Goal: Task Accomplishment & Management: Manage account settings

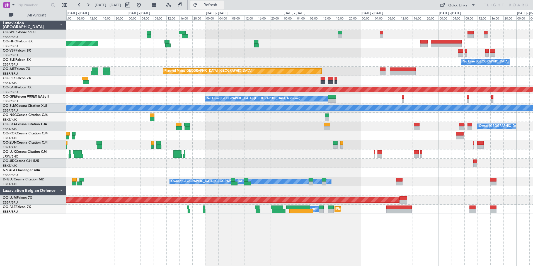
click at [224, 3] on button "Refresh" at bounding box center [206, 5] width 33 height 9
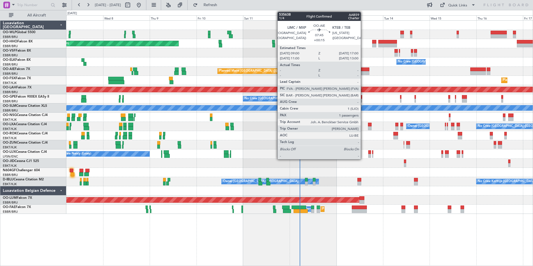
click at [363, 72] on div at bounding box center [362, 73] width 16 height 4
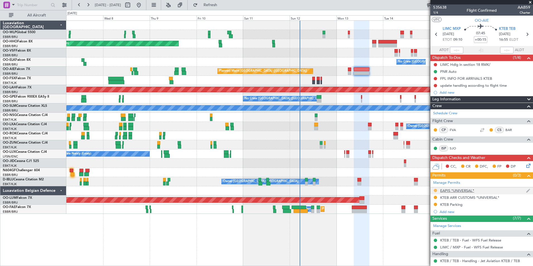
click at [436, 190] on button at bounding box center [435, 190] width 3 height 3
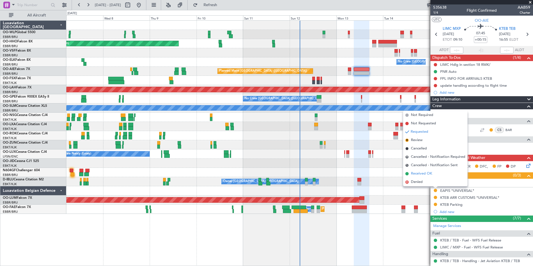
click at [421, 174] on span "Received OK" at bounding box center [421, 174] width 21 height 6
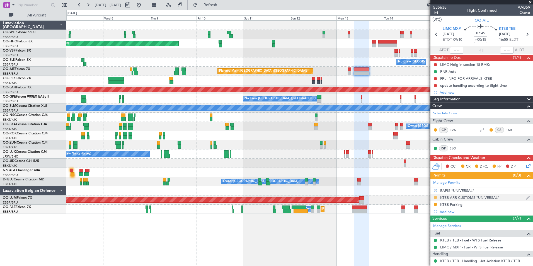
click at [436, 198] on button at bounding box center [435, 197] width 3 height 3
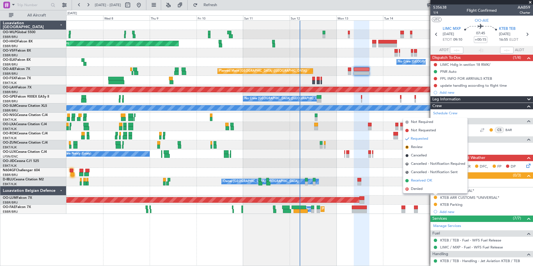
click at [422, 180] on span "Received OK" at bounding box center [421, 181] width 21 height 6
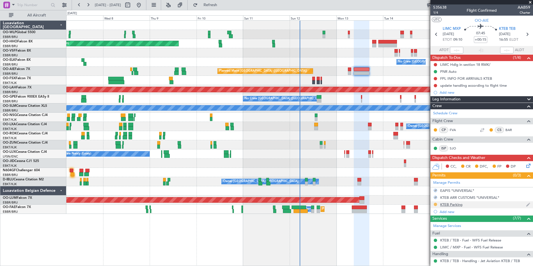
click at [435, 203] on button at bounding box center [435, 204] width 3 height 3
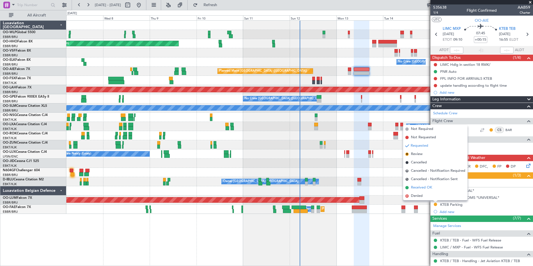
click at [421, 187] on span "Received OK" at bounding box center [421, 188] width 21 height 6
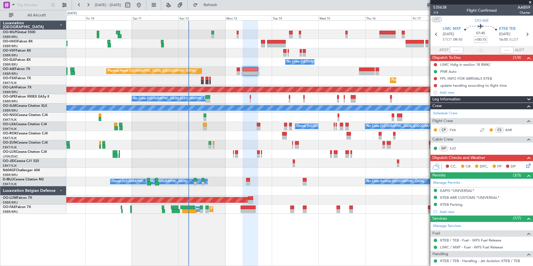
click at [243, 71] on div "Planned Maint Geneva (Cointrin) No Crew Brussels (Brussels National) Planned Ma…" at bounding box center [299, 117] width 466 height 193
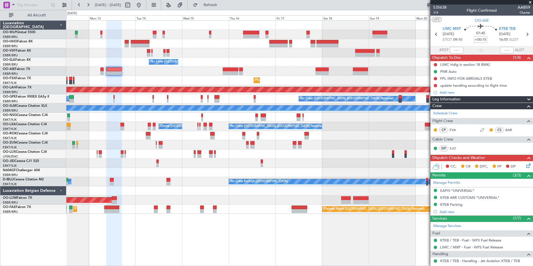
click at [204, 69] on div "No Crew Brussels (Brussels National) Planned Maint London (Farnborough) Planned…" at bounding box center [299, 117] width 466 height 193
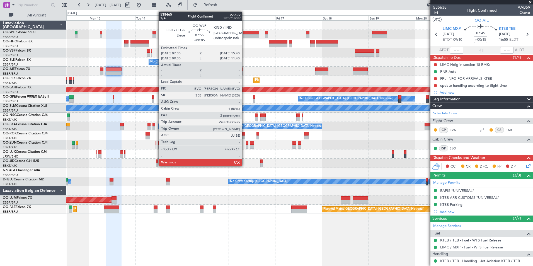
click at [244, 33] on div at bounding box center [251, 33] width 16 height 4
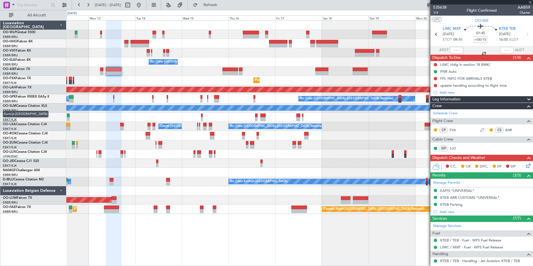
type input "+00:05"
type input "2"
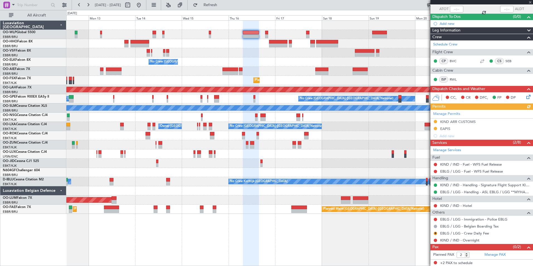
scroll to position [42, 0]
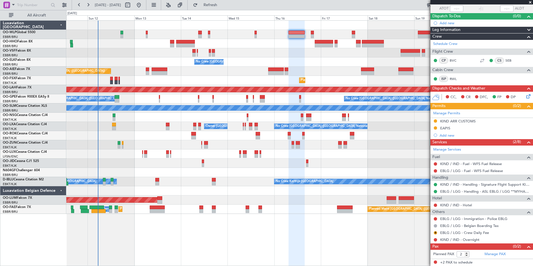
click at [164, 64] on div "Planned Maint Geneva (Cointrin) No Crew [GEOGRAPHIC_DATA] (Brussels National) P…" at bounding box center [299, 117] width 466 height 193
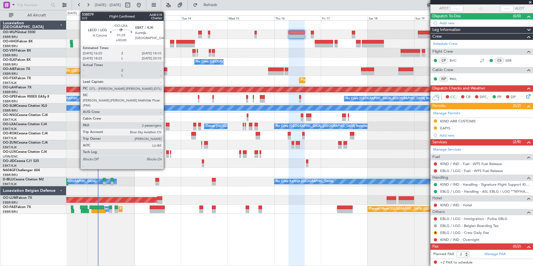
click at [166, 125] on div at bounding box center [168, 125] width 4 height 4
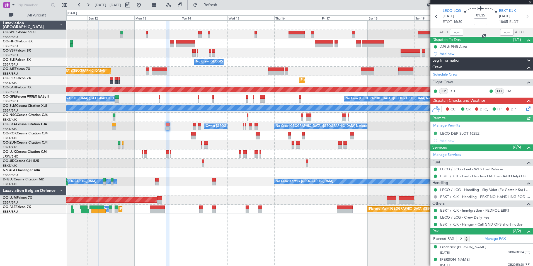
scroll to position [0, 0]
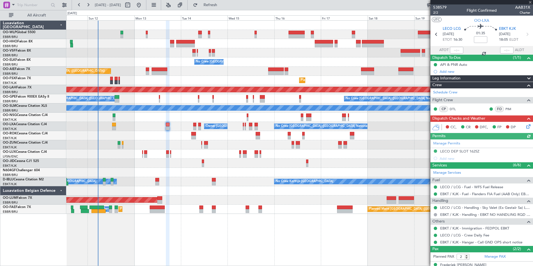
click at [525, 125] on icon at bounding box center [527, 125] width 4 height 4
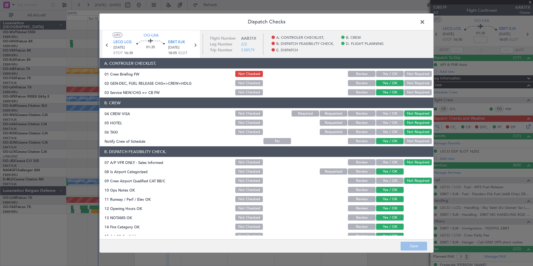
click at [425, 20] on span at bounding box center [425, 23] width 0 height 11
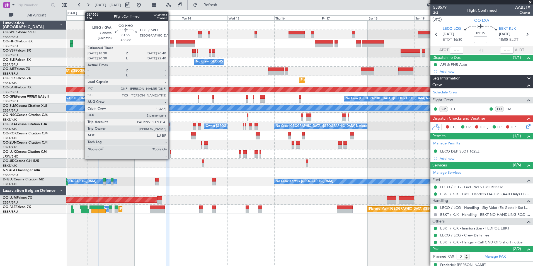
click at [171, 40] on div at bounding box center [172, 42] width 4 height 4
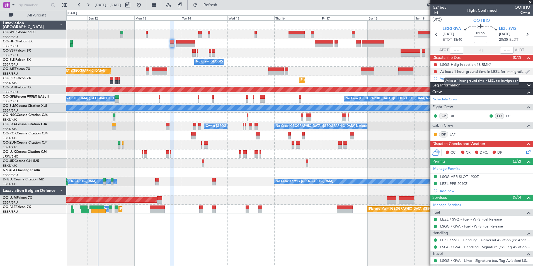
click at [484, 72] on div "At least 1 hour ground time in LEZL for immigration" at bounding box center [483, 71] width 86 height 5
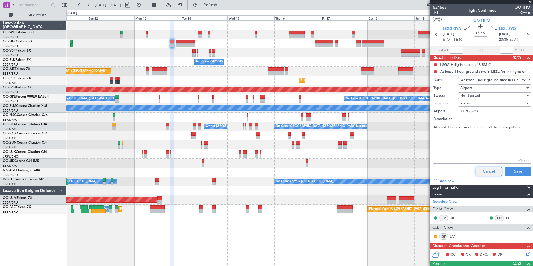
click at [487, 173] on button "Cancel" at bounding box center [489, 171] width 26 height 9
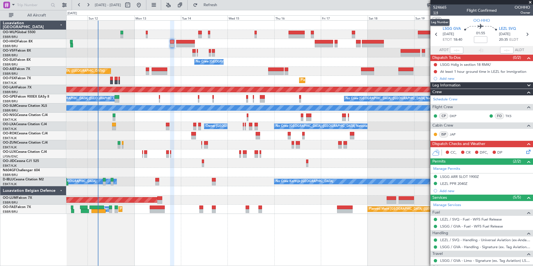
click at [434, 12] on span "1/4" at bounding box center [439, 12] width 13 height 5
click at [437, 12] on span "1/4" at bounding box center [439, 12] width 13 height 5
click at [528, 154] on div "CC, CR DFC, DP" at bounding box center [481, 152] width 103 height 11
click at [525, 152] on icon at bounding box center [527, 151] width 4 height 4
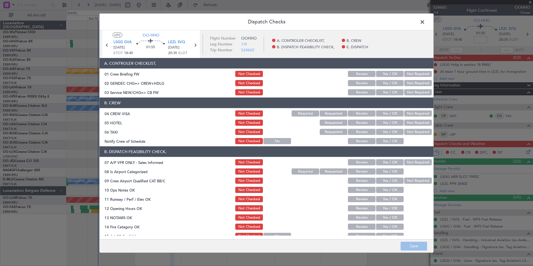
click at [381, 73] on button "Yes / OK" at bounding box center [390, 74] width 28 height 6
click at [382, 73] on button "Yes / OK" at bounding box center [390, 74] width 28 height 6
click at [244, 71] on button "Not Checked" at bounding box center [249, 74] width 28 height 6
click at [386, 83] on button "Yes / OK" at bounding box center [390, 83] width 28 height 6
click at [386, 90] on button "Yes / OK" at bounding box center [390, 92] width 28 height 6
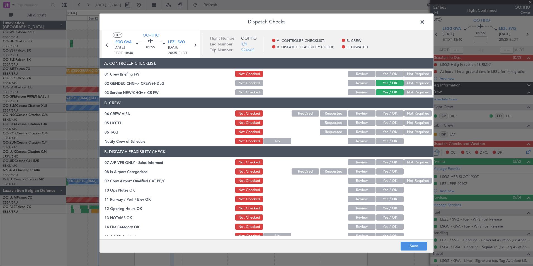
click at [407, 113] on button "Not Required" at bounding box center [418, 113] width 28 height 6
click at [411, 122] on button "Not Required" at bounding box center [418, 123] width 28 height 6
drag, startPoint x: 410, startPoint y: 130, endPoint x: 382, endPoint y: 142, distance: 30.1
click at [409, 131] on button "Not Required" at bounding box center [418, 132] width 28 height 6
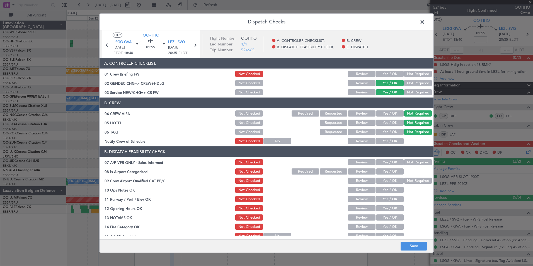
click at [382, 142] on button "Yes / OK" at bounding box center [390, 141] width 28 height 6
click at [412, 164] on button "Not Required" at bounding box center [418, 162] width 28 height 6
click at [391, 170] on button "Yes / OK" at bounding box center [390, 171] width 28 height 6
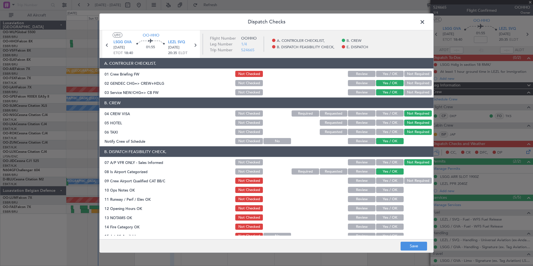
click at [390, 178] on button "Yes / OK" at bounding box center [390, 181] width 28 height 6
click at [391, 190] on button "Yes / OK" at bounding box center [390, 190] width 28 height 6
click at [389, 200] on button "Yes / OK" at bounding box center [390, 199] width 28 height 6
click at [384, 207] on button "Yes / OK" at bounding box center [390, 208] width 28 height 6
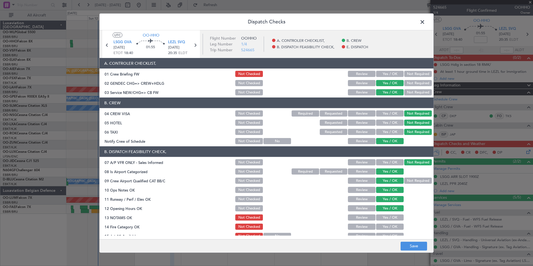
click at [369, 214] on div "Review" at bounding box center [361, 218] width 28 height 8
click at [368, 216] on button "Review" at bounding box center [362, 217] width 28 height 6
click at [376, 217] on button "Yes / OK" at bounding box center [390, 217] width 28 height 6
click at [361, 216] on button "Review" at bounding box center [362, 217] width 28 height 6
click at [380, 230] on div "Yes / OK" at bounding box center [389, 227] width 28 height 8
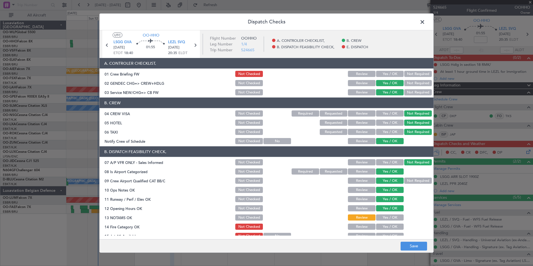
click at [380, 230] on div "Yes / OK" at bounding box center [389, 227] width 28 height 8
click at [381, 230] on div "Yes / OK" at bounding box center [389, 227] width 28 height 8
click at [381, 224] on button "Yes / OK" at bounding box center [390, 227] width 28 height 6
click at [381, 234] on button "Yes / OK" at bounding box center [390, 236] width 28 height 6
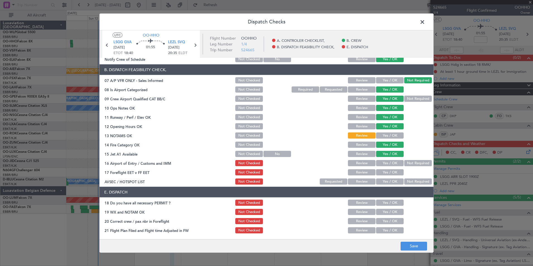
click at [409, 161] on button "Not Required" at bounding box center [418, 163] width 28 height 6
click at [352, 169] on button "Review" at bounding box center [362, 172] width 28 height 6
click at [404, 180] on button "Not Required" at bounding box center [418, 181] width 28 height 6
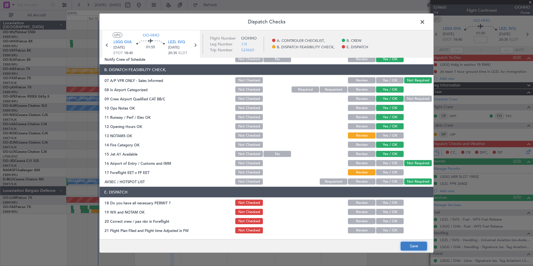
click at [417, 243] on button "Save" at bounding box center [414, 245] width 26 height 9
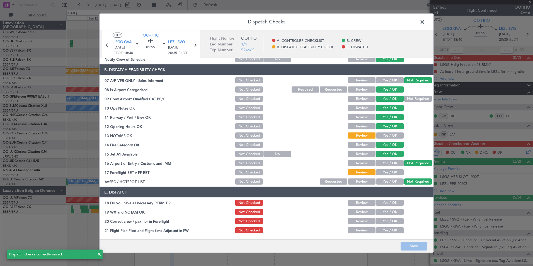
click at [425, 23] on span at bounding box center [425, 23] width 0 height 11
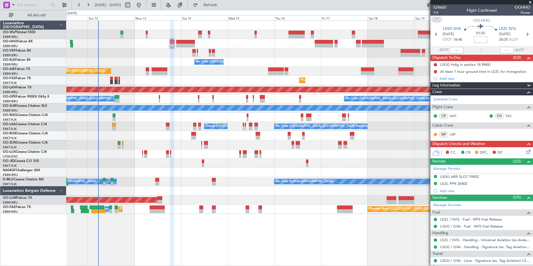
click at [476, 40] on input at bounding box center [480, 39] width 13 height 7
click at [275, 62] on div "No Crew [GEOGRAPHIC_DATA] ([GEOGRAPHIC_DATA] National)" at bounding box center [299, 61] width 466 height 9
click at [471, 72] on div "At least 1 hour ground time in LEZL for immigration" at bounding box center [483, 71] width 86 height 5
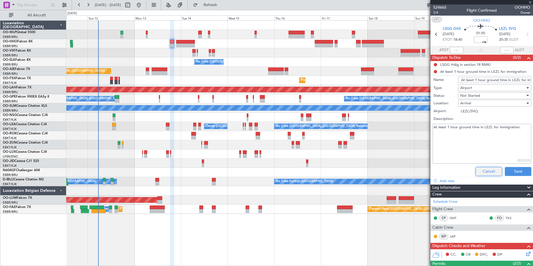
click at [487, 171] on button "Cancel" at bounding box center [489, 171] width 26 height 9
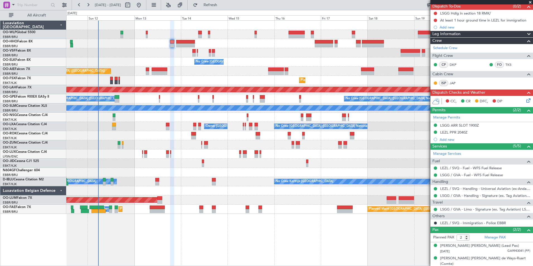
scroll to position [52, 0]
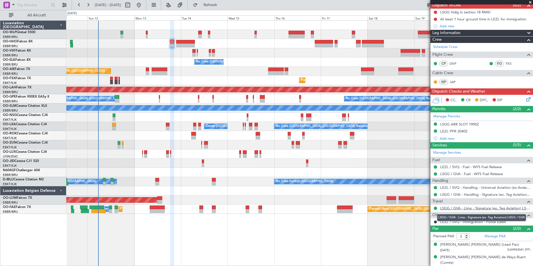
click at [444, 210] on link "LSGG / GVA - Limo - Signature (ex. Tag Aviation) LSGG / GVA" at bounding box center [485, 208] width 90 height 5
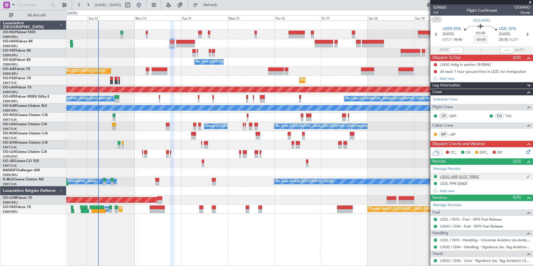
click at [461, 176] on div "LSGG ARR SLOT 1900Z" at bounding box center [459, 176] width 39 height 5
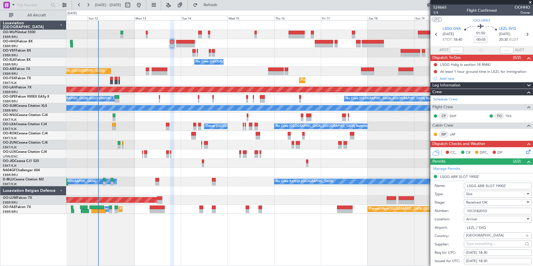
click at [480, 210] on input "101318201D" at bounding box center [498, 211] width 68 height 7
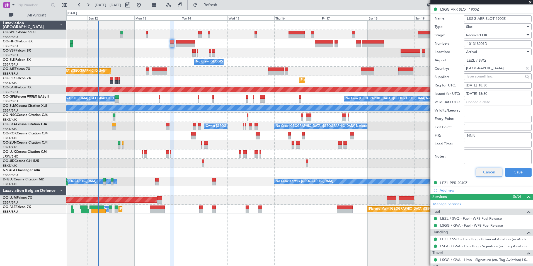
click at [489, 171] on button "Cancel" at bounding box center [489, 172] width 26 height 9
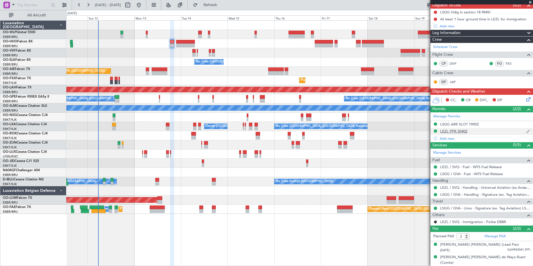
click at [453, 131] on div "LEZL PPR 2040Z" at bounding box center [453, 131] width 27 height 5
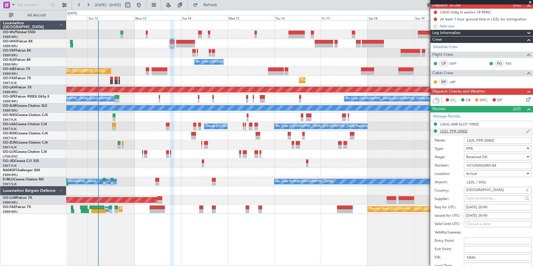
scroll to position [167, 0]
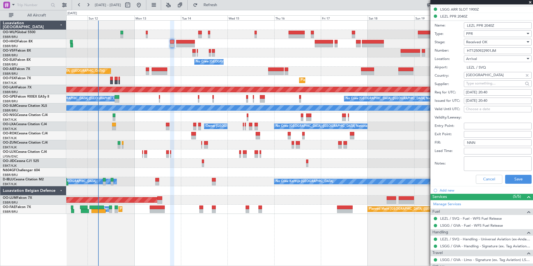
click at [480, 51] on input "HT1250922901JM" at bounding box center [498, 50] width 68 height 7
click at [478, 179] on button "Cancel" at bounding box center [489, 179] width 26 height 9
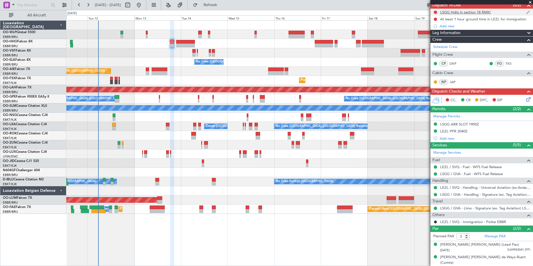
click at [461, 12] on div "LSGG Hdlg in section 18 RMK/" at bounding box center [465, 12] width 51 height 5
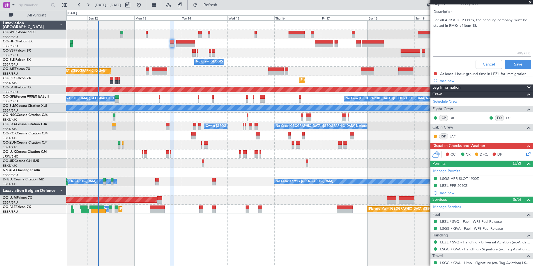
scroll to position [43, 0]
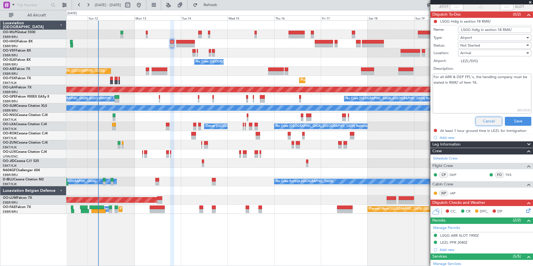
click at [479, 120] on button "Cancel" at bounding box center [489, 121] width 26 height 9
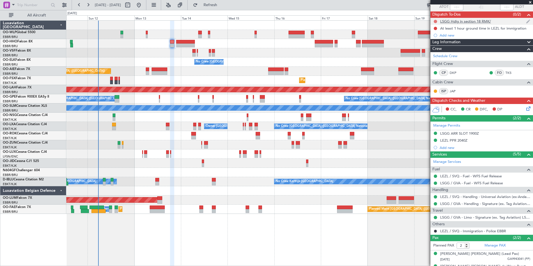
click at [436, 21] on button at bounding box center [435, 21] width 3 height 3
click at [435, 45] on span "Completed" at bounding box center [438, 46] width 18 height 6
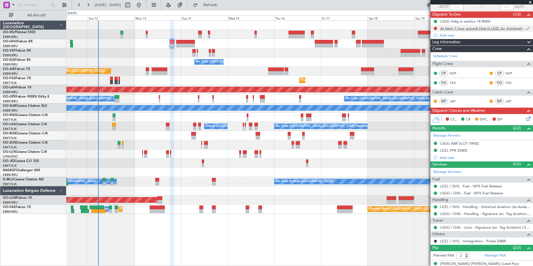
click at [446, 28] on div "At least 1 hour ground time in LEZL for immigration" at bounding box center [483, 28] width 86 height 5
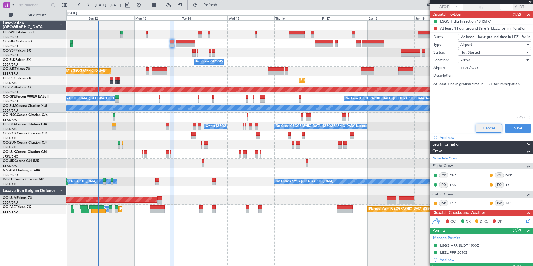
click at [483, 129] on button "Cancel" at bounding box center [489, 128] width 26 height 9
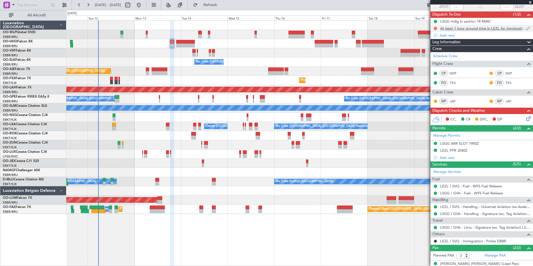
click at [434, 28] on button at bounding box center [435, 28] width 3 height 3
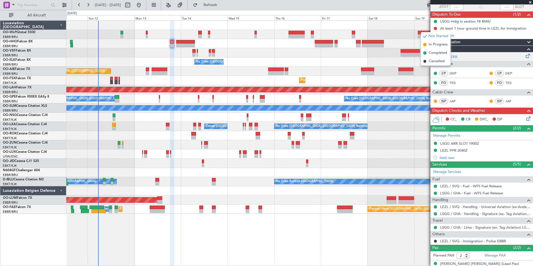
click at [435, 53] on span "Completed" at bounding box center [438, 53] width 18 height 6
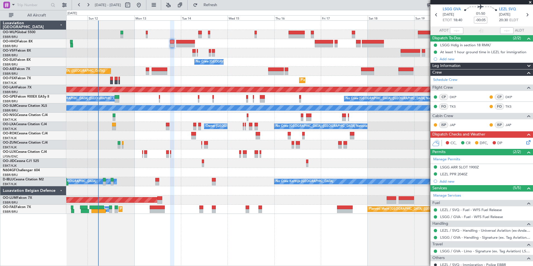
scroll to position [0, 0]
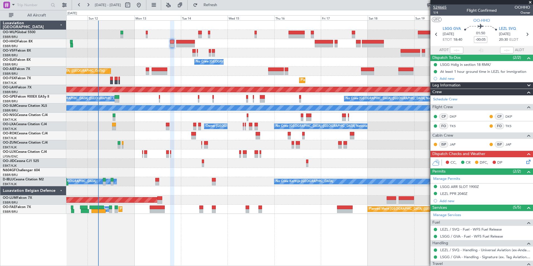
click at [437, 14] on mat-tooltip-component "Trip Number" at bounding box center [440, 17] width 28 height 15
click at [435, 13] on span "1/4" at bounding box center [439, 12] width 13 height 5
click at [524, 37] on icon at bounding box center [526, 34] width 7 height 7
type input "+00:30"
type input "3"
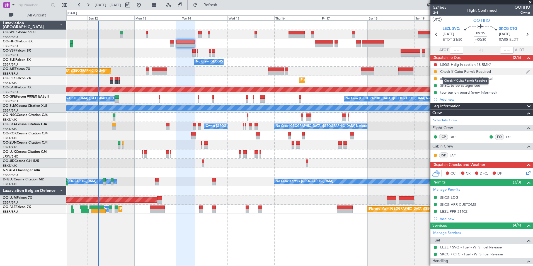
click at [449, 72] on div "Check if Cuba Permit Required" at bounding box center [465, 71] width 51 height 5
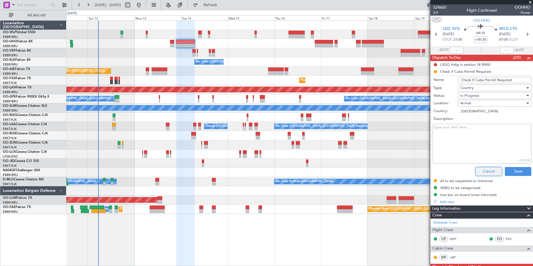
click at [476, 172] on button "Cancel" at bounding box center [489, 171] width 26 height 9
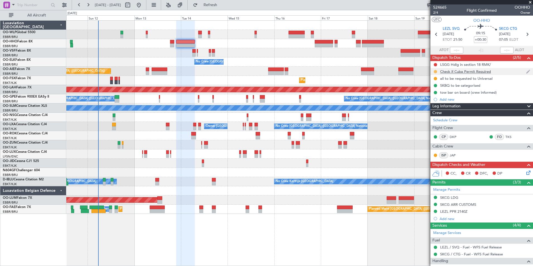
click at [436, 71] on button at bounding box center [435, 71] width 3 height 3
click at [443, 97] on span "Completed" at bounding box center [437, 96] width 18 height 6
click at [437, 77] on button at bounding box center [435, 78] width 3 height 3
click at [434, 103] on span "Completed" at bounding box center [437, 103] width 18 height 6
click at [436, 12] on span "2/4" at bounding box center [439, 12] width 13 height 5
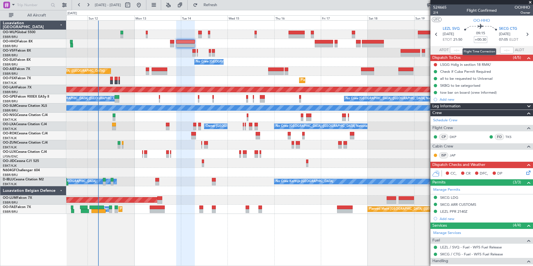
click at [479, 40] on input "+00:30" at bounding box center [480, 39] width 13 height 7
click at [381, 59] on div "No Crew [GEOGRAPHIC_DATA] ([GEOGRAPHIC_DATA] National)" at bounding box center [299, 61] width 466 height 9
click at [216, 4] on button "Refresh" at bounding box center [206, 5] width 33 height 9
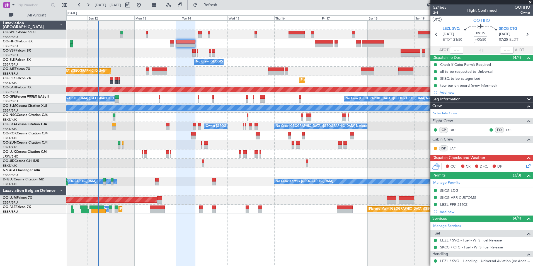
click at [479, 38] on input "+00:50" at bounding box center [480, 39] width 13 height 7
click at [389, 136] on div at bounding box center [299, 135] width 466 height 9
click at [451, 190] on div "SKCG LDG" at bounding box center [449, 190] width 18 height 5
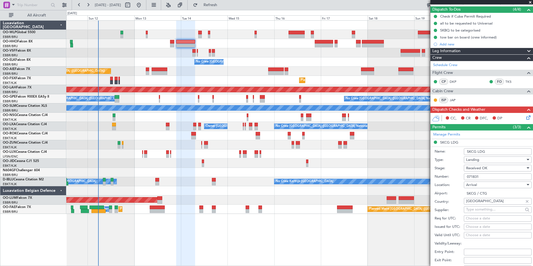
scroll to position [56, 0]
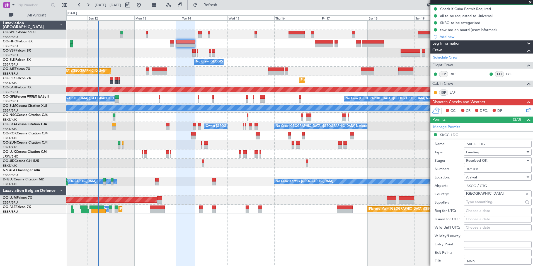
click at [477, 169] on input "071831" at bounding box center [498, 169] width 68 height 7
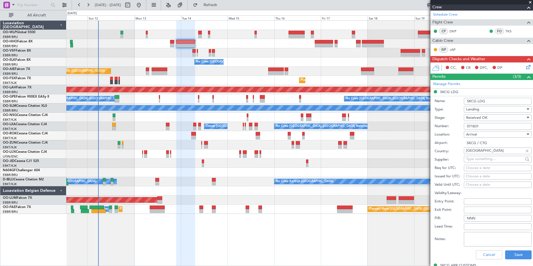
scroll to position [167, 0]
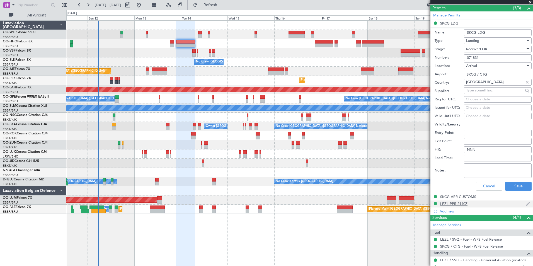
click at [447, 203] on div "LEZL PPR 2140Z" at bounding box center [453, 203] width 27 height 5
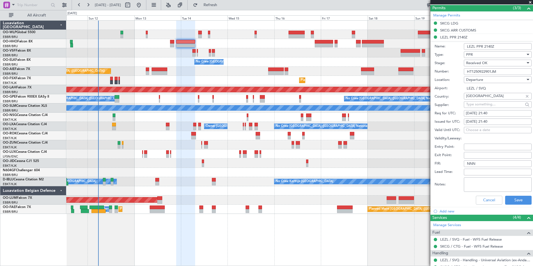
click at [477, 70] on input "HT1250922901JM" at bounding box center [498, 71] width 68 height 7
click at [481, 201] on button "Cancel" at bounding box center [489, 200] width 26 height 9
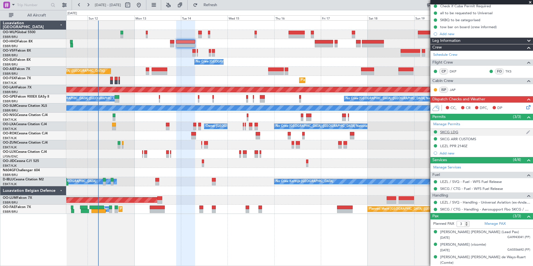
click at [451, 134] on div "SKCG LDG" at bounding box center [481, 132] width 103 height 7
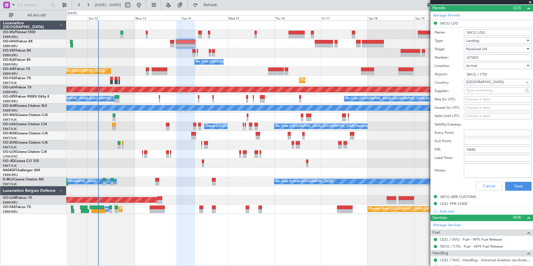
click at [473, 55] on input "071831" at bounding box center [498, 57] width 68 height 7
click at [491, 185] on button "Cancel" at bounding box center [489, 186] width 26 height 9
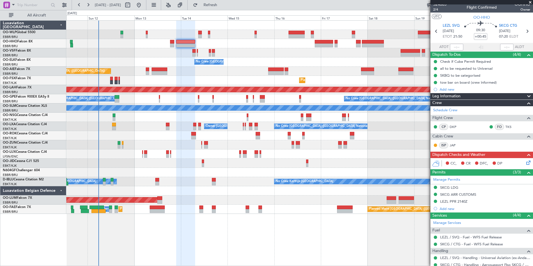
scroll to position [0, 0]
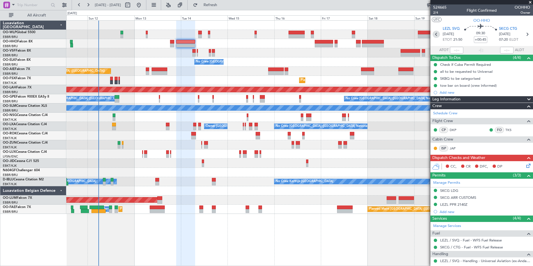
click at [433, 35] on icon at bounding box center [436, 34] width 7 height 7
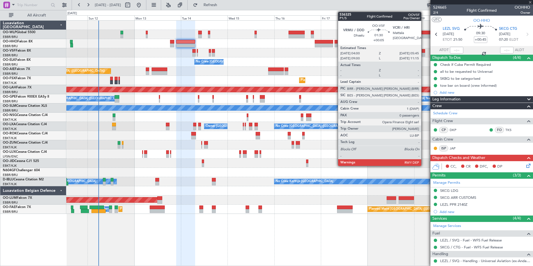
type input "-00:05"
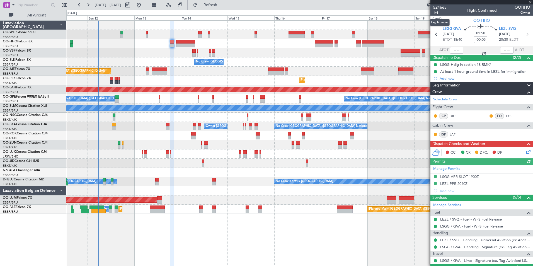
click at [438, 14] on span "1/4" at bounding box center [439, 12] width 13 height 5
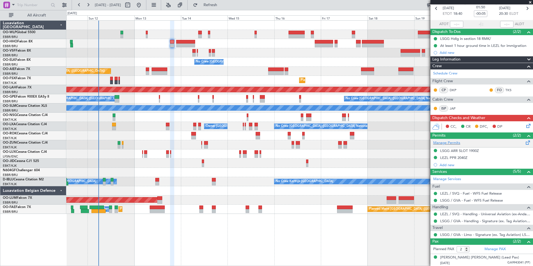
scroll to position [39, 0]
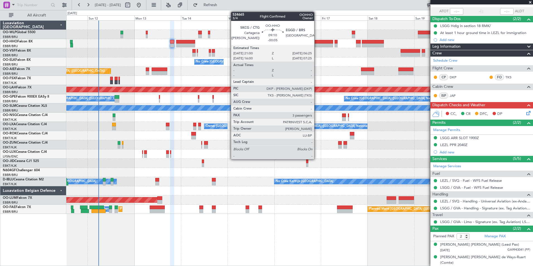
click at [317, 46] on div at bounding box center [324, 45] width 18 height 4
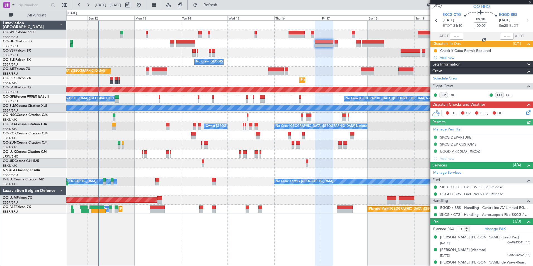
scroll to position [19, 0]
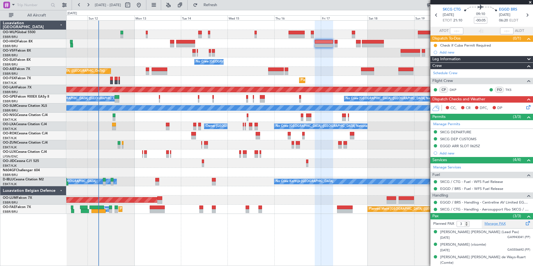
click at [490, 225] on link "Manage PAX" at bounding box center [494, 224] width 21 height 6
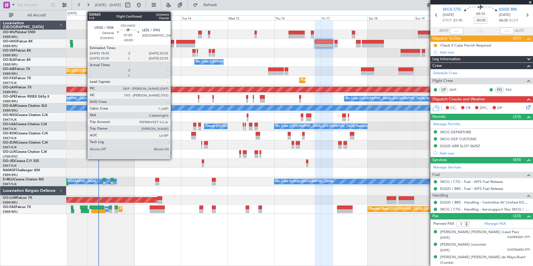
click at [173, 44] on div at bounding box center [172, 45] width 4 height 4
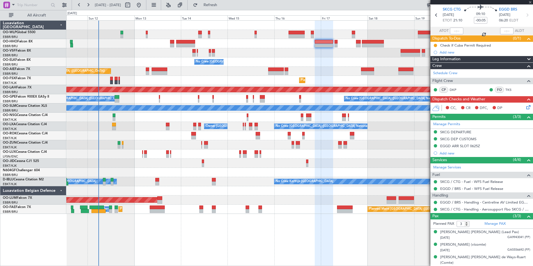
type input "2"
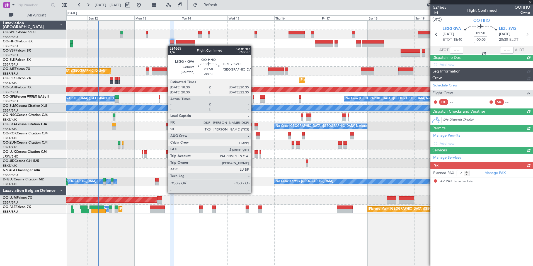
scroll to position [0, 0]
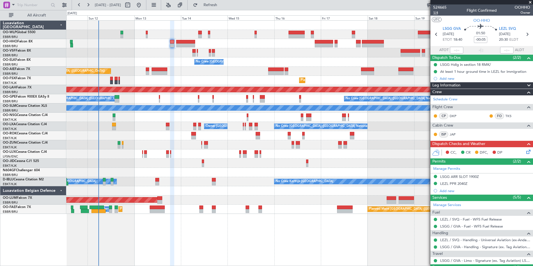
click at [441, 11] on span "1/4" at bounding box center [439, 12] width 13 height 5
click at [526, 153] on icon at bounding box center [527, 151] width 4 height 4
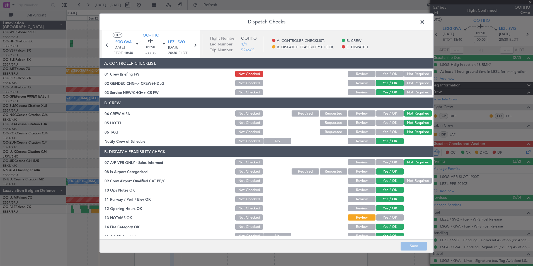
click at [388, 75] on button "Yes / OK" at bounding box center [390, 74] width 28 height 6
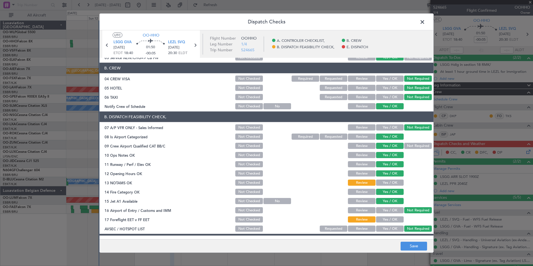
scroll to position [82, 0]
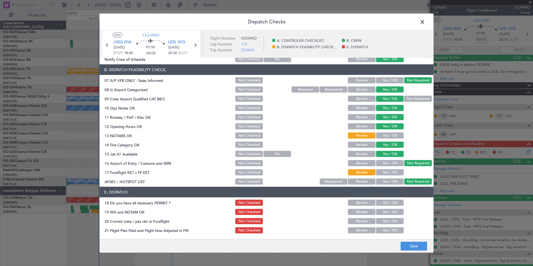
click at [380, 140] on section "B. DISPATCH FEASIBILITY CHECK, 07 A/P VFR ONLY - Sales Informed Not Checked Rev…" at bounding box center [267, 124] width 334 height 121
click at [384, 135] on button "Yes / OK" at bounding box center [390, 135] width 28 height 6
click at [387, 172] on button "Yes / OK" at bounding box center [390, 172] width 28 height 6
click at [389, 204] on button "Yes / OK" at bounding box center [390, 203] width 28 height 6
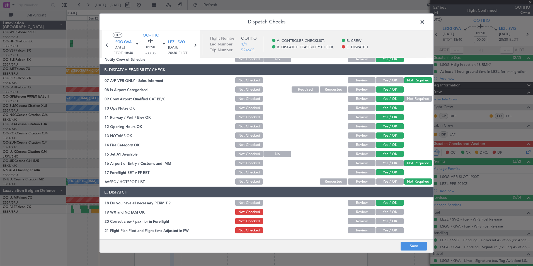
click at [386, 214] on div "Yes / OK" at bounding box center [389, 212] width 28 height 8
click at [386, 211] on button "Yes / OK" at bounding box center [390, 212] width 28 height 6
click at [383, 224] on button "Yes / OK" at bounding box center [390, 221] width 28 height 6
click at [380, 234] on div "Yes / OK" at bounding box center [389, 230] width 28 height 8
click at [396, 229] on button "Yes / OK" at bounding box center [390, 230] width 28 height 6
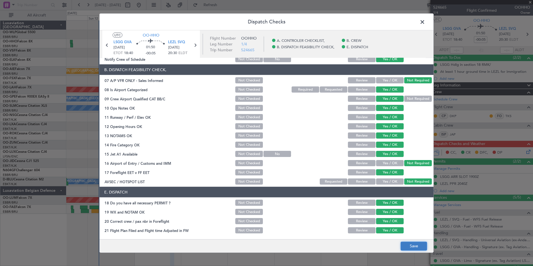
click at [412, 248] on button "Save" at bounding box center [414, 245] width 26 height 9
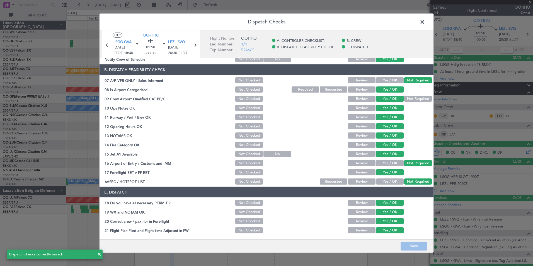
click at [425, 18] on span at bounding box center [425, 23] width 0 height 11
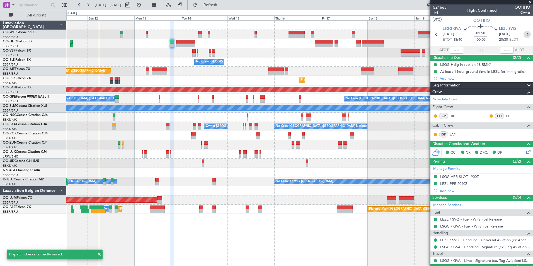
click at [523, 35] on icon at bounding box center [526, 34] width 7 height 7
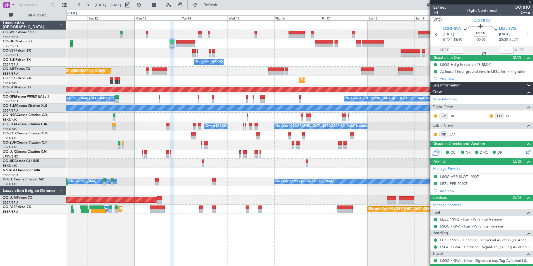
type input "+00:45"
type input "3"
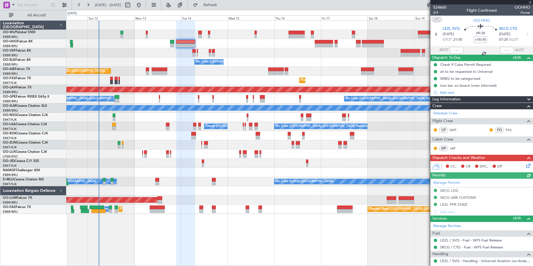
click at [527, 164] on icon at bounding box center [527, 165] width 4 height 4
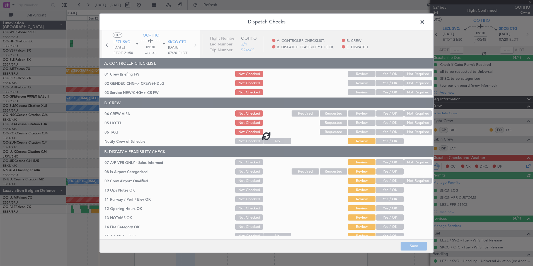
click at [381, 74] on div at bounding box center [267, 135] width 334 height 211
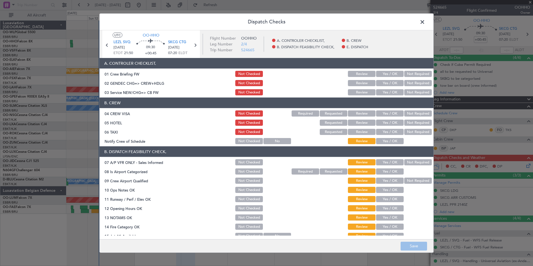
click at [381, 74] on button "Yes / OK" at bounding box center [390, 74] width 28 height 6
click at [384, 86] on button "Yes / OK" at bounding box center [390, 83] width 28 height 6
click at [385, 91] on button "Yes / OK" at bounding box center [390, 92] width 28 height 6
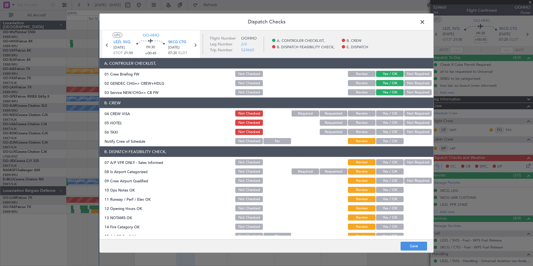
click at [419, 115] on button "Not Required" at bounding box center [418, 113] width 28 height 6
click at [395, 122] on button "Yes / OK" at bounding box center [390, 123] width 28 height 6
click at [411, 131] on button "Not Required" at bounding box center [418, 132] width 28 height 6
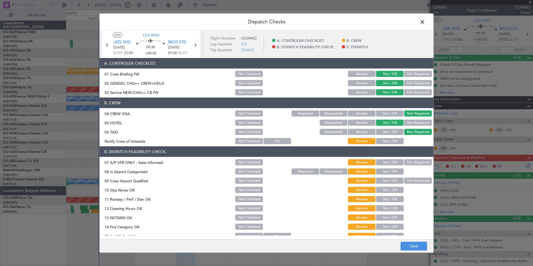
click at [386, 147] on header "B. DISPATCH FEASIBILITY CHECK," at bounding box center [267, 151] width 334 height 11
click at [388, 143] on button "Yes / OK" at bounding box center [390, 141] width 28 height 6
click at [412, 159] on div "Not Required" at bounding box center [417, 162] width 28 height 8
click at [410, 164] on button "Not Required" at bounding box center [418, 162] width 28 height 6
click at [383, 171] on button "Yes / OK" at bounding box center [390, 171] width 28 height 6
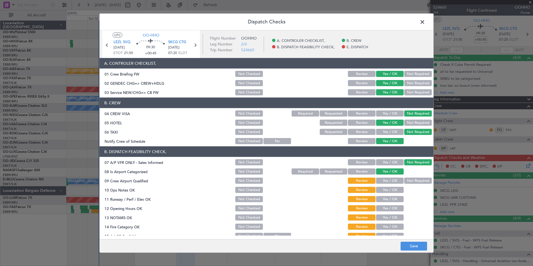
click at [386, 180] on button "Yes / OK" at bounding box center [390, 181] width 28 height 6
drag, startPoint x: 387, startPoint y: 193, endPoint x: 387, endPoint y: 196, distance: 3.1
click at [387, 193] on div "Yes / OK" at bounding box center [389, 190] width 28 height 8
click at [386, 204] on section "B. DISPATCH FEASIBILITY CHECK, 07 A/P VFR ONLY - Sales Informed Not Checked Rev…" at bounding box center [267, 206] width 334 height 121
drag, startPoint x: 386, startPoint y: 204, endPoint x: 384, endPoint y: 184, distance: 20.2
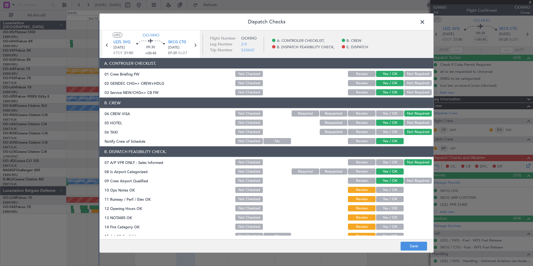
click at [384, 184] on section "B. DISPATCH FEASIBILITY CHECK, 07 A/P VFR ONLY - Sales Informed Not Checked Rev…" at bounding box center [267, 206] width 334 height 121
drag, startPoint x: 384, startPoint y: 184, endPoint x: 382, endPoint y: 192, distance: 7.7
click at [382, 189] on button "Yes / OK" at bounding box center [390, 190] width 28 height 6
click at [383, 198] on button "Yes / OK" at bounding box center [390, 199] width 28 height 6
drag, startPoint x: 384, startPoint y: 207, endPoint x: 382, endPoint y: 211, distance: 4.2
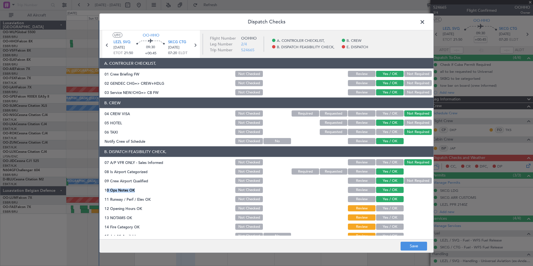
click at [384, 208] on button "Yes / OK" at bounding box center [390, 208] width 28 height 6
drag, startPoint x: 380, startPoint y: 218, endPoint x: 380, endPoint y: 222, distance: 4.2
click at [380, 218] on button "Yes / OK" at bounding box center [390, 217] width 28 height 6
click at [380, 225] on button "Yes / OK" at bounding box center [390, 227] width 28 height 6
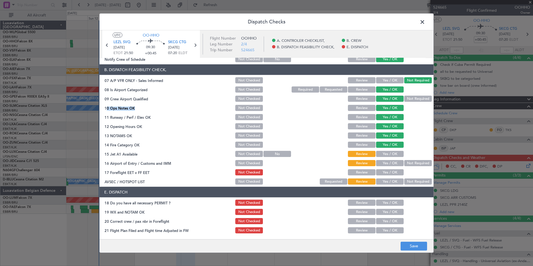
click at [388, 154] on button "Yes / OK" at bounding box center [390, 154] width 28 height 6
click at [389, 162] on button "Yes / OK" at bounding box center [390, 163] width 28 height 6
drag, startPoint x: 395, startPoint y: 171, endPoint x: 406, endPoint y: 175, distance: 12.0
click at [395, 172] on button "Yes / OK" at bounding box center [390, 172] width 28 height 6
click at [412, 182] on button "Not Required" at bounding box center [418, 181] width 28 height 6
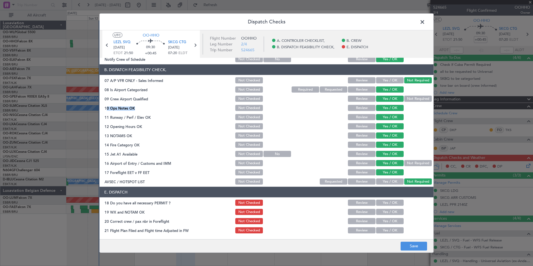
click at [381, 201] on button "Yes / OK" at bounding box center [390, 203] width 28 height 6
click at [388, 212] on button "Yes / OK" at bounding box center [390, 212] width 28 height 6
click at [388, 222] on button "Yes / OK" at bounding box center [390, 221] width 28 height 6
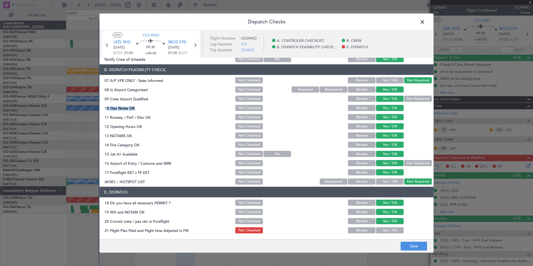
click at [388, 222] on button "Yes / OK" at bounding box center [390, 221] width 28 height 6
click at [416, 244] on button "Save" at bounding box center [414, 245] width 26 height 9
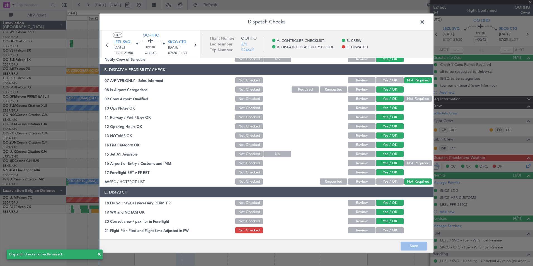
click at [425, 24] on span at bounding box center [425, 23] width 0 height 11
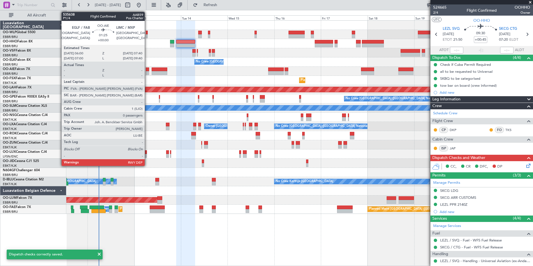
click at [147, 73] on div at bounding box center [147, 73] width 3 height 4
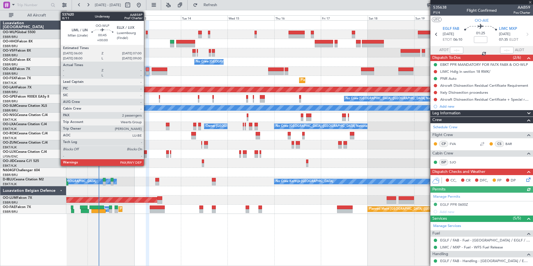
click at [146, 37] on div at bounding box center [147, 36] width 2 height 4
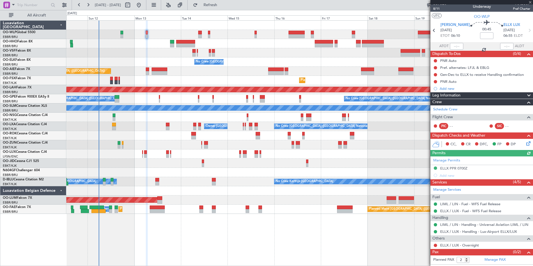
scroll to position [9, 0]
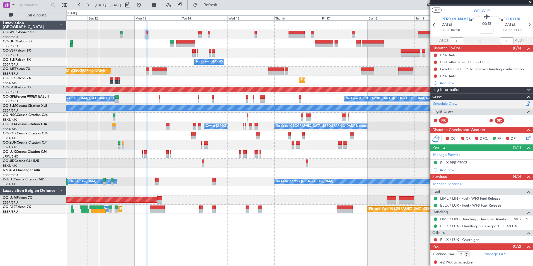
click at [447, 104] on link "Schedule Crew" at bounding box center [445, 104] width 24 height 6
click at [222, 5] on span "Refresh" at bounding box center [210, 5] width 23 height 4
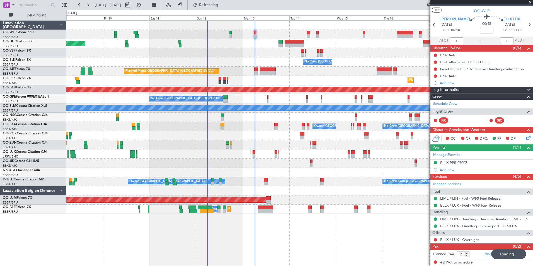
click at [157, 46] on div "Planned Maint Geneva (Cointrin) No Crew Brussels (Brussels National) Planned Ma…" at bounding box center [266, 138] width 533 height 256
click at [222, 6] on span "Refresh" at bounding box center [210, 5] width 23 height 4
click at [445, 105] on link "Schedule Crew" at bounding box center [445, 104] width 24 height 6
click at [222, 6] on span "Refresh" at bounding box center [210, 5] width 23 height 4
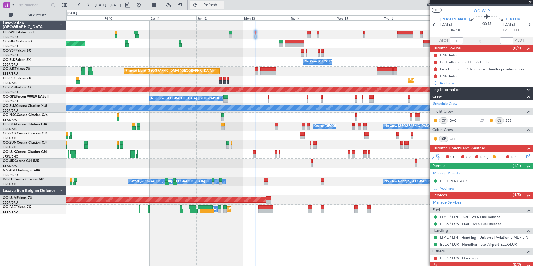
click at [210, 6] on button "Refresh" at bounding box center [206, 5] width 33 height 9
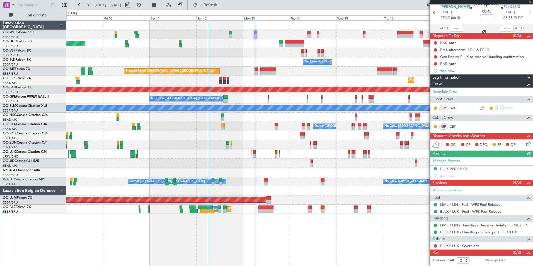
scroll to position [28, 0]
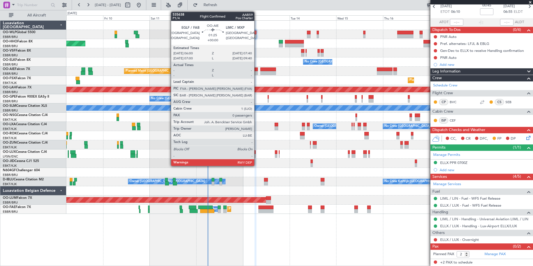
click at [257, 70] on div at bounding box center [255, 69] width 3 height 4
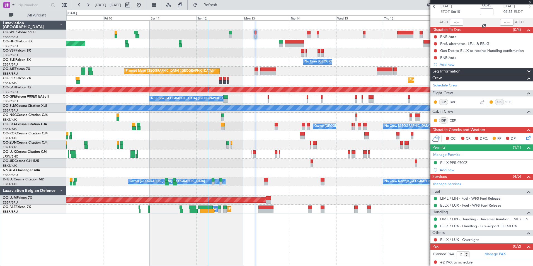
type input "0"
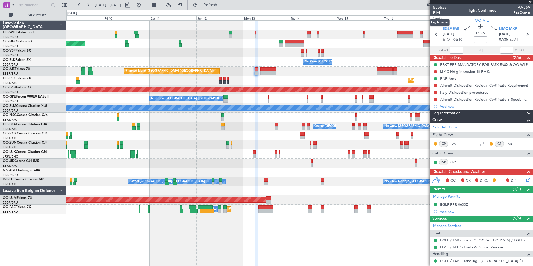
click at [436, 13] on span "P1/4" at bounding box center [439, 12] width 13 height 5
click at [227, 10] on fb-refresh-button "Refresh" at bounding box center [207, 5] width 39 height 10
click at [220, 6] on span "Refresh" at bounding box center [210, 5] width 23 height 4
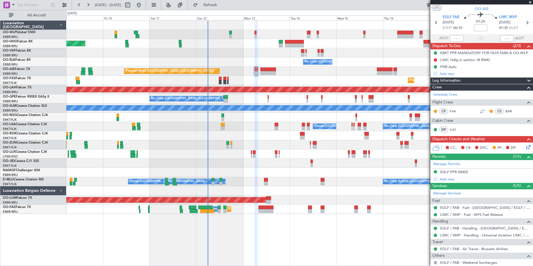
scroll to position [27, 0]
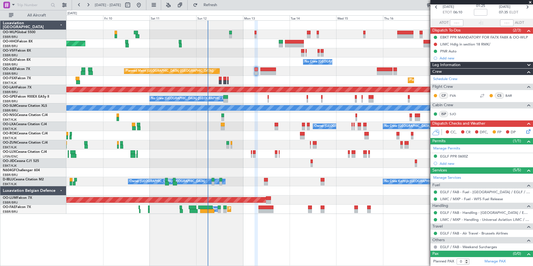
click at [525, 133] on icon at bounding box center [527, 130] width 4 height 4
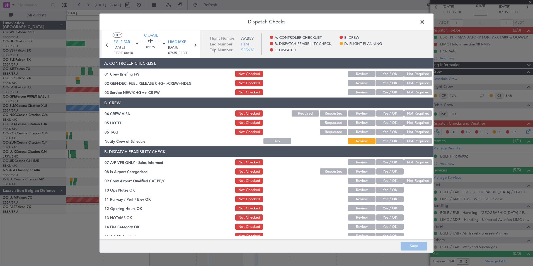
click at [425, 25] on span at bounding box center [425, 23] width 0 height 11
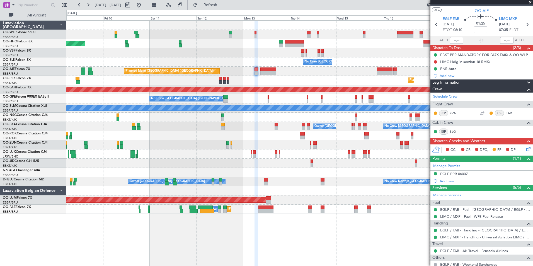
scroll to position [0, 0]
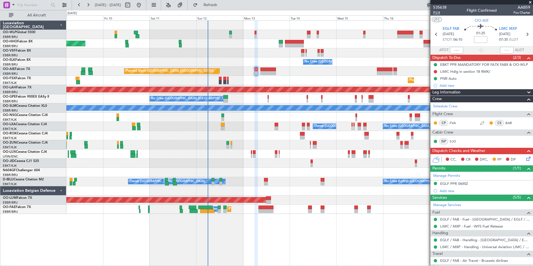
click at [435, 12] on span "P1/4" at bounding box center [439, 12] width 13 height 5
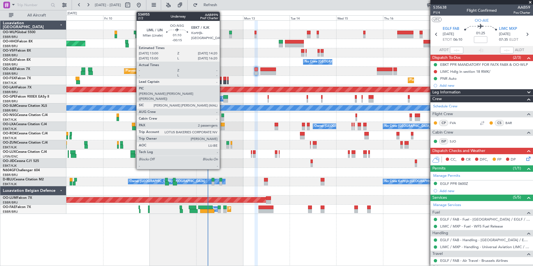
click at [222, 118] on div at bounding box center [222, 119] width 3 height 4
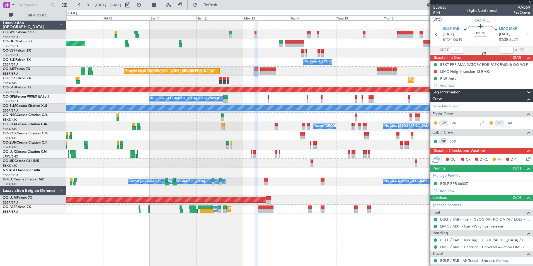
type input "-00:15"
type input "2"
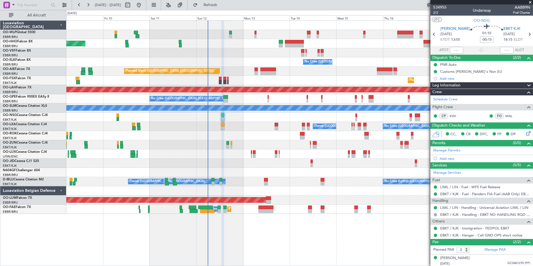
click at [525, 135] on icon at bounding box center [527, 132] width 4 height 4
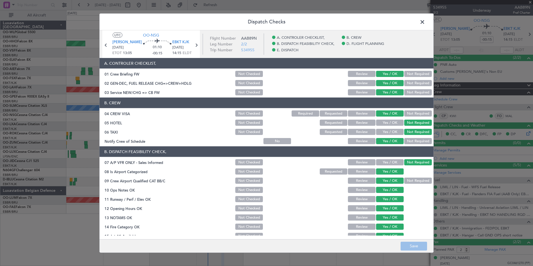
click at [425, 23] on span at bounding box center [425, 23] width 0 height 11
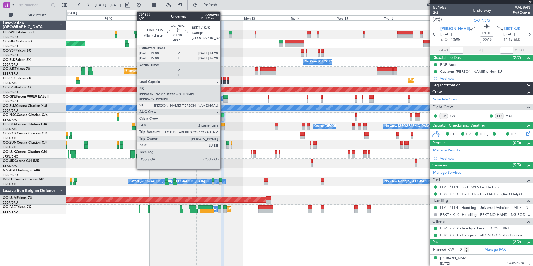
click at [223, 115] on div at bounding box center [222, 115] width 3 height 4
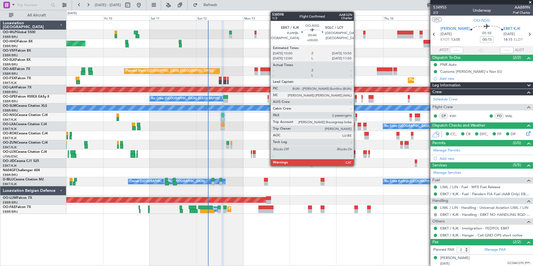
click at [356, 116] on div at bounding box center [356, 115] width 2 height 4
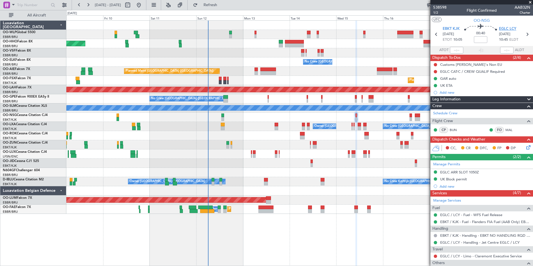
click at [507, 31] on span "EGLC LCY" at bounding box center [507, 29] width 17 height 6
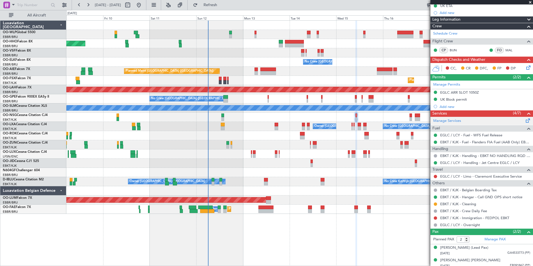
scroll to position [83, 0]
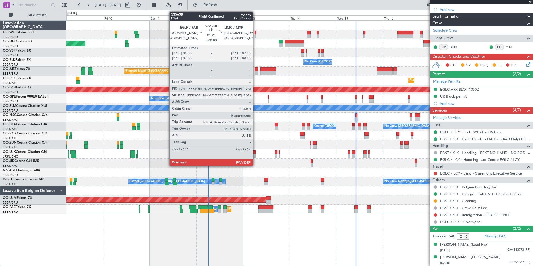
click at [255, 70] on div at bounding box center [255, 69] width 3 height 4
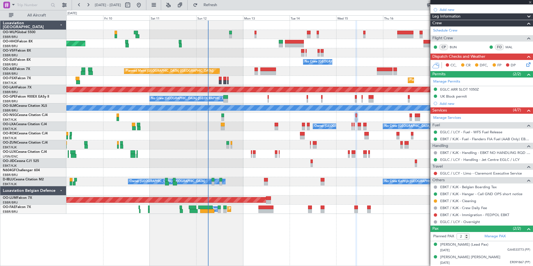
type input "0"
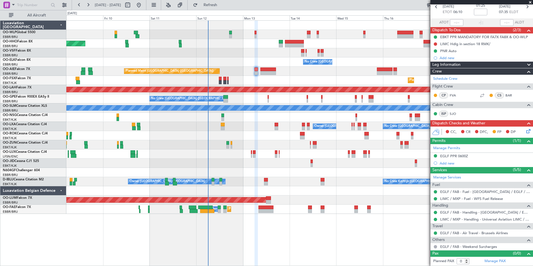
scroll to position [0, 0]
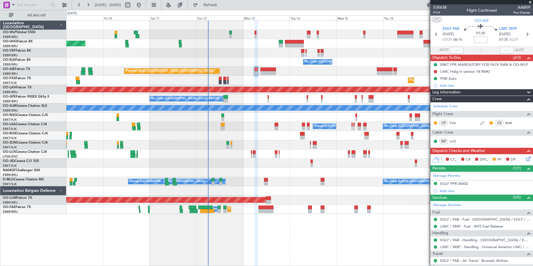
click at [478, 41] on input at bounding box center [480, 39] width 13 height 7
click at [399, 60] on div "No Crew [GEOGRAPHIC_DATA] ([GEOGRAPHIC_DATA] National)" at bounding box center [299, 61] width 466 height 9
click at [451, 182] on div "EGLF PPR 0600Z" at bounding box center [454, 183] width 28 height 5
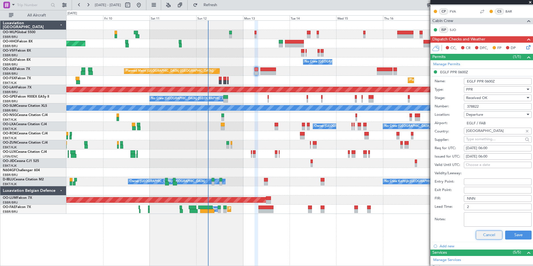
click at [481, 234] on button "Cancel" at bounding box center [489, 235] width 26 height 9
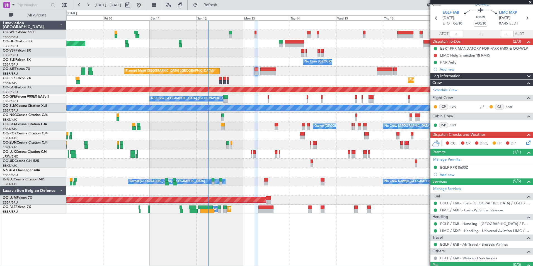
scroll to position [27, 0]
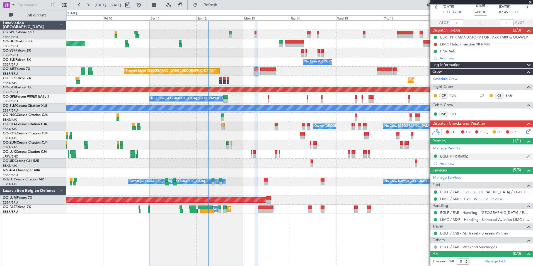
click at [462, 156] on div "EGLF PPR 0600Z" at bounding box center [454, 156] width 28 height 5
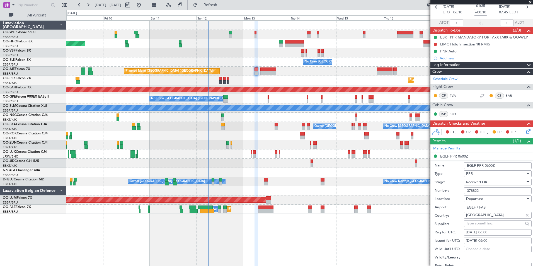
click at [475, 191] on input "378822" at bounding box center [498, 190] width 68 height 7
click at [462, 44] on div "EBKT PPR MANDATORY FOR FA7X FA8X & OO-WLP" at bounding box center [481, 46] width 77 height 7
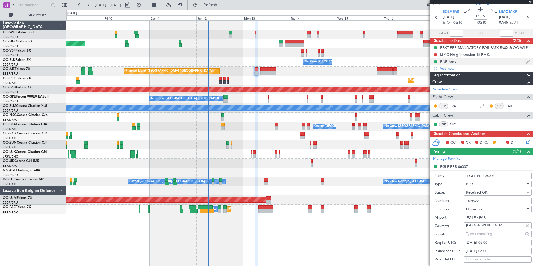
scroll to position [0, 0]
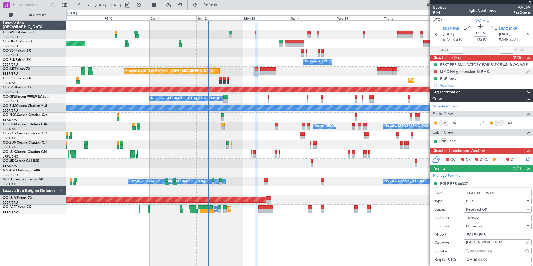
click at [460, 71] on div "LIMC Hdlg in section 18 RMK/" at bounding box center [465, 71] width 50 height 5
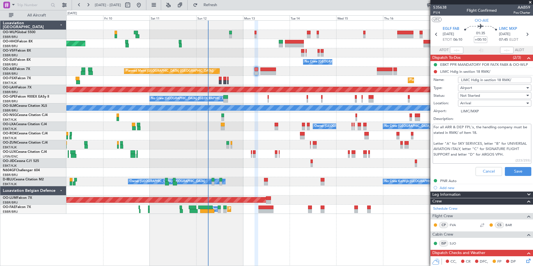
scroll to position [28, 0]
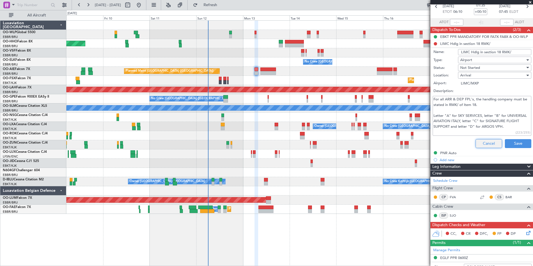
click at [477, 144] on button "Cancel" at bounding box center [489, 143] width 26 height 9
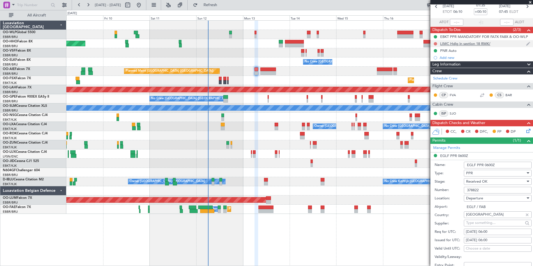
click at [435, 44] on button at bounding box center [435, 43] width 3 height 3
click at [439, 66] on span "Completed" at bounding box center [438, 69] width 18 height 6
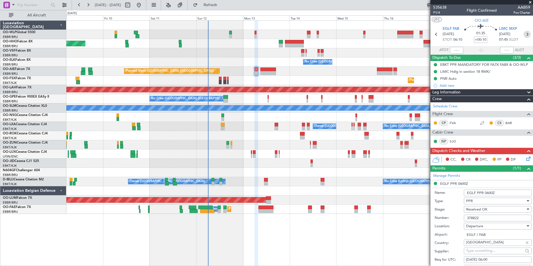
click at [524, 36] on icon at bounding box center [526, 34] width 7 height 7
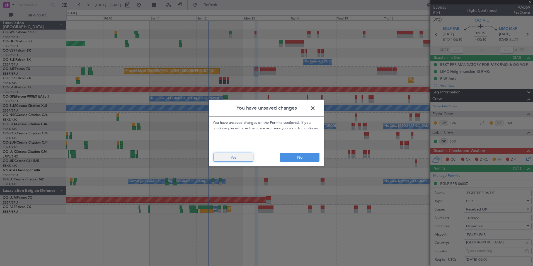
click at [229, 159] on button "Yes" at bounding box center [234, 157] width 40 height 9
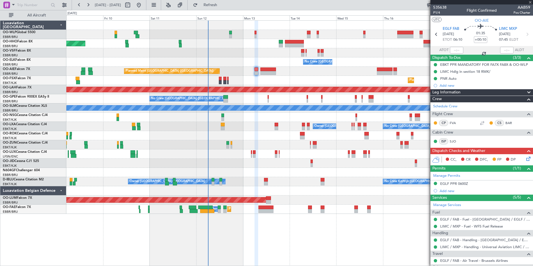
type input "+00:15"
type input "1"
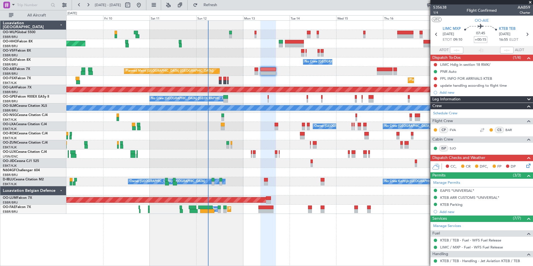
click at [477, 40] on input "+00:15" at bounding box center [480, 39] width 13 height 7
click at [402, 44] on div "Planned Maint Geneva (Cointrin)" at bounding box center [299, 43] width 466 height 9
type input "+00:10"
click at [435, 77] on button at bounding box center [435, 78] width 3 height 3
click at [438, 102] on span "Completed" at bounding box center [438, 103] width 18 height 6
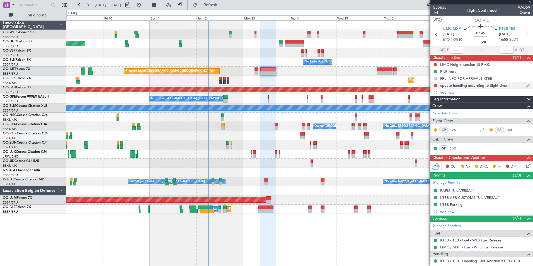
click at [449, 87] on ul "LIMC Hdlg in section 18 RMK/ PNR Auto FPL INFO FOR ARRIVALS KTEB update handlin…" at bounding box center [481, 78] width 103 height 35
click at [449, 87] on div "update handling according to flight time" at bounding box center [473, 85] width 67 height 5
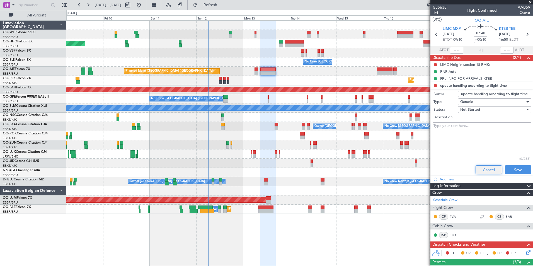
click at [477, 169] on button "Cancel" at bounding box center [489, 169] width 26 height 9
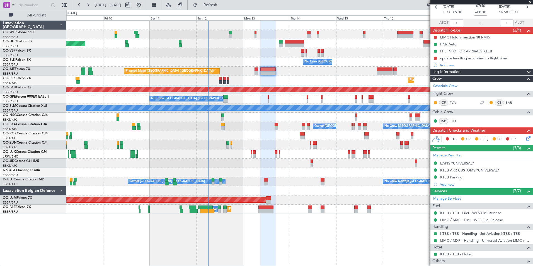
scroll to position [26, 0]
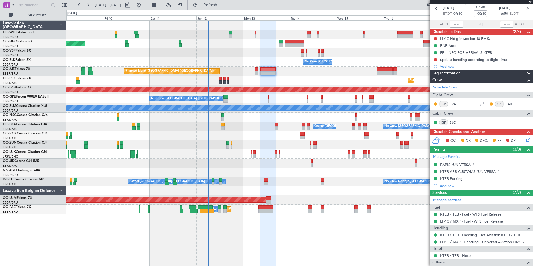
drag, startPoint x: 451, startPoint y: 36, endPoint x: 447, endPoint y: 38, distance: 4.6
click at [451, 36] on div "LIMC Hdlg in section 18 RMK/" at bounding box center [481, 38] width 103 height 7
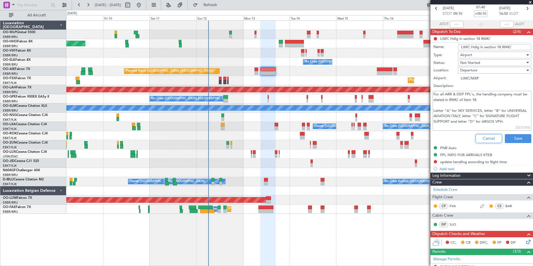
click at [485, 142] on button "Cancel" at bounding box center [489, 138] width 26 height 9
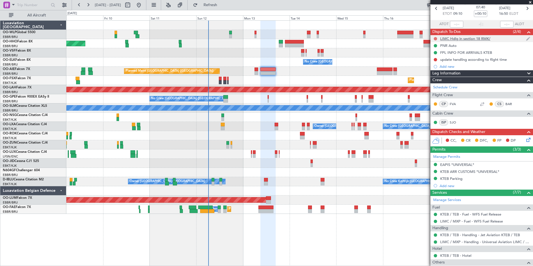
click at [435, 39] on button at bounding box center [435, 38] width 3 height 3
click at [436, 64] on span "Completed" at bounding box center [438, 63] width 18 height 6
click at [436, 59] on button at bounding box center [435, 59] width 3 height 3
drag, startPoint x: 437, startPoint y: 86, endPoint x: 435, endPoint y: 80, distance: 6.4
click at [437, 86] on span "Completed" at bounding box center [438, 84] width 18 height 6
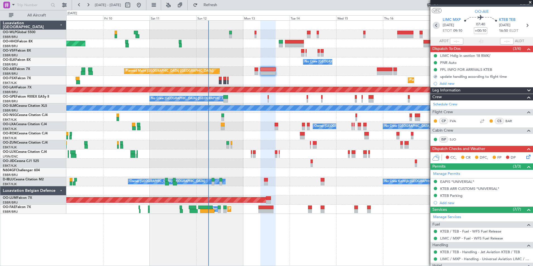
scroll to position [0, 0]
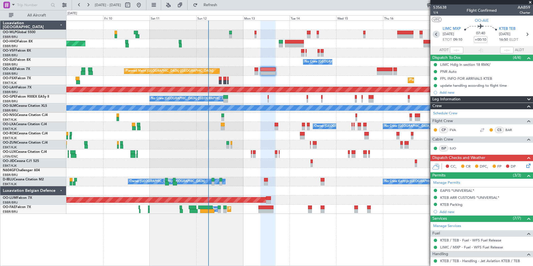
click at [437, 35] on icon at bounding box center [436, 34] width 7 height 7
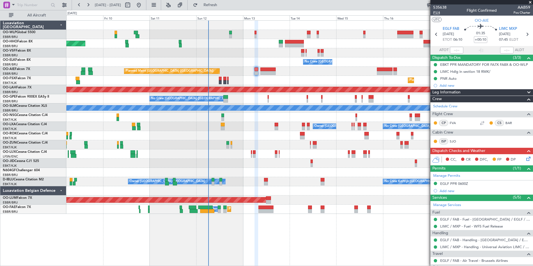
click at [440, 12] on span "P1/4" at bounding box center [439, 12] width 13 height 5
click at [527, 159] on icon at bounding box center [527, 158] width 4 height 4
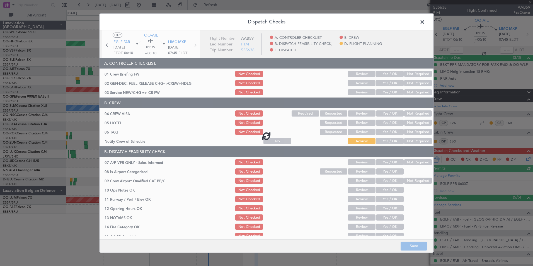
click at [375, 74] on div at bounding box center [267, 135] width 334 height 211
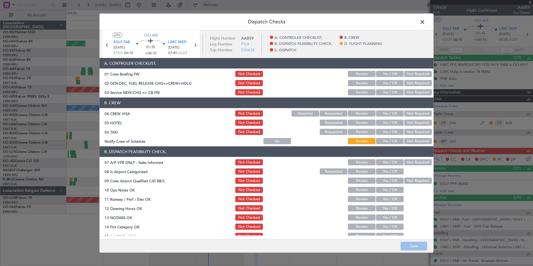
click at [383, 69] on section "A. CONTROLER CHECKLIST, 01 Crew Briefing FW Not Checked Review Yes / OK Not Req…" at bounding box center [267, 77] width 334 height 38
click at [383, 74] on button "Yes / OK" at bounding box center [390, 74] width 28 height 6
click at [385, 81] on button "Yes / OK" at bounding box center [390, 83] width 28 height 6
click at [386, 88] on section "A. CONTROLER CHECKLIST, 01 Crew Briefing FW Not Checked Review Yes / OK Not Req…" at bounding box center [267, 77] width 334 height 38
click at [387, 94] on button "Yes / OK" at bounding box center [390, 92] width 28 height 6
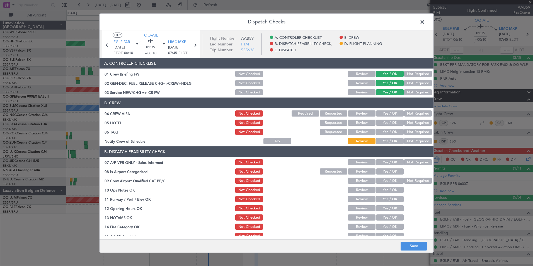
drag, startPoint x: 416, startPoint y: 119, endPoint x: 416, endPoint y: 112, distance: 7.0
click at [416, 119] on div "Not Required" at bounding box center [417, 123] width 28 height 8
drag, startPoint x: 416, startPoint y: 112, endPoint x: 416, endPoint y: 118, distance: 6.1
click at [416, 113] on button "Not Required" at bounding box center [418, 113] width 28 height 6
click at [415, 123] on button "Not Required" at bounding box center [418, 123] width 28 height 6
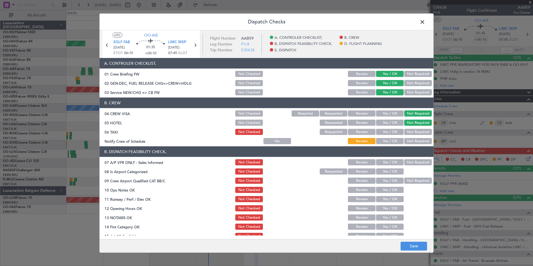
drag, startPoint x: 411, startPoint y: 134, endPoint x: 392, endPoint y: 137, distance: 18.8
click at [408, 135] on div "Not Required" at bounding box center [417, 132] width 28 height 8
click at [390, 139] on button "Yes / OK" at bounding box center [390, 141] width 28 height 6
click at [409, 130] on button "Not Required" at bounding box center [418, 132] width 28 height 6
click at [404, 166] on div "Not Required" at bounding box center [417, 162] width 28 height 8
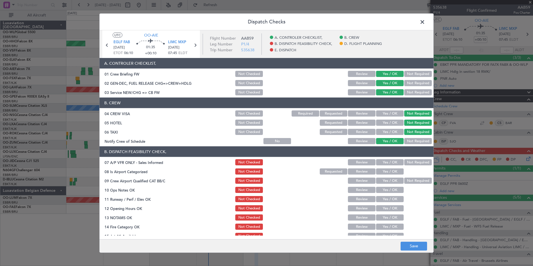
click at [404, 162] on button "Not Required" at bounding box center [418, 162] width 28 height 6
click at [386, 172] on button "Yes / OK" at bounding box center [390, 171] width 28 height 6
click at [385, 181] on button "Yes / OK" at bounding box center [390, 181] width 28 height 6
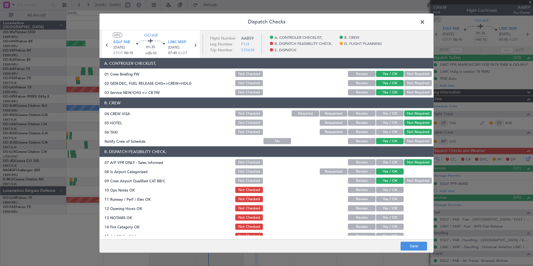
drag, startPoint x: 387, startPoint y: 190, endPoint x: 388, endPoint y: 196, distance: 6.2
click at [387, 190] on button "Yes / OK" at bounding box center [390, 190] width 28 height 6
click at [388, 198] on button "Yes / OK" at bounding box center [390, 199] width 28 height 6
drag, startPoint x: 389, startPoint y: 204, endPoint x: 390, endPoint y: 208, distance: 4.1
click at [389, 205] on section "B. DISPATCH FEASIBILITY CHECK, 07 A/P VFR ONLY - Sales Informed Not Checked Rev…" at bounding box center [267, 206] width 334 height 121
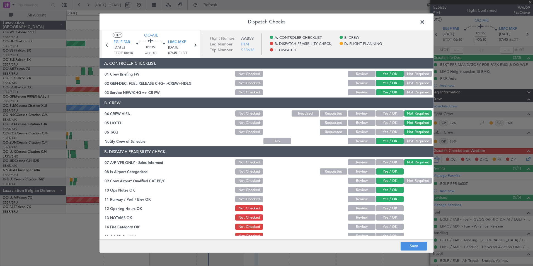
click at [390, 209] on button "Yes / OK" at bounding box center [390, 208] width 28 height 6
click at [391, 216] on button "Yes / OK" at bounding box center [390, 217] width 28 height 6
click at [354, 215] on button "Review" at bounding box center [362, 217] width 28 height 6
click at [383, 217] on button "Yes / OK" at bounding box center [390, 217] width 28 height 6
click at [384, 228] on button "Yes / OK" at bounding box center [390, 227] width 28 height 6
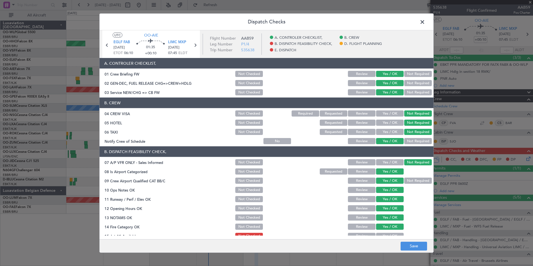
click at [385, 236] on main "UTC OO-AIE EGLF FAB 13/10/2025 ETOT 06:10 01:35 +00:10 LIMC MXP 13/10/2025 07:4…" at bounding box center [267, 135] width 334 height 211
click at [385, 234] on button "Yes / OK" at bounding box center [390, 236] width 28 height 6
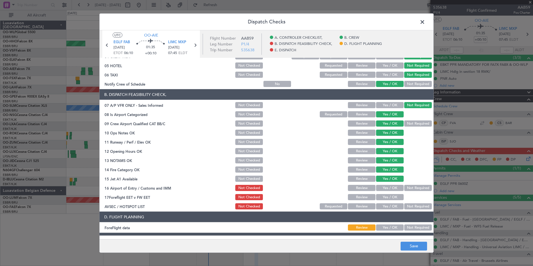
scroll to position [103, 0]
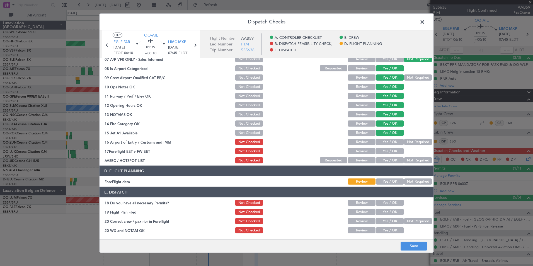
click at [384, 142] on button "Yes / OK" at bounding box center [390, 142] width 28 height 6
click at [384, 149] on button "Yes / OK" at bounding box center [390, 151] width 28 height 6
click at [411, 159] on button "Not Required" at bounding box center [418, 160] width 28 height 6
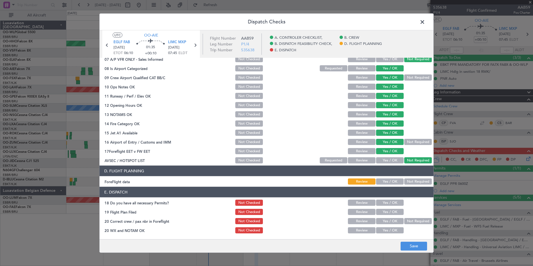
click at [392, 180] on button "Yes / OK" at bounding box center [390, 181] width 28 height 6
drag, startPoint x: 387, startPoint y: 199, endPoint x: 387, endPoint y: 202, distance: 3.1
click at [387, 200] on div "Yes / OK" at bounding box center [389, 203] width 28 height 8
click at [387, 203] on button "Yes / OK" at bounding box center [390, 203] width 28 height 6
click at [386, 212] on button "Yes / OK" at bounding box center [390, 212] width 28 height 6
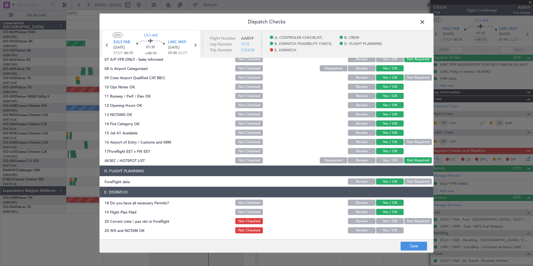
drag, startPoint x: 387, startPoint y: 220, endPoint x: 388, endPoint y: 226, distance: 6.0
click at [387, 222] on button "Yes / OK" at bounding box center [390, 221] width 28 height 6
drag, startPoint x: 390, startPoint y: 231, endPoint x: 395, endPoint y: 235, distance: 6.6
click at [391, 233] on button "Yes / OK" at bounding box center [390, 230] width 28 height 6
click at [409, 246] on button "Save" at bounding box center [414, 245] width 26 height 9
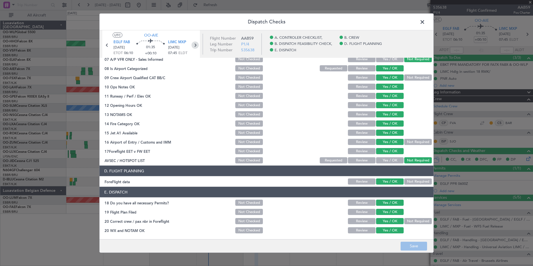
click at [194, 47] on icon at bounding box center [194, 45] width 7 height 7
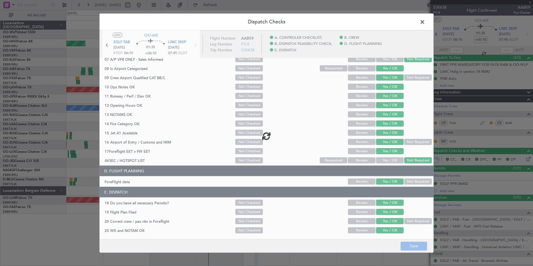
type input "1"
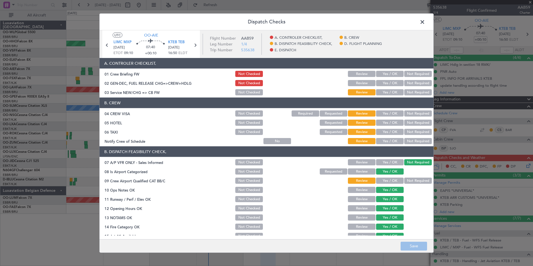
click at [384, 74] on button "Yes / OK" at bounding box center [390, 74] width 28 height 6
click at [387, 86] on button "Yes / OK" at bounding box center [390, 83] width 28 height 6
click at [387, 92] on button "Yes / OK" at bounding box center [390, 92] width 28 height 6
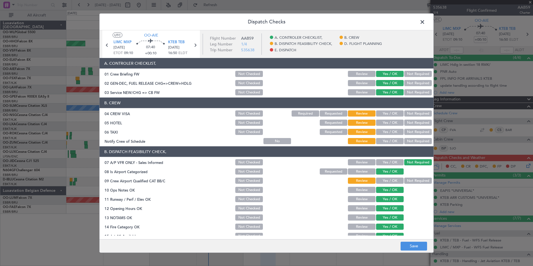
click at [418, 115] on button "Not Required" at bounding box center [418, 113] width 28 height 6
click at [387, 120] on button "Yes / OK" at bounding box center [390, 123] width 28 height 6
click at [408, 134] on button "Not Required" at bounding box center [418, 132] width 28 height 6
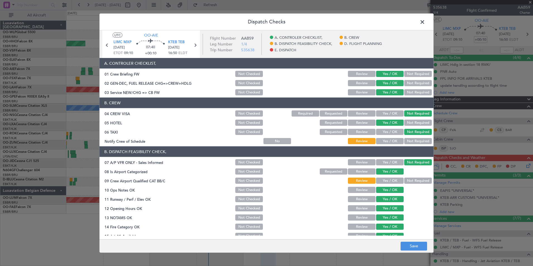
click at [384, 145] on article "A. CONTROLER CHECKLIST, 01 Crew Briefing FW Not Checked Review Yes / OK Not Req…" at bounding box center [267, 147] width 334 height 178
click at [384, 141] on button "Yes / OK" at bounding box center [390, 141] width 28 height 6
click at [383, 179] on button "Yes / OK" at bounding box center [390, 181] width 28 height 6
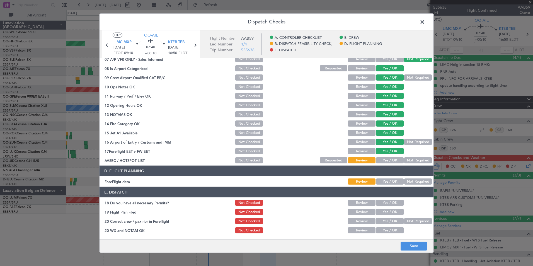
click at [383, 161] on button "Yes / OK" at bounding box center [390, 160] width 28 height 6
click at [411, 161] on button "Not Required" at bounding box center [418, 160] width 28 height 6
click at [382, 183] on button "Yes / OK" at bounding box center [390, 181] width 28 height 6
click at [382, 198] on section "E. DISPATCH 18 Do you have all necessary Permits? Not Checked Review Yes / OK 1…" at bounding box center [267, 210] width 334 height 47
click at [382, 204] on button "Yes / OK" at bounding box center [390, 203] width 28 height 6
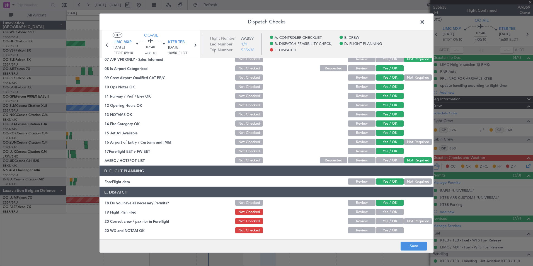
drag, startPoint x: 383, startPoint y: 209, endPoint x: 384, endPoint y: 213, distance: 4.1
click at [383, 210] on div "Yes / OK" at bounding box center [389, 212] width 28 height 8
click at [385, 216] on section "E. DISPATCH 18 Do you have all necessary Permits? Not Checked Review Yes / OK 1…" at bounding box center [267, 210] width 334 height 47
click at [386, 213] on button "Yes / OK" at bounding box center [390, 212] width 28 height 6
drag, startPoint x: 386, startPoint y: 220, endPoint x: 385, endPoint y: 227, distance: 7.0
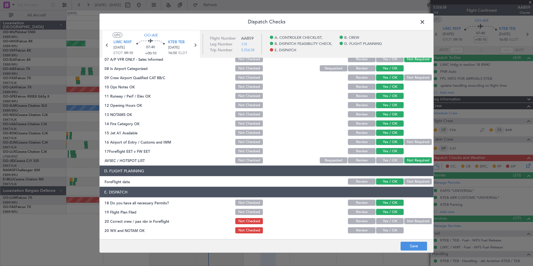
click at [386, 220] on button "Yes / OK" at bounding box center [390, 221] width 28 height 6
click at [386, 231] on button "Yes / OK" at bounding box center [390, 230] width 28 height 6
click at [406, 249] on button "Save" at bounding box center [414, 245] width 26 height 9
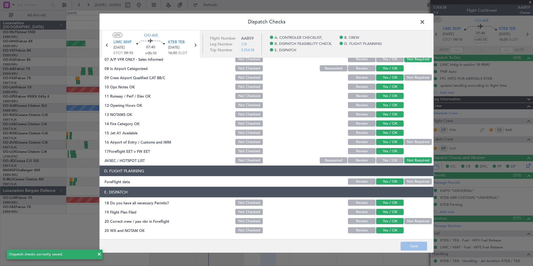
click at [425, 25] on span at bounding box center [425, 23] width 0 height 11
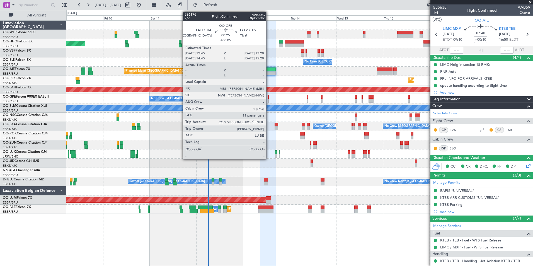
click at [269, 99] on div at bounding box center [268, 101] width 1 height 4
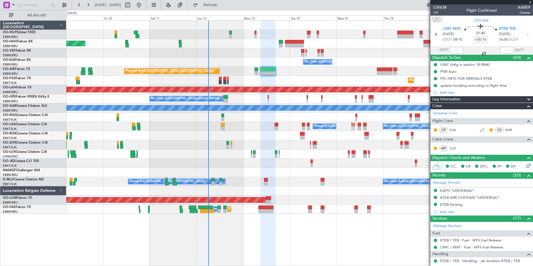
type input "+00:05"
type input "11"
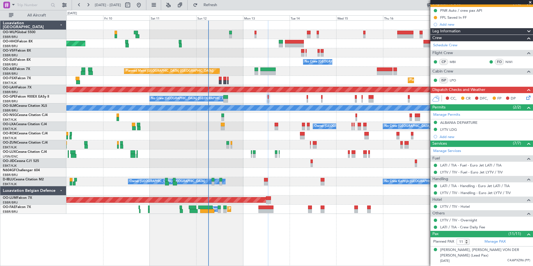
scroll to position [139, 0]
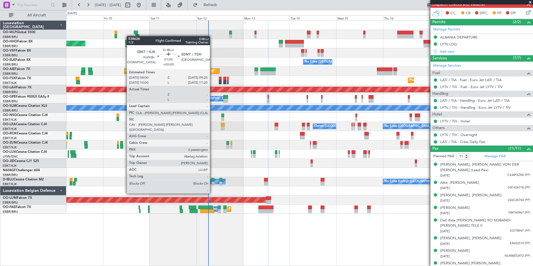
click at [212, 183] on div at bounding box center [213, 183] width 3 height 4
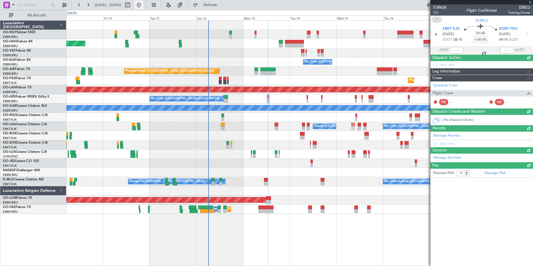
type input "0"
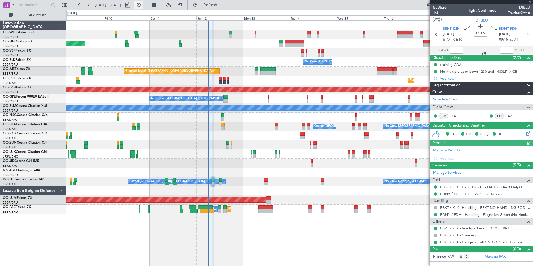
scroll to position [0, 0]
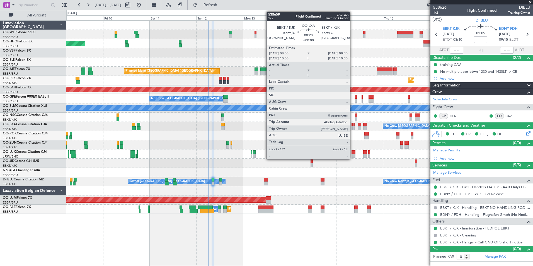
click at [352, 126] on div at bounding box center [352, 125] width 1 height 4
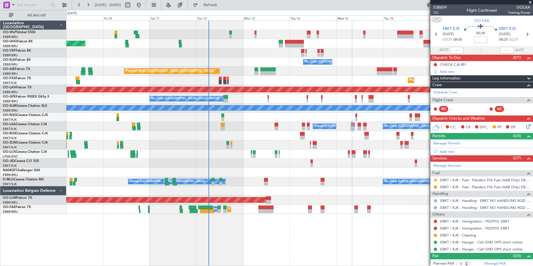
click at [435, 180] on button at bounding box center [435, 179] width 3 height 3
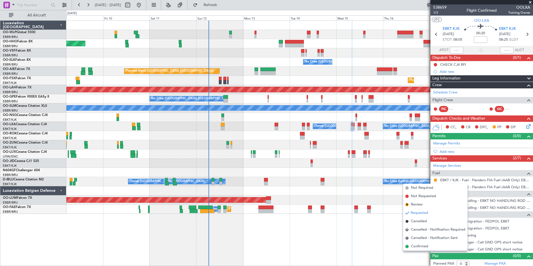
click at [418, 248] on span "Confirmed" at bounding box center [419, 247] width 17 height 6
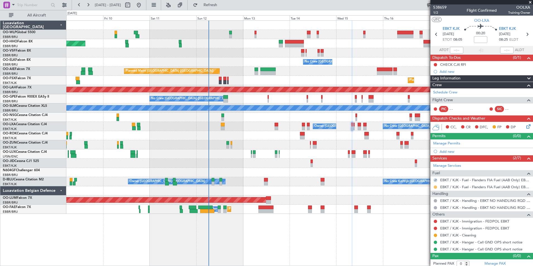
click at [436, 186] on button at bounding box center [435, 186] width 3 height 3
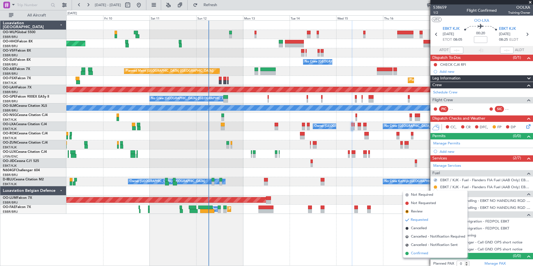
click at [423, 253] on span "Confirmed" at bounding box center [419, 254] width 17 height 6
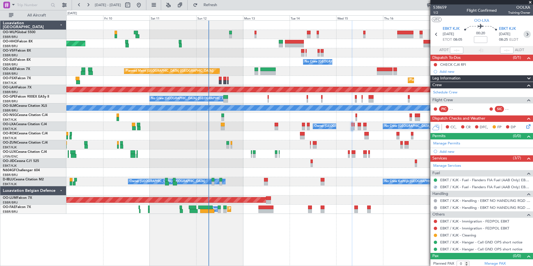
click at [525, 35] on icon at bounding box center [526, 34] width 7 height 7
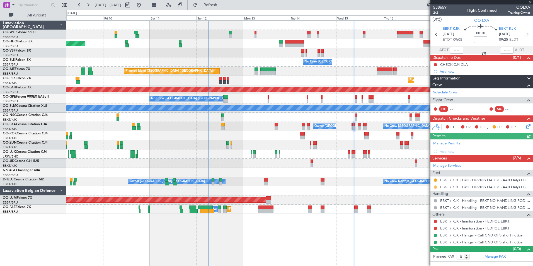
click at [436, 187] on button at bounding box center [435, 186] width 3 height 3
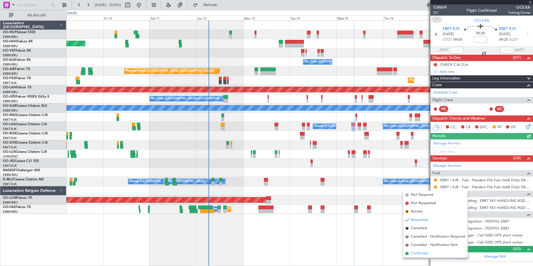
click at [421, 253] on span "Confirmed" at bounding box center [419, 254] width 17 height 6
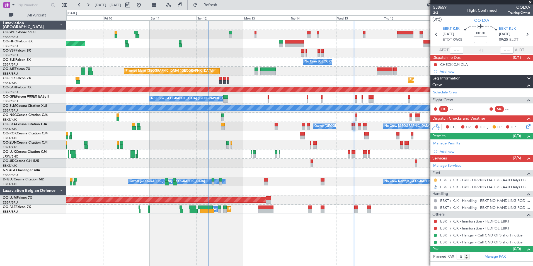
click at [436, 180] on button at bounding box center [435, 179] width 3 height 3
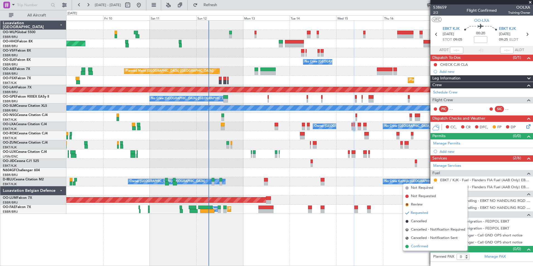
click at [426, 245] on span "Confirmed" at bounding box center [419, 247] width 17 height 6
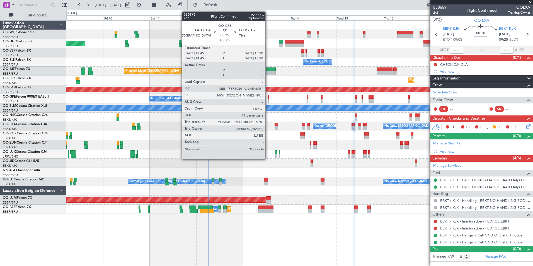
click at [268, 99] on div at bounding box center [268, 101] width 1 height 4
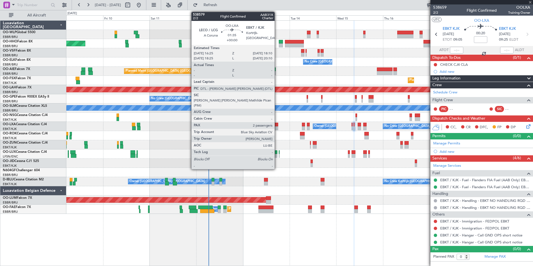
type input "+00:05"
type input "11"
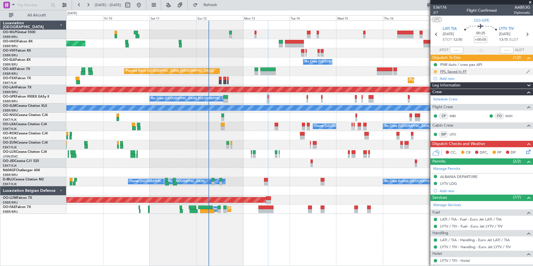
click at [435, 72] on button at bounding box center [435, 71] width 3 height 3
click at [437, 95] on span "Completed" at bounding box center [437, 96] width 18 height 6
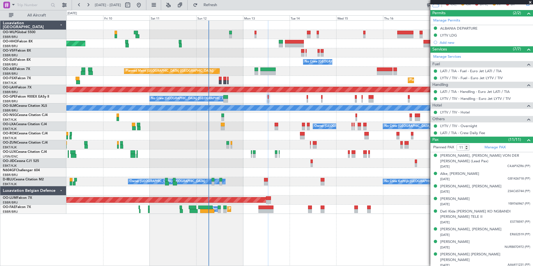
scroll to position [117, 0]
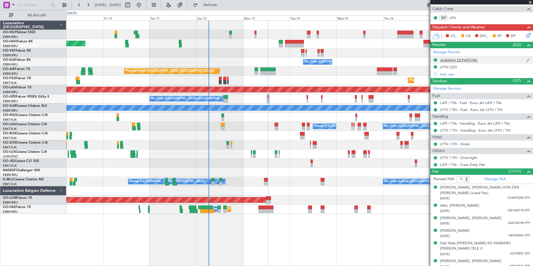
click at [460, 58] on div "ALBANIA DEPARTURE" at bounding box center [458, 60] width 37 height 5
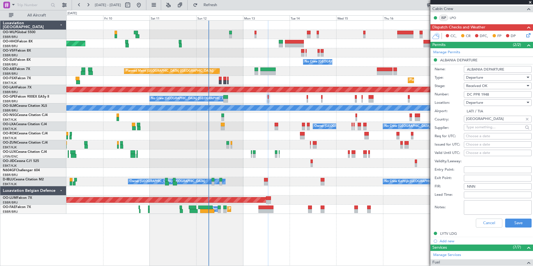
click at [473, 94] on input "DC PPR 1948" at bounding box center [498, 94] width 68 height 7
click at [447, 232] on div "LYTV LDG" at bounding box center [448, 233] width 17 height 5
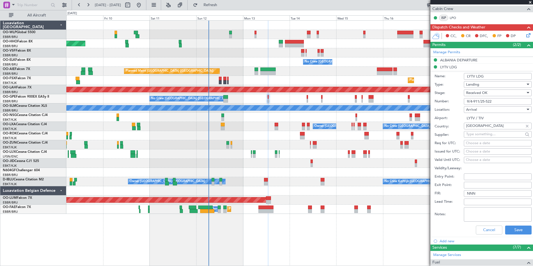
click at [477, 103] on input "9/4-911/25-522" at bounding box center [498, 101] width 68 height 7
click at [487, 232] on button "Cancel" at bounding box center [489, 230] width 26 height 9
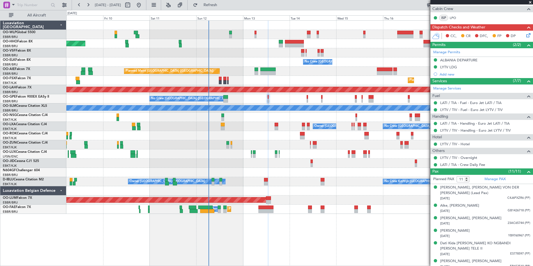
click at [525, 36] on icon at bounding box center [527, 34] width 4 height 4
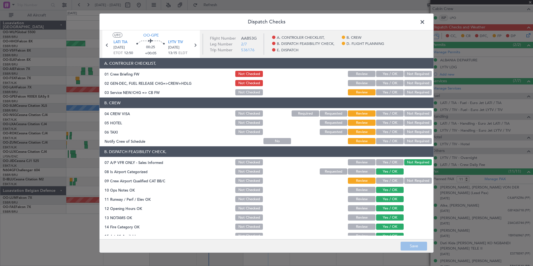
click at [425, 23] on span at bounding box center [425, 23] width 0 height 11
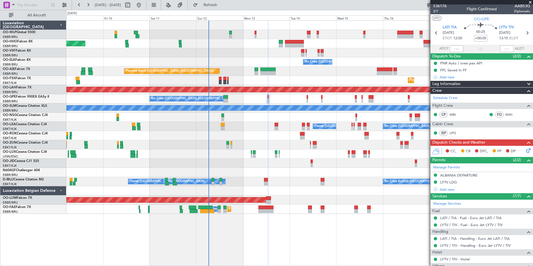
scroll to position [0, 0]
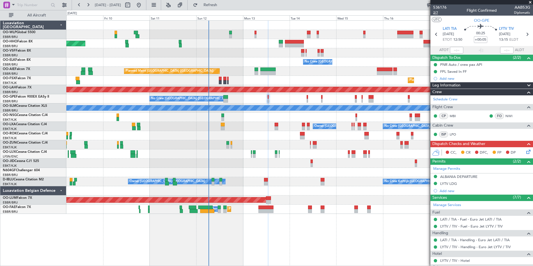
click at [436, 13] on span "2/7" at bounding box center [439, 12] width 13 height 5
click at [433, 13] on span "2/7" at bounding box center [439, 12] width 13 height 5
click at [439, 7] on span "536176" at bounding box center [439, 7] width 13 height 6
click at [436, 12] on span "2/7" at bounding box center [439, 12] width 13 height 5
click at [525, 152] on icon at bounding box center [527, 151] width 4 height 4
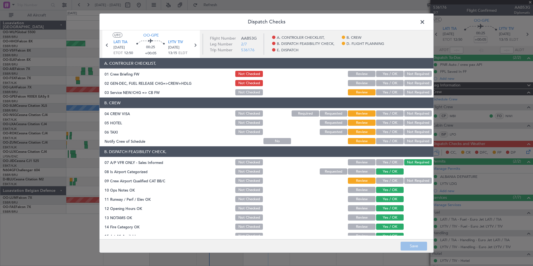
click at [386, 74] on button "Yes / OK" at bounding box center [390, 74] width 28 height 6
click at [387, 81] on button "Yes / OK" at bounding box center [390, 83] width 28 height 6
click at [390, 96] on article "A. CONTROLER CHECKLIST, 01 Crew Briefing FW Not Checked Review Yes / OK Not Req…" at bounding box center [267, 147] width 334 height 178
click at [389, 91] on button "Yes / OK" at bounding box center [390, 92] width 28 height 6
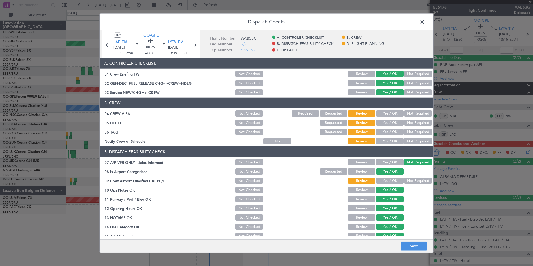
click at [412, 115] on button "Not Required" at bounding box center [418, 113] width 28 height 6
click at [411, 123] on button "Not Required" at bounding box center [418, 123] width 28 height 6
click at [408, 130] on div "Not Required" at bounding box center [417, 132] width 28 height 8
click at [390, 131] on button "Yes / OK" at bounding box center [390, 132] width 28 height 6
click at [390, 124] on button "Yes / OK" at bounding box center [390, 123] width 28 height 6
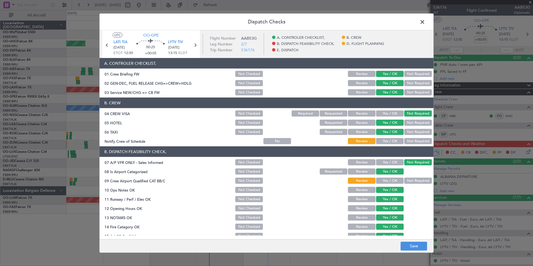
click at [403, 128] on section "B. CREW 04 CREW VISA Not Checked Required Requested Review Yes / OK Not Require…" at bounding box center [267, 121] width 334 height 47
click at [404, 132] on button "Not Required" at bounding box center [418, 132] width 28 height 6
click at [391, 138] on button "Yes / OK" at bounding box center [390, 141] width 28 height 6
click at [385, 183] on button "Yes / OK" at bounding box center [390, 181] width 28 height 6
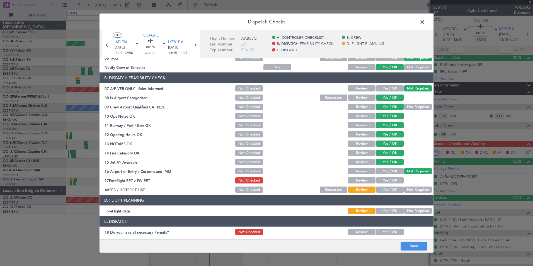
scroll to position [103, 0]
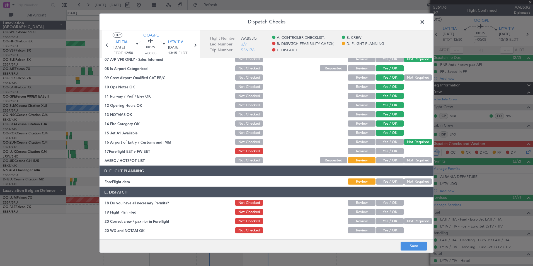
drag, startPoint x: 390, startPoint y: 144, endPoint x: 391, endPoint y: 148, distance: 3.7
click at [390, 145] on button "Yes / OK" at bounding box center [390, 142] width 28 height 6
click at [391, 148] on button "Yes / OK" at bounding box center [390, 151] width 28 height 6
click at [407, 145] on div "Not Required" at bounding box center [417, 142] width 28 height 8
click at [410, 141] on button "Not Required" at bounding box center [418, 142] width 28 height 6
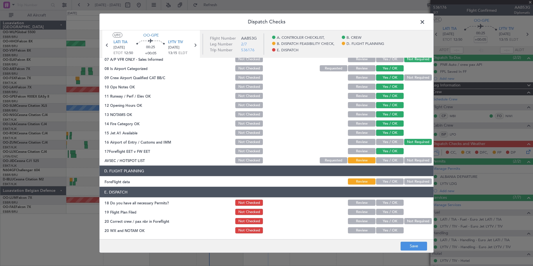
click at [412, 156] on section "B. DISPATCH FEASIBILITY CHECK, 07 A/P VFR ONLY - Sales Informed Not Checked Rev…" at bounding box center [267, 103] width 334 height 121
click at [412, 159] on button "Not Required" at bounding box center [418, 160] width 28 height 6
click at [384, 181] on button "Yes / OK" at bounding box center [390, 181] width 28 height 6
click at [386, 199] on section "E. DISPATCH 18 Do you have all necessary Permits? Not Checked Review Yes / OK 1…" at bounding box center [267, 210] width 334 height 47
drag, startPoint x: 386, startPoint y: 199, endPoint x: 386, endPoint y: 206, distance: 6.4
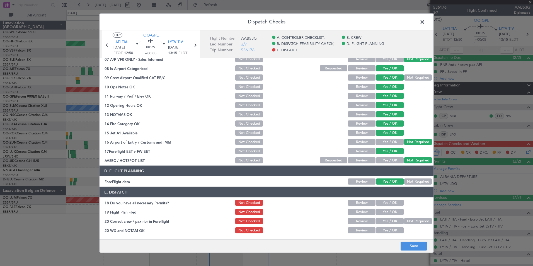
click at [386, 201] on button "Yes / OK" at bounding box center [390, 203] width 28 height 6
click at [387, 212] on button "Yes / OK" at bounding box center [390, 212] width 28 height 6
drag, startPoint x: 387, startPoint y: 221, endPoint x: 388, endPoint y: 228, distance: 7.1
click at [387, 222] on button "Yes / OK" at bounding box center [390, 221] width 28 height 6
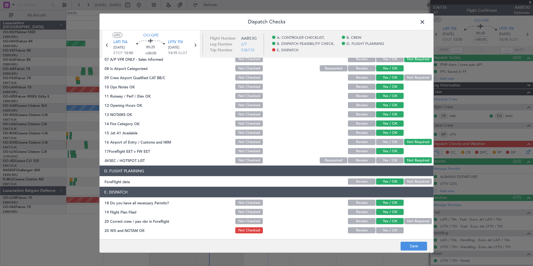
click at [389, 230] on button "Yes / OK" at bounding box center [390, 230] width 28 height 6
click at [412, 244] on button "Save" at bounding box center [414, 245] width 26 height 9
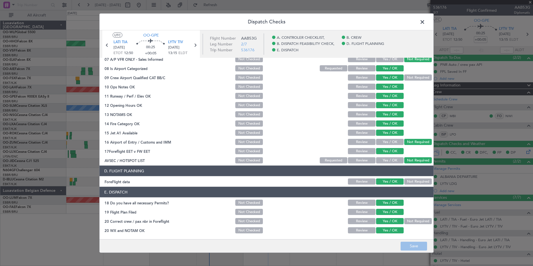
click at [430, 22] on header "Dispatch Checks" at bounding box center [267, 22] width 334 height 17
click at [425, 22] on span at bounding box center [425, 23] width 0 height 11
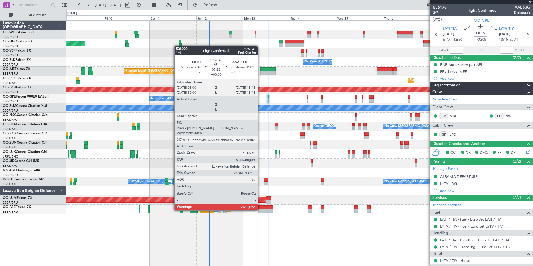
click at [262, 209] on div at bounding box center [265, 211] width 15 height 4
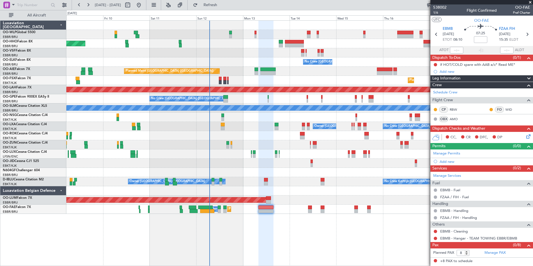
click at [171, 68] on div "Planned Maint Geneva (Cointrin) No Crew Brussels (Brussels National) Planned Ma…" at bounding box center [299, 117] width 466 height 193
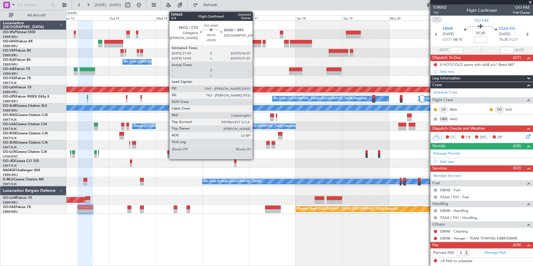
click at [255, 43] on div at bounding box center [252, 42] width 18 height 4
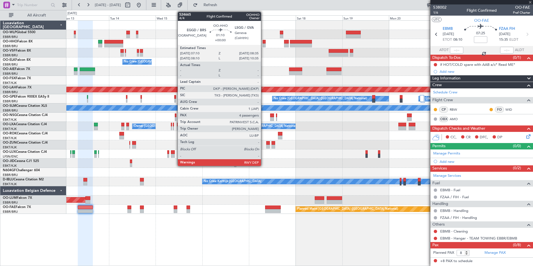
click at [263, 41] on div at bounding box center [264, 42] width 3 height 4
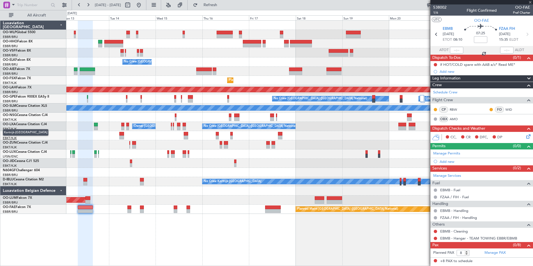
type input "4"
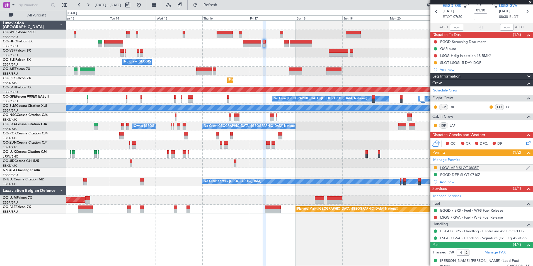
scroll to position [28, 0]
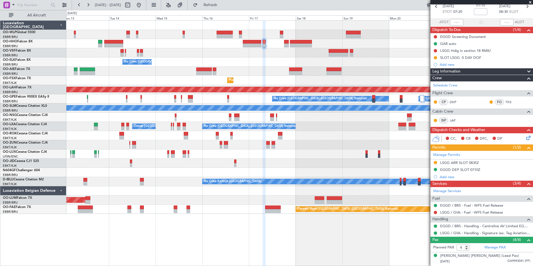
click at [445, 163] on div "LSGG ARR SLOT 0835Z" at bounding box center [459, 162] width 39 height 5
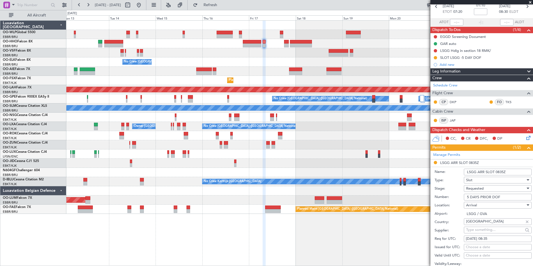
click at [475, 198] on input "5 DAYS PRIOR DOF" at bounding box center [498, 197] width 68 height 7
paste input "101708303A"
type input "101708303A"
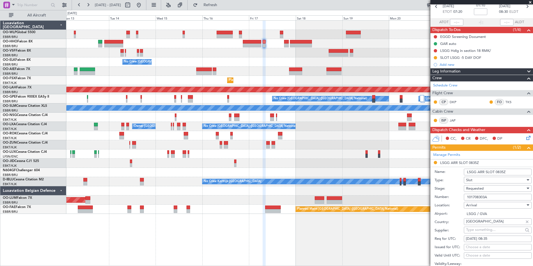
click at [477, 185] on div "Requested" at bounding box center [495, 188] width 59 height 8
click at [484, 232] on span "Received OK" at bounding box center [495, 230] width 59 height 8
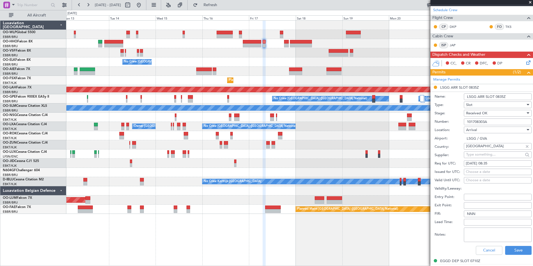
scroll to position [111, 0]
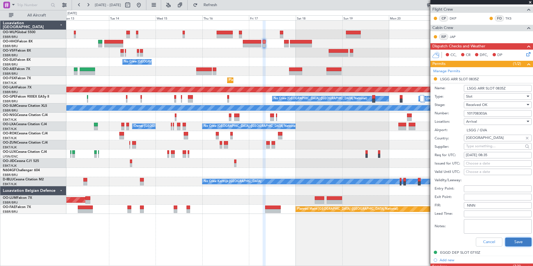
click at [513, 242] on button "Save" at bounding box center [518, 241] width 26 height 9
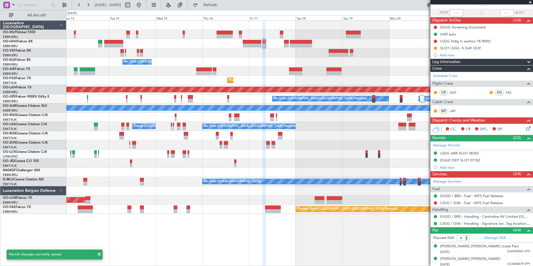
scroll to position [8, 0]
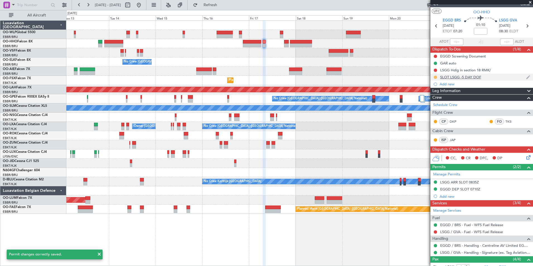
click at [436, 77] on button at bounding box center [435, 77] width 3 height 3
click at [435, 103] on span "Completed" at bounding box center [437, 102] width 18 height 6
click at [523, 25] on icon at bounding box center [526, 25] width 7 height 7
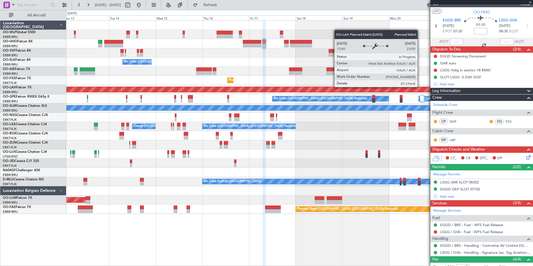
type input "5"
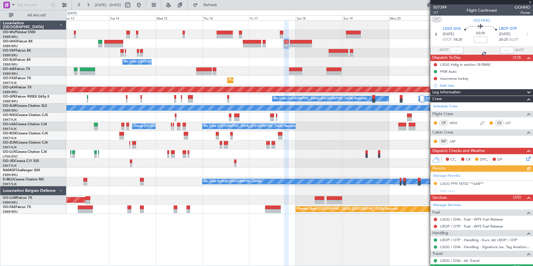
scroll to position [56, 0]
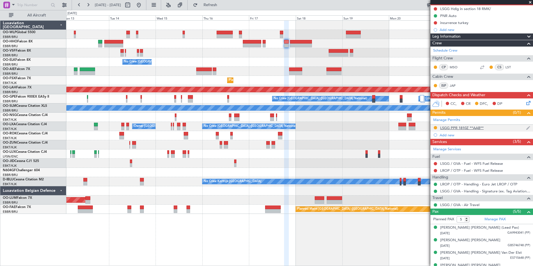
click at [449, 127] on div "LSGG PPR 1810Z **AAB**" at bounding box center [461, 127] width 43 height 5
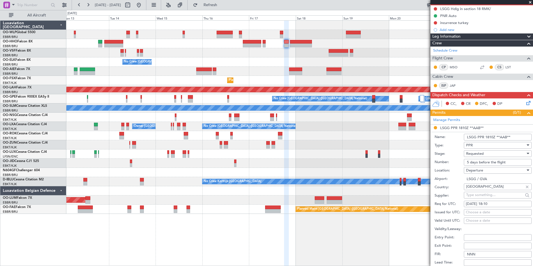
click at [476, 160] on input "5 days before the flight" at bounding box center [498, 162] width 68 height 7
paste input "101718102D"
type input "101718102D"
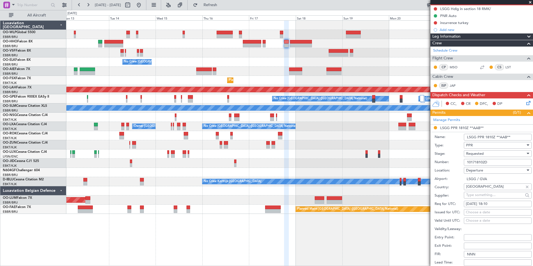
click at [481, 153] on span "Requested" at bounding box center [475, 153] width 18 height 5
click at [481, 198] on span "Received OK" at bounding box center [495, 195] width 59 height 8
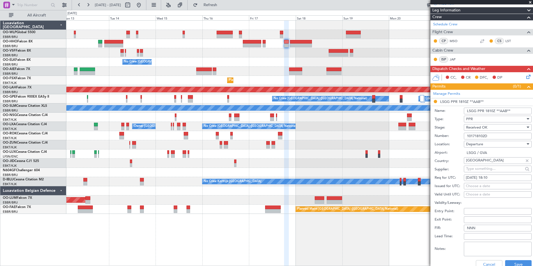
scroll to position [111, 0]
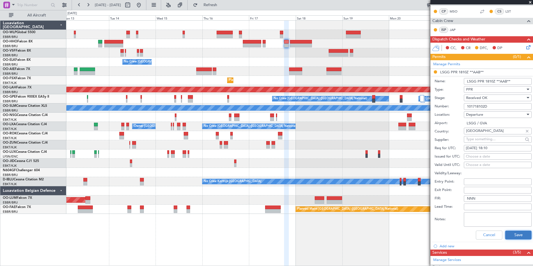
click at [513, 234] on button "Save" at bounding box center [518, 235] width 26 height 9
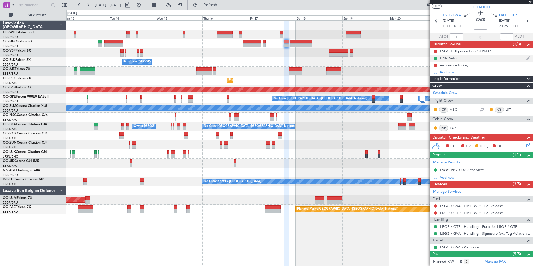
scroll to position [0, 0]
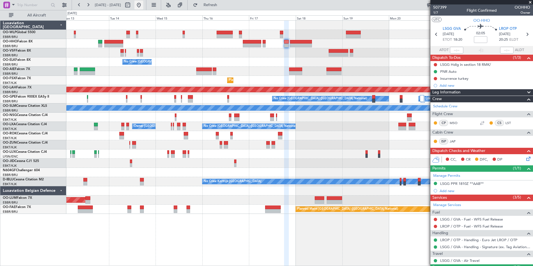
click at [143, 6] on button at bounding box center [138, 5] width 9 height 9
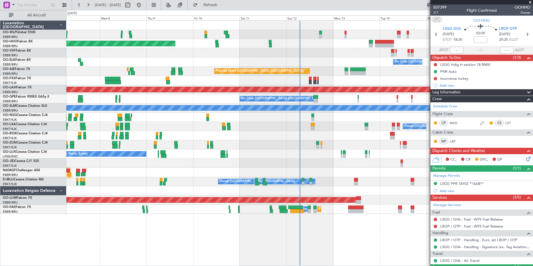
click at [275, 165] on div at bounding box center [299, 163] width 466 height 9
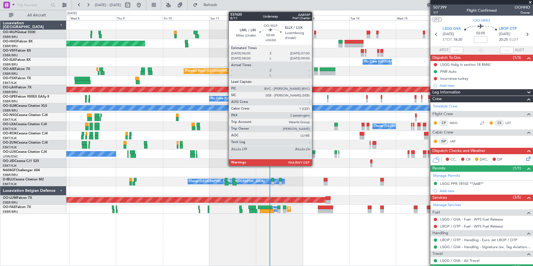
click at [314, 36] on div at bounding box center [315, 36] width 2 height 4
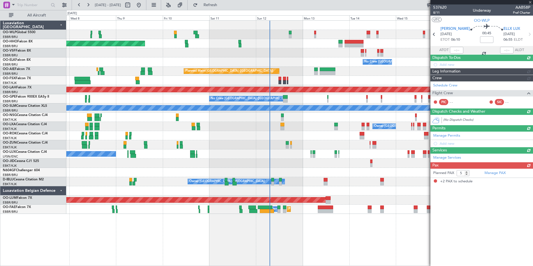
type input "2"
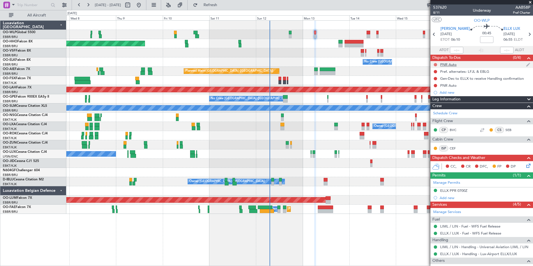
click at [435, 65] on button at bounding box center [435, 64] width 3 height 3
click at [432, 90] on span "Completed" at bounding box center [438, 89] width 18 height 6
click at [436, 84] on button at bounding box center [435, 85] width 3 height 3
click at [438, 110] on span "Completed" at bounding box center [438, 110] width 18 height 6
click at [446, 189] on div "ELLX PPR 0700Z" at bounding box center [453, 190] width 27 height 5
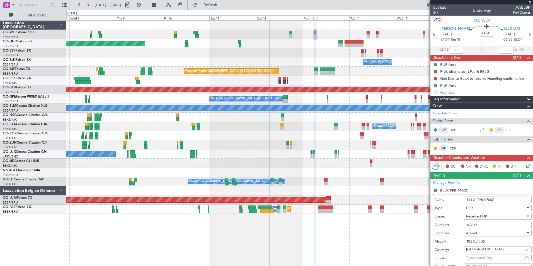
click at [474, 224] on input "67709" at bounding box center [498, 225] width 68 height 7
click at [445, 93] on div "Add new" at bounding box center [483, 92] width 86 height 5
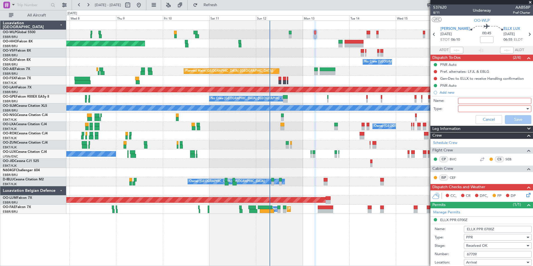
click at [458, 101] on input "Name:" at bounding box center [494, 101] width 73 height 6
type input "FPL in FF"
click at [462, 108] on div at bounding box center [492, 109] width 65 height 8
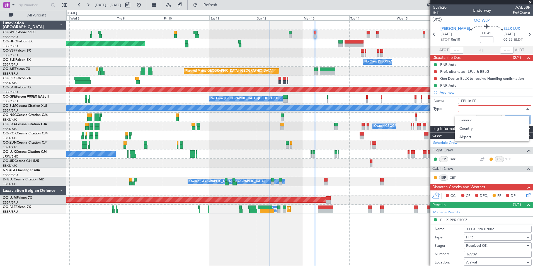
click at [463, 115] on div at bounding box center [266, 133] width 533 height 266
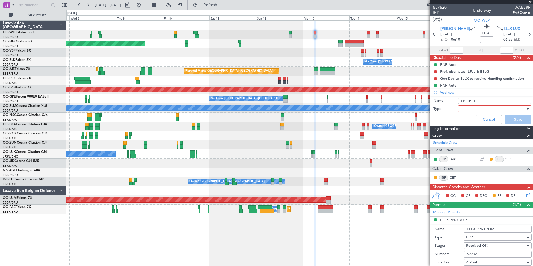
click at [461, 105] on div at bounding box center [492, 109] width 65 height 8
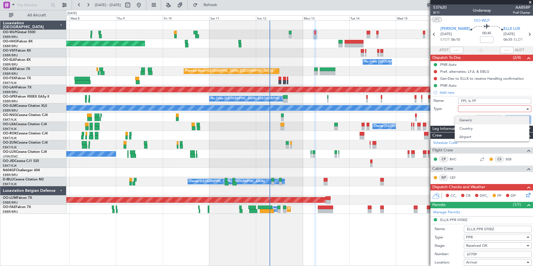
click at [465, 118] on span "Generic" at bounding box center [491, 120] width 65 height 8
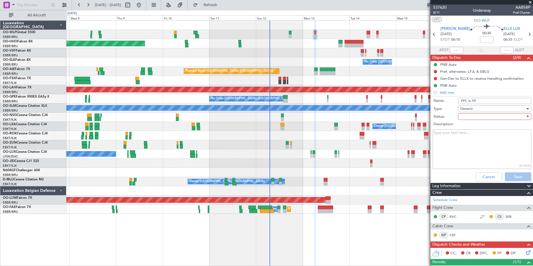
click at [465, 115] on div at bounding box center [492, 116] width 65 height 8
click at [469, 127] on span "Not Started" at bounding box center [491, 127] width 65 height 8
click at [511, 176] on button "Save" at bounding box center [518, 176] width 26 height 9
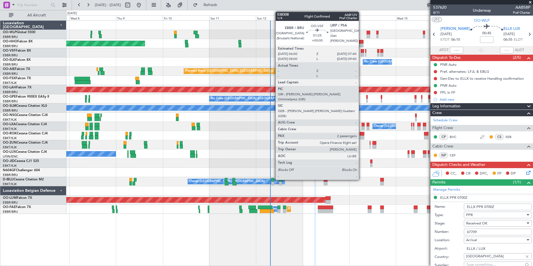
click at [361, 51] on div at bounding box center [362, 51] width 3 height 4
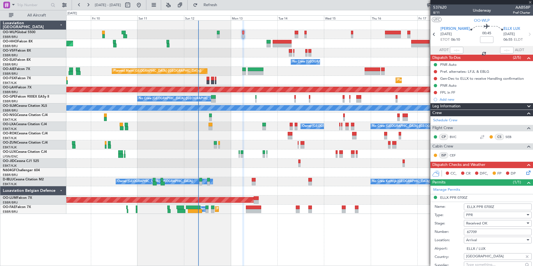
click at [286, 45] on div "Planned Maint Geneva (Cointrin) No Crew Brussels (Brussels National) Planned Ma…" at bounding box center [299, 117] width 466 height 193
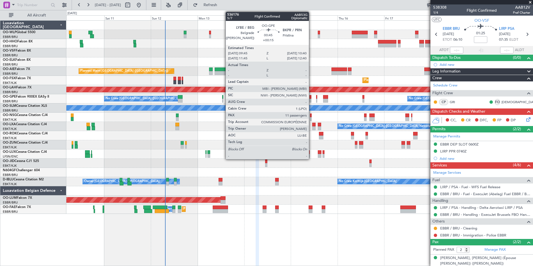
click at [311, 99] on div at bounding box center [310, 101] width 2 height 4
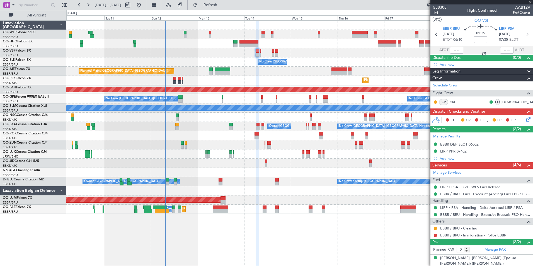
type input "+00:15"
type input "11"
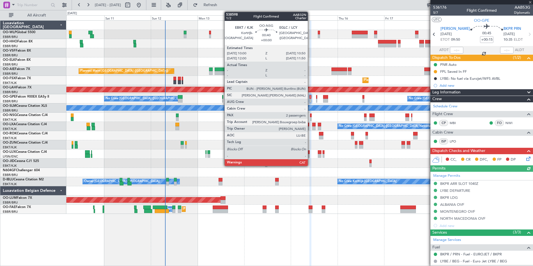
click at [310, 117] on div at bounding box center [311, 115] width 2 height 4
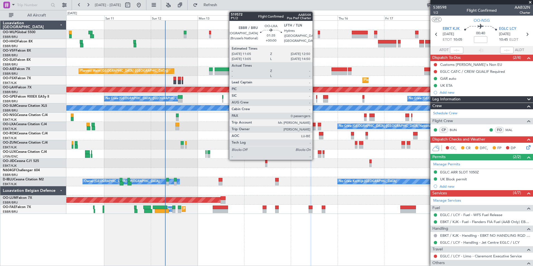
click at [315, 126] on div at bounding box center [314, 128] width 4 height 4
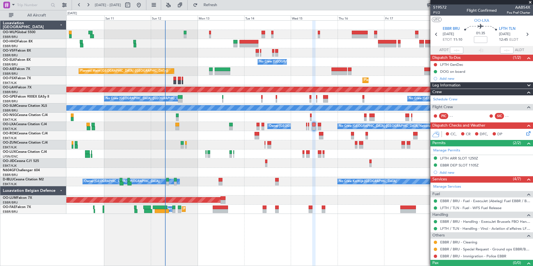
click at [324, 135] on div at bounding box center [299, 135] width 466 height 9
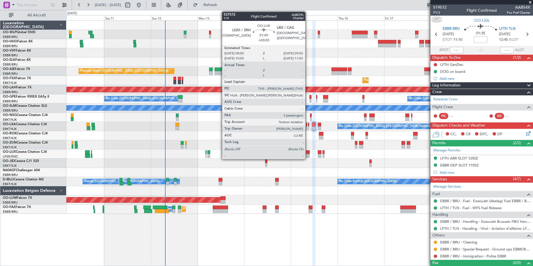
click at [308, 153] on div at bounding box center [308, 152] width 4 height 4
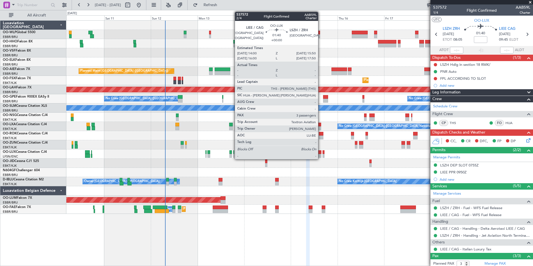
click at [321, 152] on div at bounding box center [320, 152] width 4 height 4
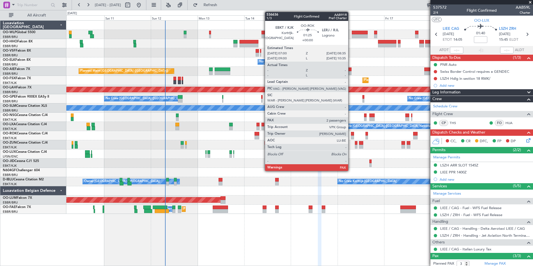
click at [351, 135] on div at bounding box center [352, 134] width 3 height 4
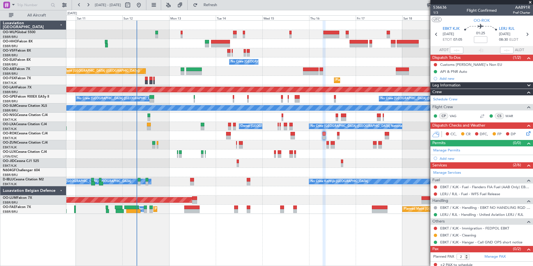
click at [320, 155] on div "Planned Maint Geneva (Cointrin) No Crew Brussels (Brussels National) Planned Ma…" at bounding box center [299, 117] width 466 height 193
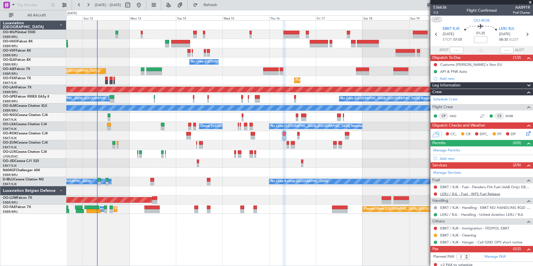
click at [449, 194] on link "LERJ / RJL - Fuel - WFS Fuel Release" at bounding box center [470, 193] width 60 height 5
click at [477, 188] on link "EBKT / KJK - Fuel - Flanders FIA Fuel (AAB Only) EBKT / KJK" at bounding box center [485, 187] width 90 height 5
click at [524, 36] on icon at bounding box center [526, 34] width 7 height 7
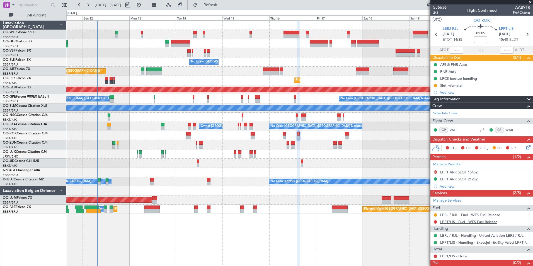
click at [458, 223] on link "LPPT/LIS - Fuel - WFS Fuel Release" at bounding box center [468, 221] width 57 height 5
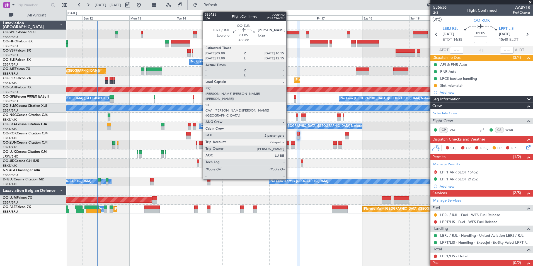
click at [289, 145] on div at bounding box center [288, 147] width 3 height 4
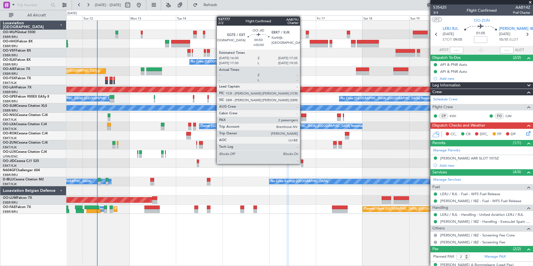
click at [302, 163] on div at bounding box center [302, 165] width 2 height 4
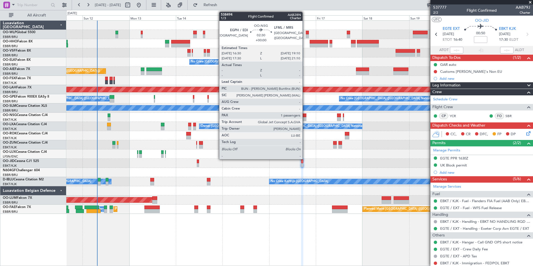
click at [305, 120] on div at bounding box center [303, 119] width 5 height 4
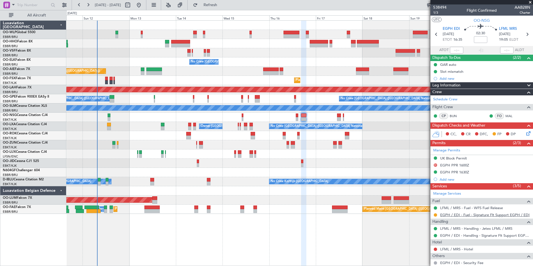
click at [445, 214] on link "EGPH / EDI - Fuel - Signature Flt Support EGPH / EDI" at bounding box center [484, 214] width 89 height 5
click at [524, 34] on icon at bounding box center [526, 34] width 7 height 7
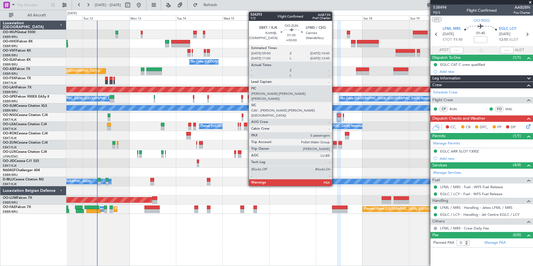
click at [334, 146] on div at bounding box center [335, 147] width 4 height 4
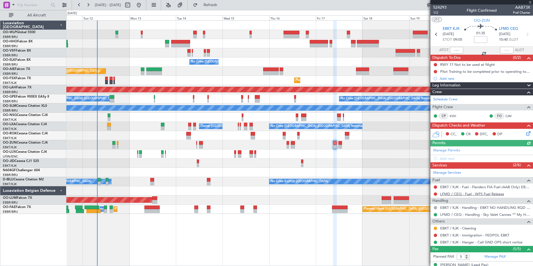
click at [460, 194] on link "LFMD / CEQ - Fuel - WFS Fuel Release" at bounding box center [472, 193] width 64 height 5
click at [447, 184] on div "EBKT / KJK - Fuel - Flanders FIA Fuel (AAB Only) EBKT / KJK" at bounding box center [481, 186] width 103 height 7
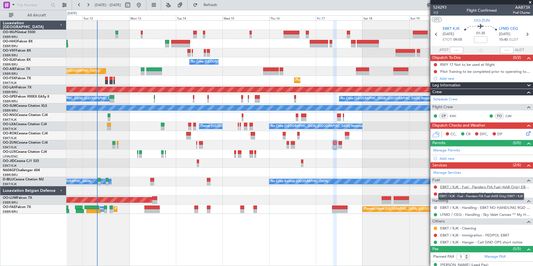
click at [452, 189] on link "EBKT / KJK - Fuel - Flanders FIA Fuel (AAB Only) EBKT / KJK" at bounding box center [485, 187] width 90 height 5
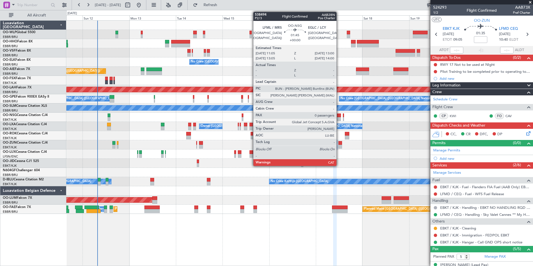
click at [339, 118] on div at bounding box center [339, 119] width 4 height 4
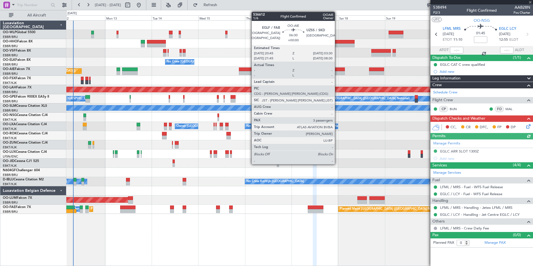
click at [337, 69] on div at bounding box center [338, 69] width 13 height 4
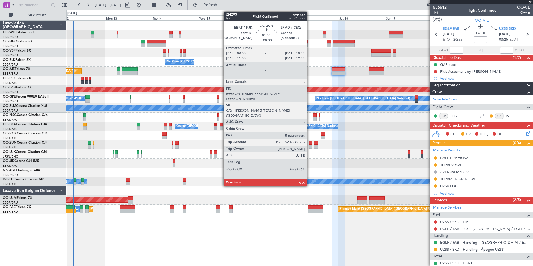
click at [309, 144] on div at bounding box center [311, 143] width 4 height 4
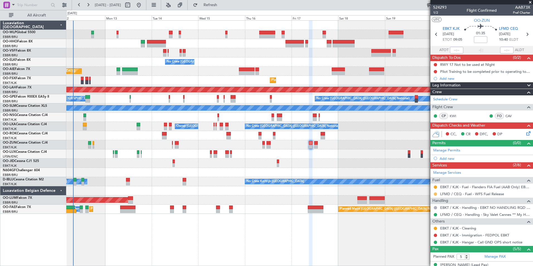
click at [435, 193] on button at bounding box center [435, 193] width 3 height 3
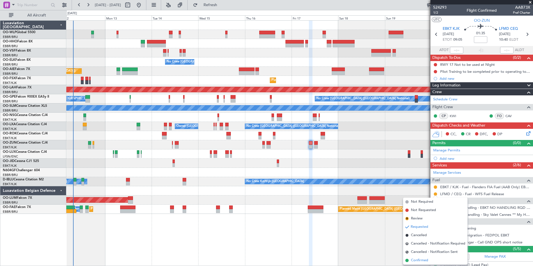
click at [415, 260] on span "Confirmed" at bounding box center [419, 261] width 17 height 6
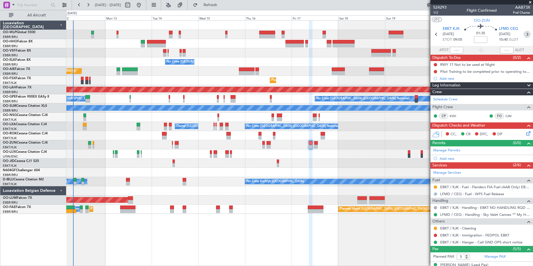
click at [523, 35] on icon at bounding box center [526, 34] width 7 height 7
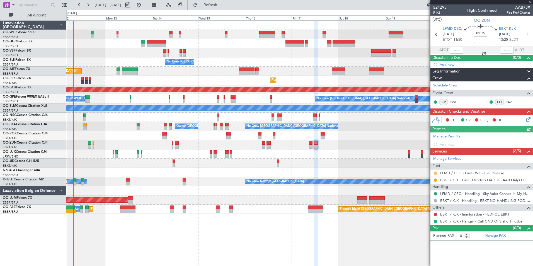
click at [436, 172] on button at bounding box center [435, 172] width 3 height 3
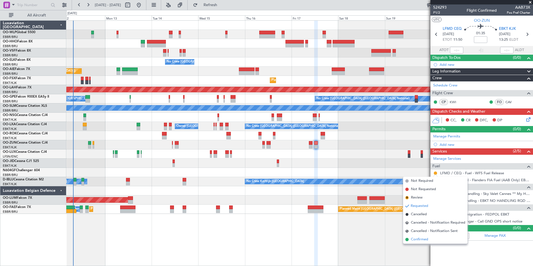
click at [412, 238] on span "Confirmed" at bounding box center [419, 240] width 17 height 6
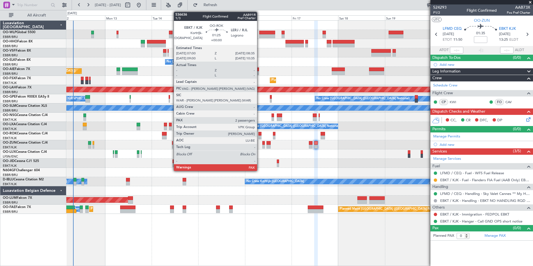
click at [260, 135] on div at bounding box center [259, 134] width 3 height 4
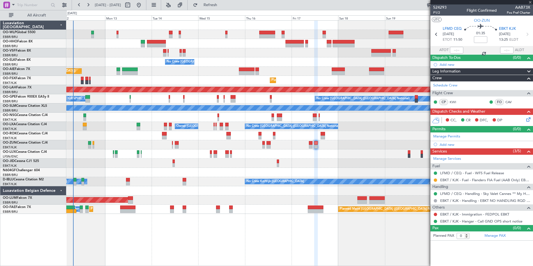
type input "2"
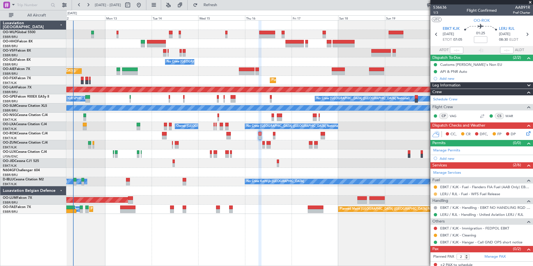
click at [435, 193] on button at bounding box center [435, 193] width 3 height 3
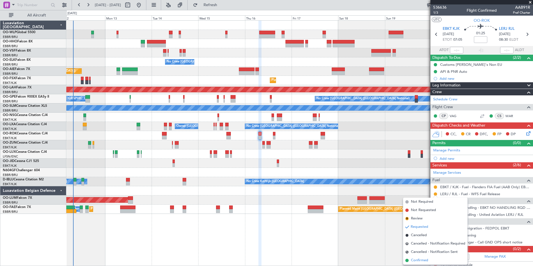
click at [428, 261] on span "Confirmed" at bounding box center [419, 261] width 17 height 6
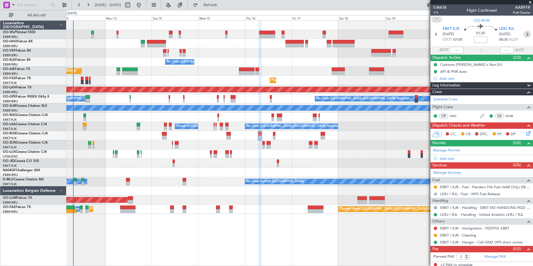
click at [524, 34] on icon at bounding box center [526, 34] width 7 height 7
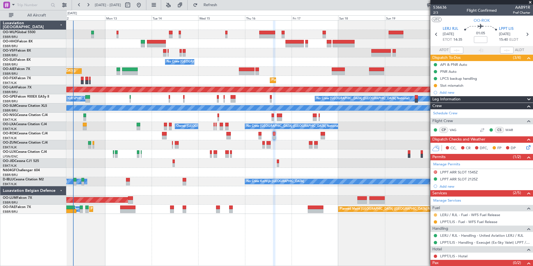
click at [437, 215] on button at bounding box center [435, 214] width 3 height 3
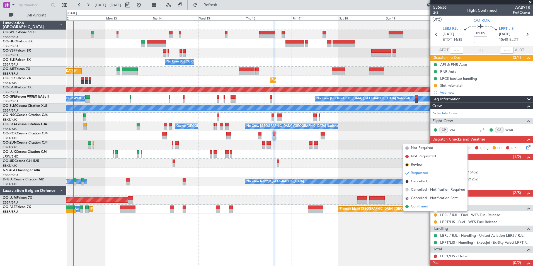
click at [413, 207] on span "Confirmed" at bounding box center [419, 207] width 17 height 6
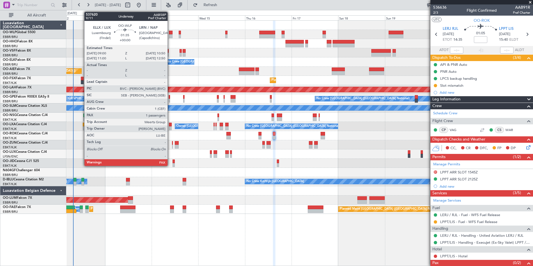
click at [170, 37] on div at bounding box center [171, 36] width 4 height 4
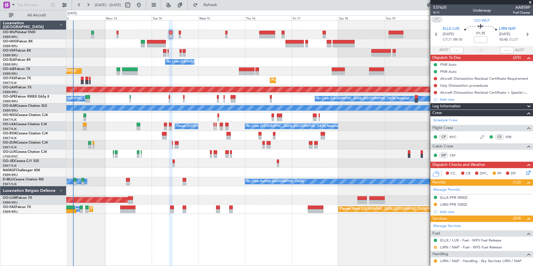
click at [436, 246] on button at bounding box center [435, 247] width 3 height 3
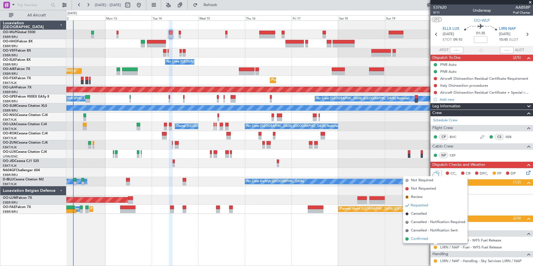
click at [426, 238] on span "Confirmed" at bounding box center [419, 239] width 17 height 6
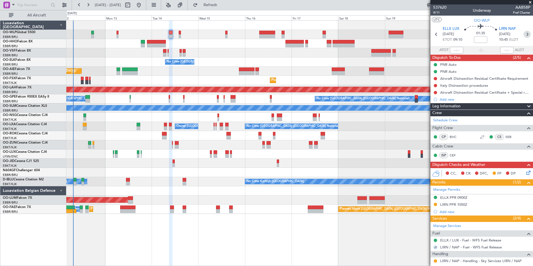
click at [526, 39] on section "ELLX LUX 14/10/2025 ETOT 09:10 01:35 LIRN NAP 14/10/2025 10:45 ELDT" at bounding box center [481, 35] width 103 height 22
click at [526, 37] on icon at bounding box center [526, 34] width 7 height 7
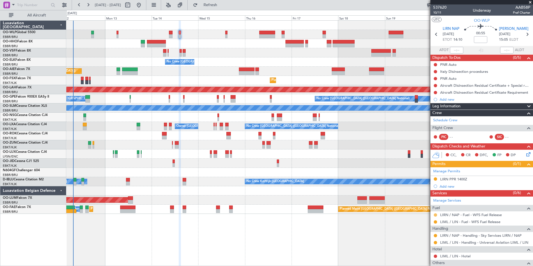
click at [435, 216] on button at bounding box center [435, 214] width 3 height 3
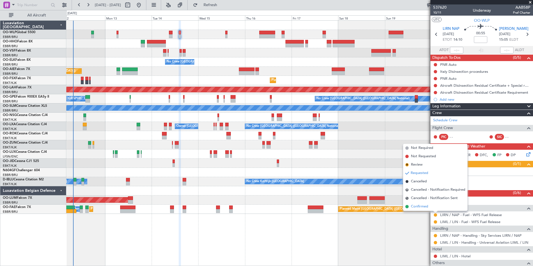
click at [411, 206] on span "Confirmed" at bounding box center [419, 207] width 17 height 6
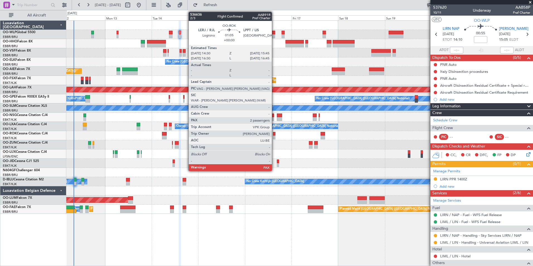
click at [274, 134] on div at bounding box center [274, 134] width 3 height 4
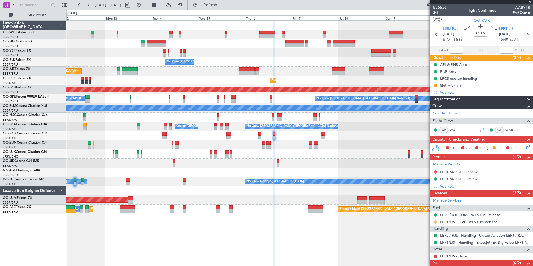
click at [435, 220] on button at bounding box center [435, 221] width 3 height 3
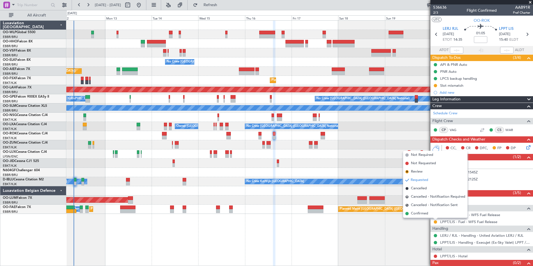
click at [416, 214] on span "Confirmed" at bounding box center [419, 214] width 17 height 6
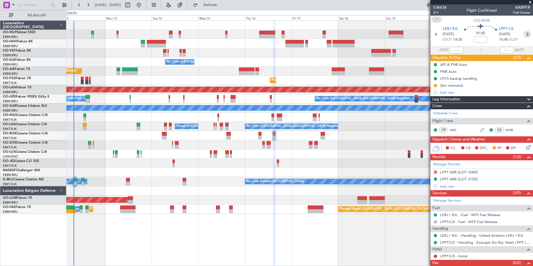
click at [523, 35] on icon at bounding box center [526, 34] width 7 height 7
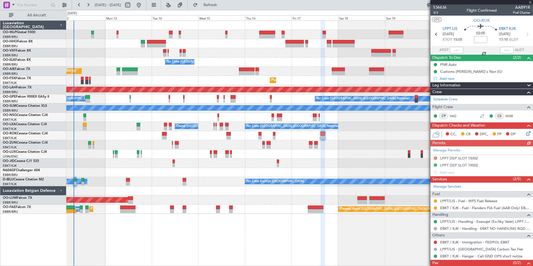
click at [437, 201] on div "LPPT/LIS - Fuel - WFS Fuel Release" at bounding box center [481, 200] width 103 height 7
click at [432, 201] on div "LPPT/LIS - Fuel - WFS Fuel Release" at bounding box center [481, 200] width 103 height 7
click at [437, 202] on mat-tooltip-component "Requested" at bounding box center [435, 209] width 25 height 15
click at [437, 201] on div at bounding box center [435, 201] width 4 height 4
click at [436, 201] on button at bounding box center [435, 200] width 3 height 3
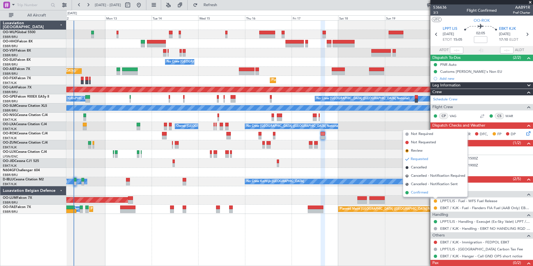
click at [416, 189] on li "Confirmed" at bounding box center [435, 192] width 64 height 8
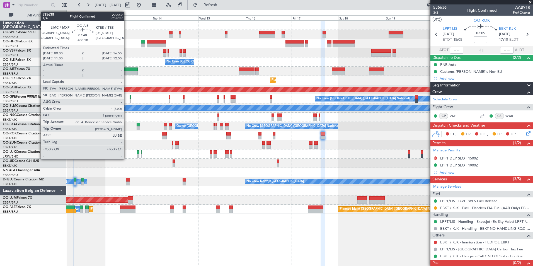
click at [127, 71] on div at bounding box center [130, 73] width 16 height 4
type input "+00:10"
type input "1"
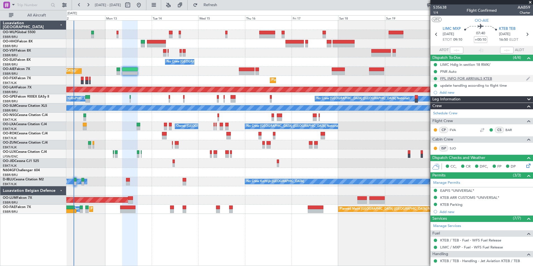
click at [455, 78] on div "FPL INFO FOR ARRIVALS KTEB" at bounding box center [466, 78] width 52 height 5
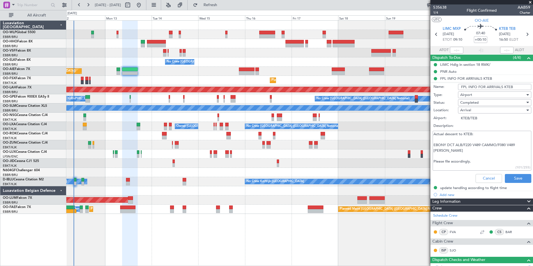
drag, startPoint x: 447, startPoint y: 151, endPoint x: 435, endPoint y: 144, distance: 13.7
click at [435, 144] on textarea "Actual descent to KTEB: EBONY DCT ALB/F220 V489 CAMMO/F080 V489 [PERSON_NAME] P…" at bounding box center [482, 151] width 99 height 40
click at [460, 151] on textarea "Actual descent to KTEB: EBONY DCT ALB/F220 V489 CAMMO/F080 V489 [PERSON_NAME] P…" at bounding box center [482, 151] width 99 height 40
drag, startPoint x: 443, startPoint y: 152, endPoint x: 451, endPoint y: 152, distance: 7.8
click at [443, 152] on textarea "Actual descent to KTEB: EBONY DCT ALB/F220 V489 CAMMO/F080 V489 [PERSON_NAME] P…" at bounding box center [482, 151] width 99 height 40
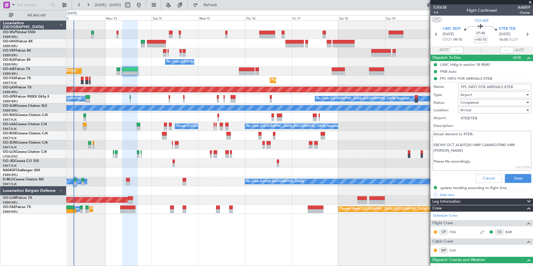
click at [452, 152] on textarea "Actual descent to KTEB: EBONY DCT ALB/F220 V489 CAMMO/F080 V489 [PERSON_NAME] P…" at bounding box center [482, 151] width 99 height 40
drag, startPoint x: 447, startPoint y: 151, endPoint x: 433, endPoint y: 144, distance: 15.2
click at [433, 144] on textarea "Actual descent to KTEB: EBONY DCT ALB/F220 V489 CAMMO/F080 V489 [PERSON_NAME] P…" at bounding box center [482, 151] width 99 height 40
click at [481, 136] on textarea "Actual descent to KTEB: EBONY DCT ALB/F220 V489 CAMMO/F080 V489 [PERSON_NAME] P…" at bounding box center [482, 151] width 99 height 40
click at [484, 177] on button "Cancel" at bounding box center [489, 178] width 26 height 9
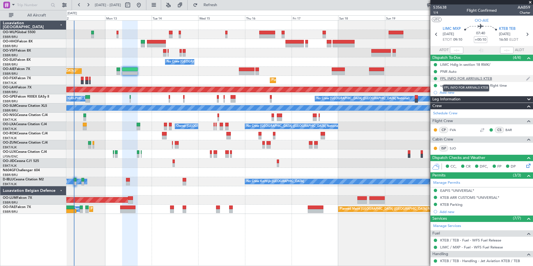
click at [471, 80] on div "FPL INFO FOR ARRIVALS KTEB" at bounding box center [466, 78] width 52 height 5
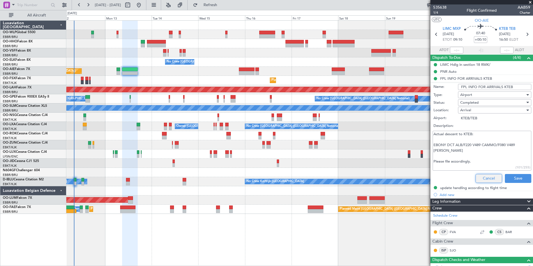
click at [486, 180] on button "Cancel" at bounding box center [489, 178] width 26 height 9
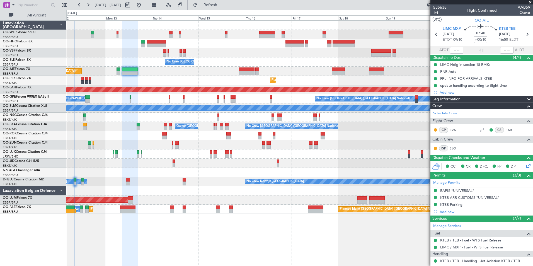
click at [452, 79] on div "FPL INFO FOR ARRIVALS KTEB" at bounding box center [466, 78] width 52 height 5
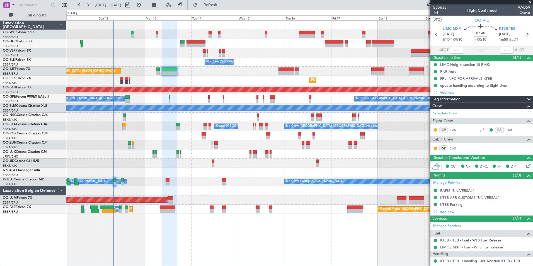
click at [168, 55] on div at bounding box center [299, 52] width 466 height 9
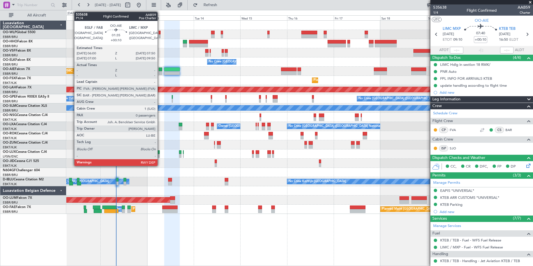
click at [160, 72] on div at bounding box center [161, 73] width 4 height 4
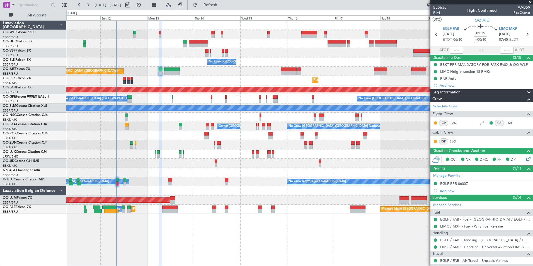
click at [125, 58] on div "No Crew [GEOGRAPHIC_DATA] ([GEOGRAPHIC_DATA] National)" at bounding box center [299, 61] width 466 height 9
click at [450, 107] on link "Schedule Crew" at bounding box center [445, 107] width 24 height 6
click at [526, 34] on icon at bounding box center [526, 34] width 7 height 7
type input "1"
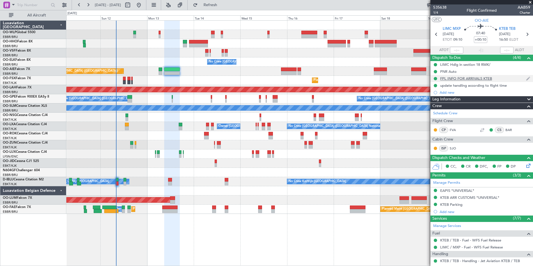
click at [459, 77] on div "FPL INFO FOR ARRIVALS KTEB" at bounding box center [466, 78] width 52 height 5
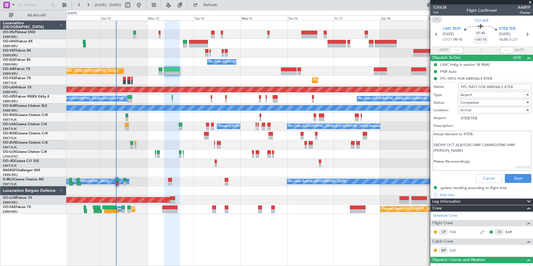
drag, startPoint x: 447, startPoint y: 150, endPoint x: 433, endPoint y: 144, distance: 15.3
click at [433, 144] on textarea "Actual descent to KTEB: EBONY DCT ALB/F220 V489 CAMMO/F080 V489 [PERSON_NAME] P…" at bounding box center [482, 151] width 99 height 40
click at [484, 177] on button "Cancel" at bounding box center [489, 178] width 26 height 9
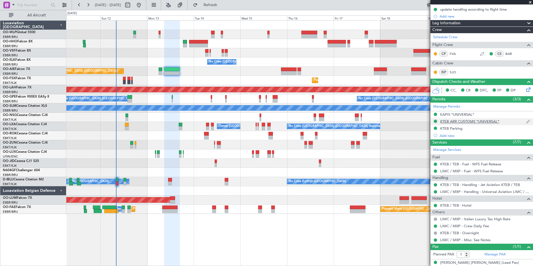
scroll to position [82, 0]
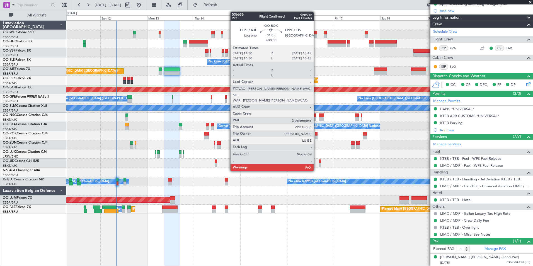
click at [316, 135] on div at bounding box center [316, 134] width 3 height 4
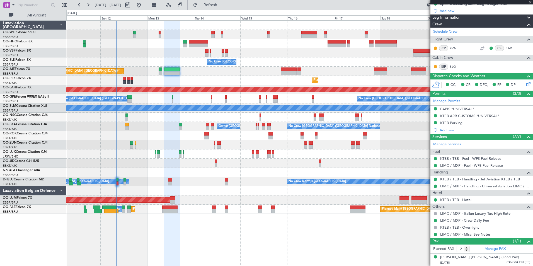
scroll to position [0, 0]
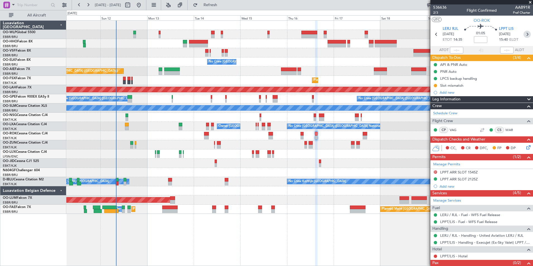
click at [524, 35] on icon at bounding box center [526, 34] width 7 height 7
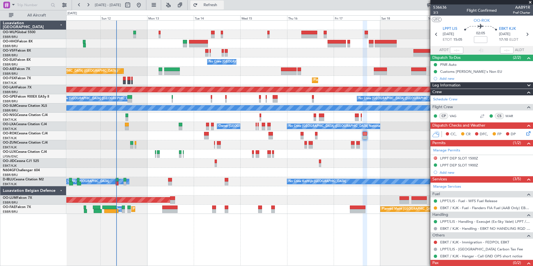
click at [222, 4] on span "Refresh" at bounding box center [210, 5] width 23 height 4
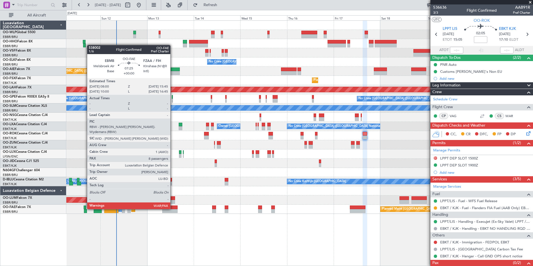
click at [173, 209] on div at bounding box center [169, 207] width 15 height 4
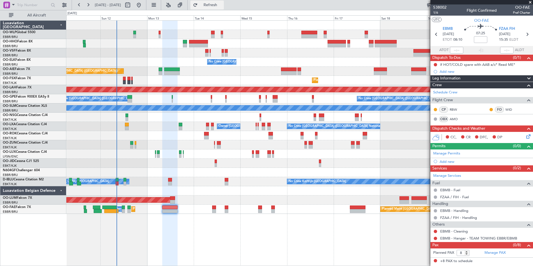
click at [222, 7] on span "Refresh" at bounding box center [210, 5] width 23 height 4
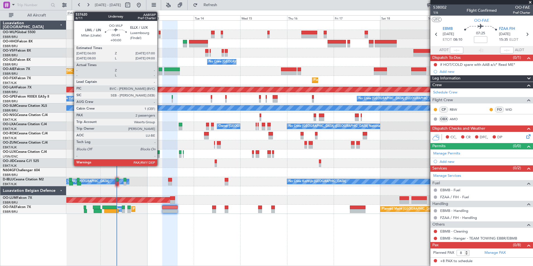
click at [160, 34] on div at bounding box center [160, 36] width 2 height 4
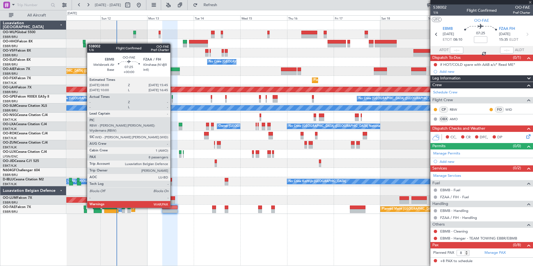
type input "2"
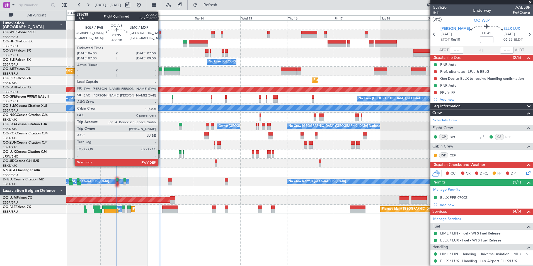
click at [161, 72] on div at bounding box center [161, 73] width 4 height 4
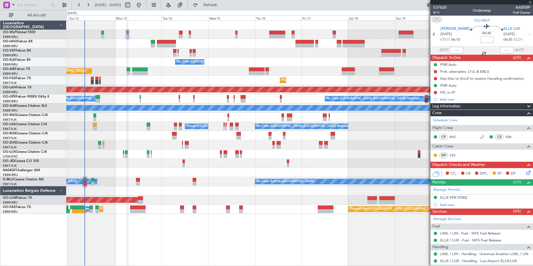
click at [150, 57] on div "Planned Maint Geneva (Cointrin) No Crew [GEOGRAPHIC_DATA] (Brussels National) P…" at bounding box center [299, 117] width 466 height 193
type input "+00:10"
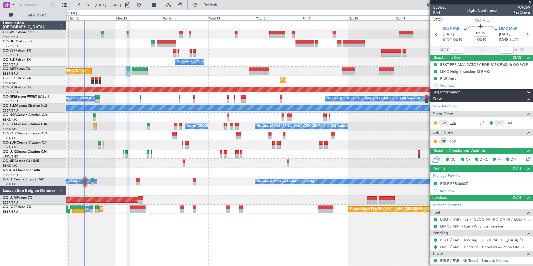
click at [454, 123] on link "FVA" at bounding box center [456, 122] width 13 height 5
click at [17, 42] on span "[GEOGRAPHIC_DATA] (Brussels National)" at bounding box center [30, 40] width 54 height 7
click at [523, 35] on icon at bounding box center [526, 34] width 7 height 7
type input "1"
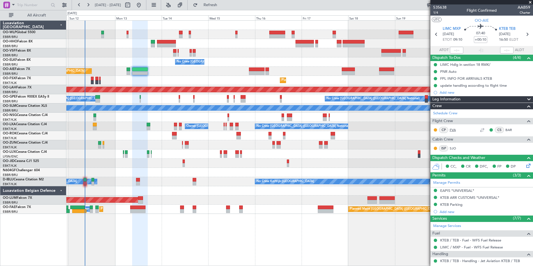
click at [457, 129] on link "FVA" at bounding box center [456, 129] width 13 height 5
click at [523, 34] on icon at bounding box center [526, 34] width 7 height 7
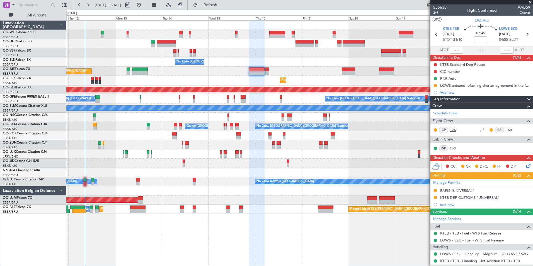
click at [454, 130] on link "FVA" at bounding box center [456, 129] width 13 height 5
click at [526, 37] on icon at bounding box center [526, 34] width 7 height 7
type input "0"
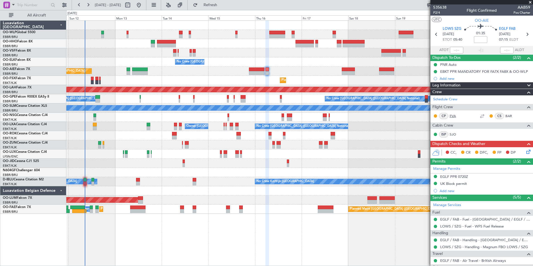
click at [457, 117] on link "FVA" at bounding box center [456, 115] width 13 height 5
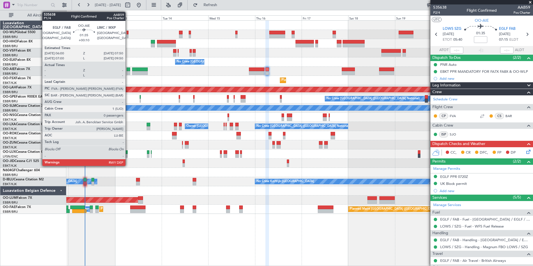
click at [128, 72] on div at bounding box center [129, 73] width 4 height 4
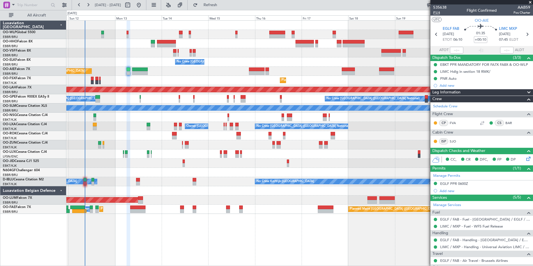
click at [438, 14] on span "P1/4" at bounding box center [439, 12] width 13 height 5
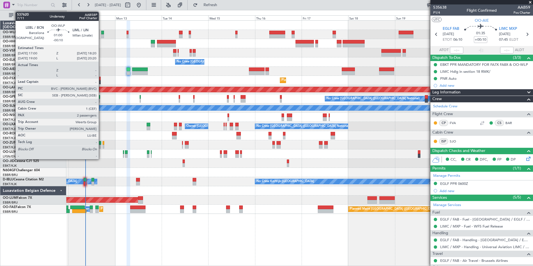
click at [101, 34] on div at bounding box center [102, 33] width 3 height 4
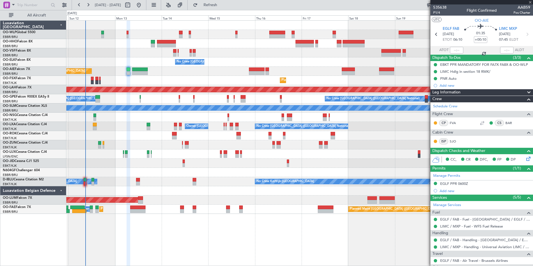
type input "-00:10"
type input "2"
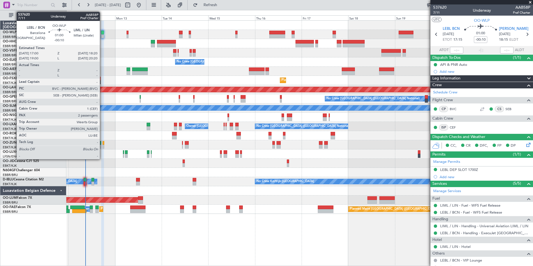
click at [102, 37] on div at bounding box center [102, 36] width 3 height 4
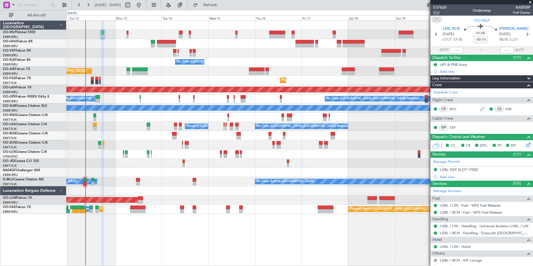
click at [436, 13] on span "7/11" at bounding box center [439, 12] width 13 height 5
click at [216, 5] on span "Refresh" at bounding box center [210, 5] width 23 height 4
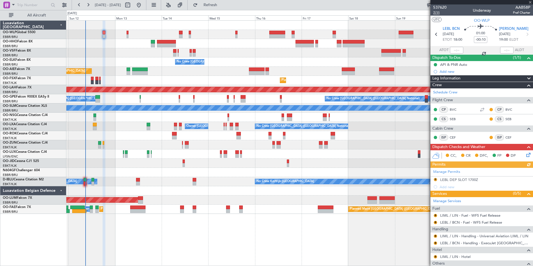
click at [437, 12] on span "7/11" at bounding box center [439, 12] width 13 height 5
click at [447, 243] on link "LEBL / BCN - Handling - ExecuJet [GEOGRAPHIC_DATA] [PERSON_NAME]/BCN" at bounding box center [485, 243] width 90 height 5
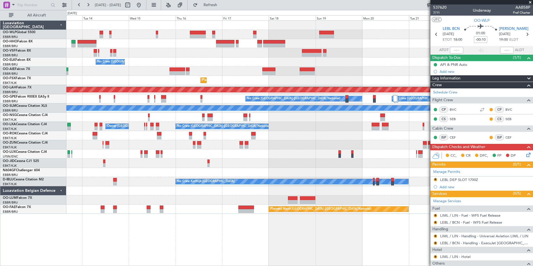
click at [259, 77] on div "Planned Maint Kortrijk-[GEOGRAPHIC_DATA]" at bounding box center [299, 80] width 466 height 9
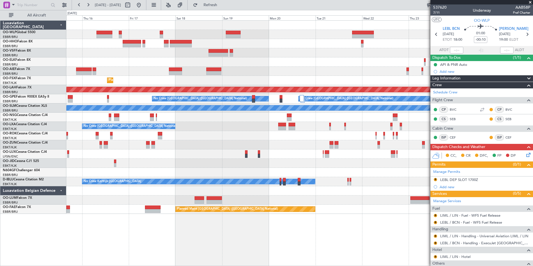
click at [297, 76] on div "Planned Maint Kortrijk-[GEOGRAPHIC_DATA]" at bounding box center [299, 80] width 466 height 9
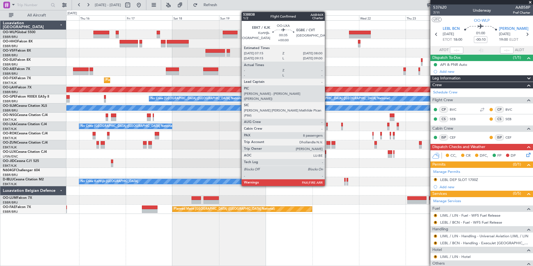
click at [327, 125] on div at bounding box center [327, 125] width 2 height 4
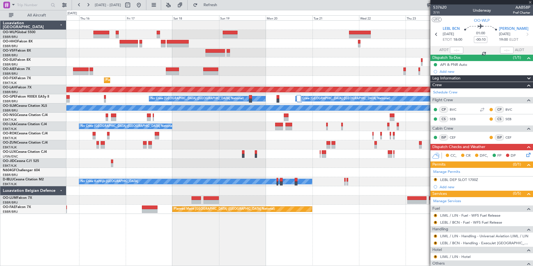
type input "8"
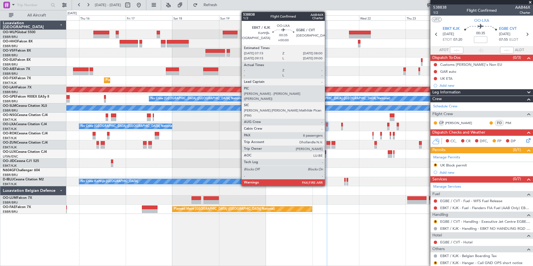
click at [327, 125] on div at bounding box center [327, 125] width 2 height 4
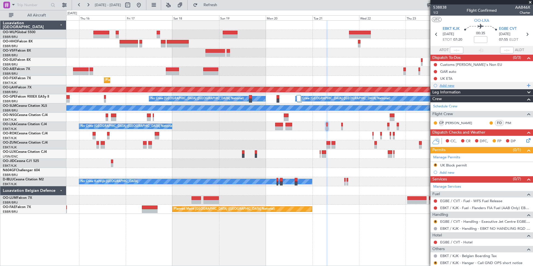
click at [445, 87] on div "Add new" at bounding box center [483, 85] width 86 height 5
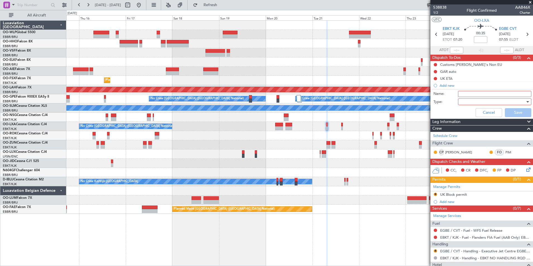
click at [465, 93] on input "Name:" at bounding box center [494, 94] width 73 height 6
type input "No ARR before 0800z"
click at [476, 100] on div at bounding box center [492, 102] width 65 height 8
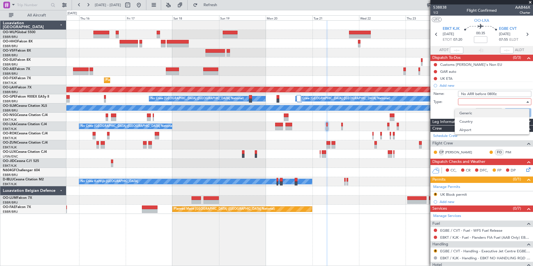
click at [471, 112] on span "Generic" at bounding box center [491, 113] width 65 height 8
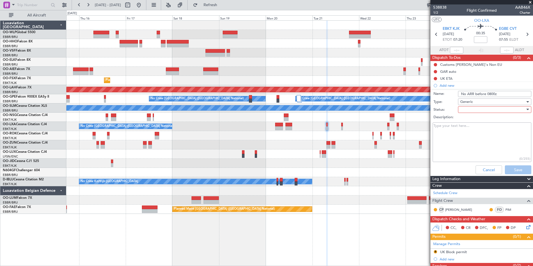
click at [471, 111] on div at bounding box center [492, 109] width 65 height 8
click at [470, 121] on span "Not Started" at bounding box center [491, 121] width 65 height 8
click at [517, 171] on button "Save" at bounding box center [518, 169] width 26 height 9
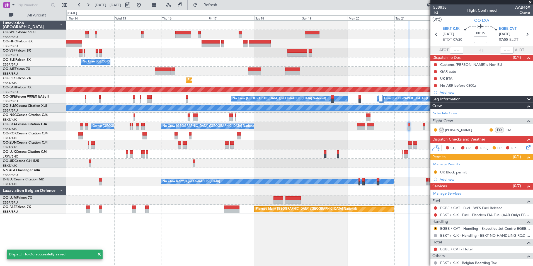
click at [266, 61] on div "No Crew [GEOGRAPHIC_DATA] ([GEOGRAPHIC_DATA] National)" at bounding box center [299, 61] width 466 height 9
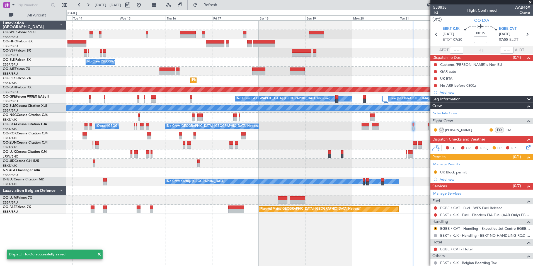
click at [292, 59] on div "No Crew [GEOGRAPHIC_DATA] ([GEOGRAPHIC_DATA] National)" at bounding box center [299, 61] width 466 height 9
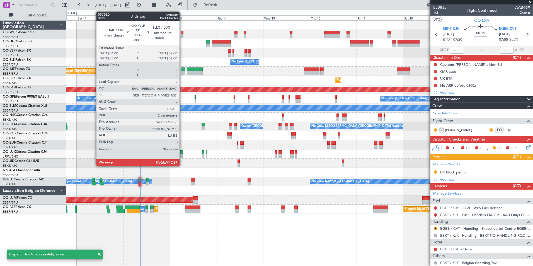
click at [182, 35] on div at bounding box center [182, 36] width 2 height 4
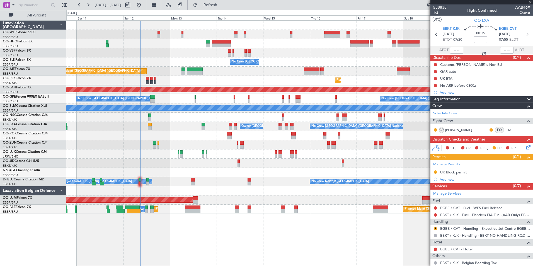
type input "2"
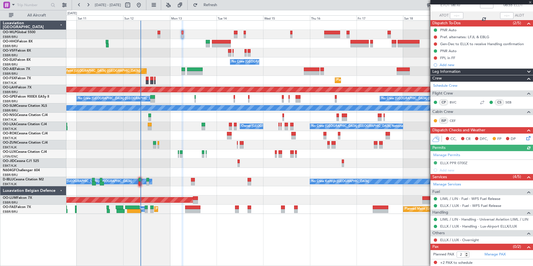
scroll to position [35, 0]
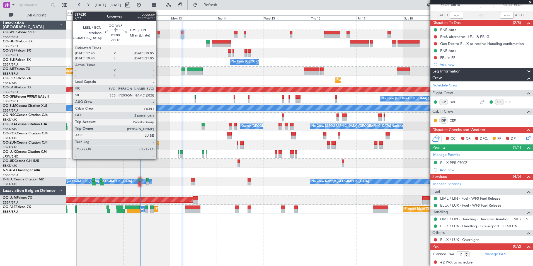
click at [159, 35] on div at bounding box center [158, 36] width 3 height 4
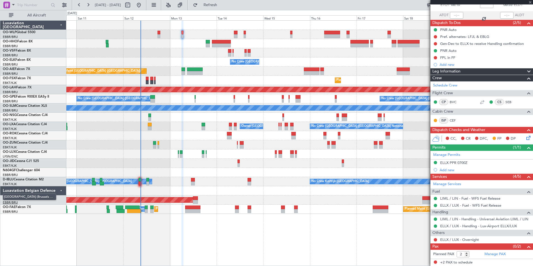
type input "-00:10"
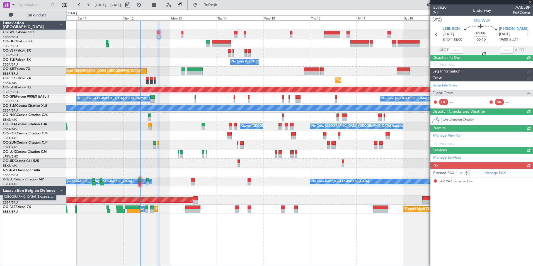
scroll to position [0, 0]
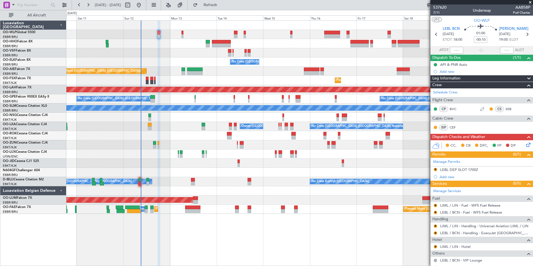
click at [226, 91] on div "Planned Maint Geneva (Cointrin) No Crew Brussels (Brussels National) Planned Ma…" at bounding box center [299, 117] width 466 height 193
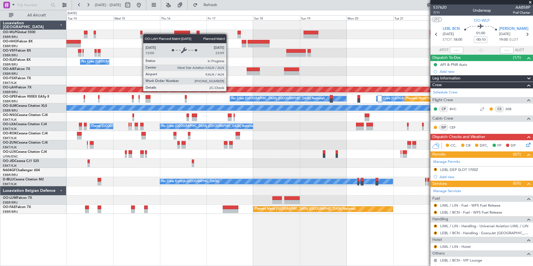
click at [167, 84] on div "Planned Maint Kortrijk-[GEOGRAPHIC_DATA]" at bounding box center [299, 80] width 466 height 9
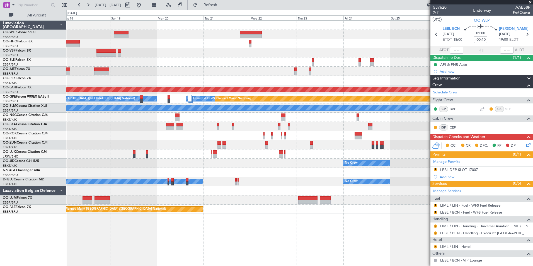
click at [294, 144] on div "- - FIMP 17:00 Z EBLG 05:10 Z Planned Maint Kortrijk-Wevelgem Planned Maint Alt…" at bounding box center [299, 117] width 466 height 193
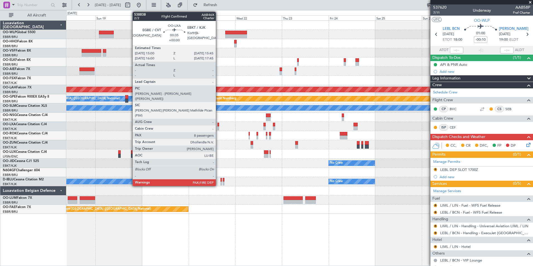
click at [218, 126] on div at bounding box center [218, 128] width 2 height 4
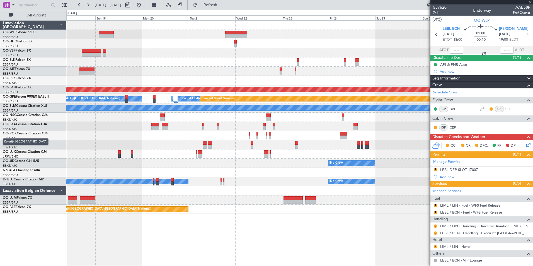
type input "8"
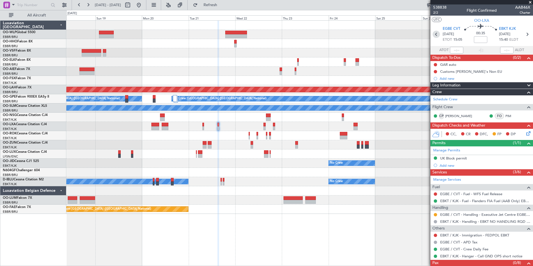
click at [435, 33] on icon at bounding box center [436, 34] width 7 height 7
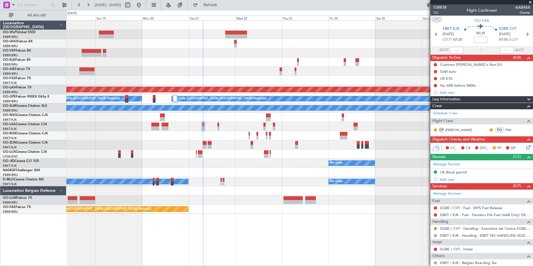
click at [436, 229] on button "R" at bounding box center [435, 228] width 3 height 3
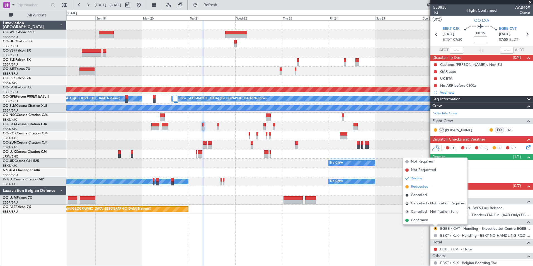
click at [419, 187] on span "Requested" at bounding box center [420, 187] width 18 height 6
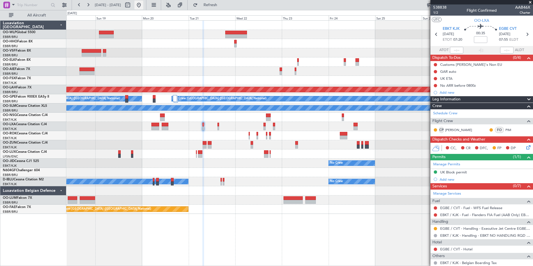
click at [143, 5] on button at bounding box center [138, 5] width 9 height 9
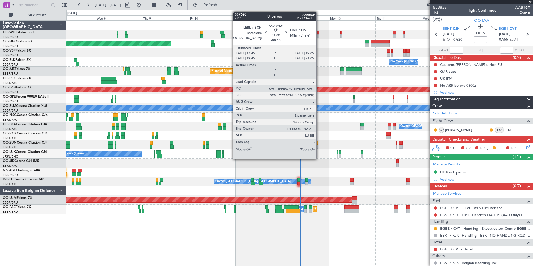
click at [319, 36] on div at bounding box center [317, 36] width 3 height 4
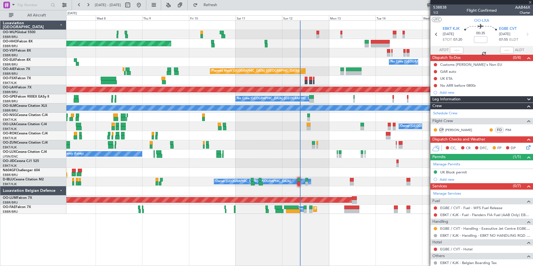
type input "-00:10"
type input "2"
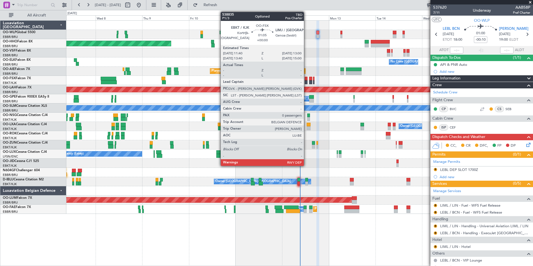
click at [306, 82] on div at bounding box center [306, 82] width 3 height 4
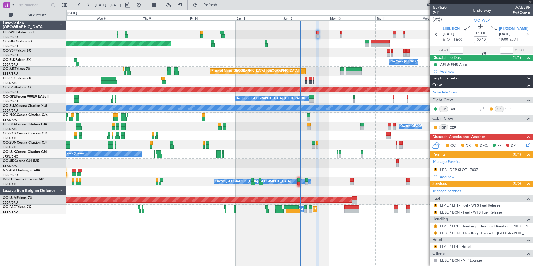
type input "0"
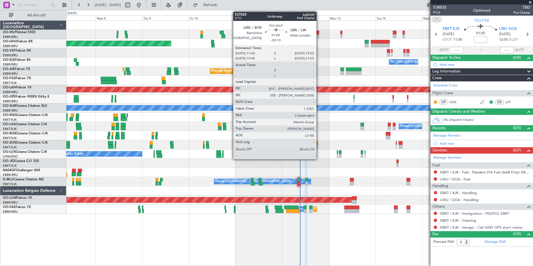
click at [319, 35] on div at bounding box center [317, 36] width 3 height 4
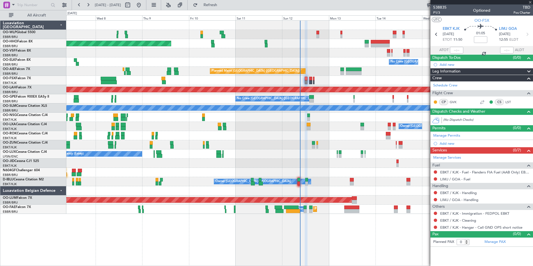
type input "-00:10"
type input "2"
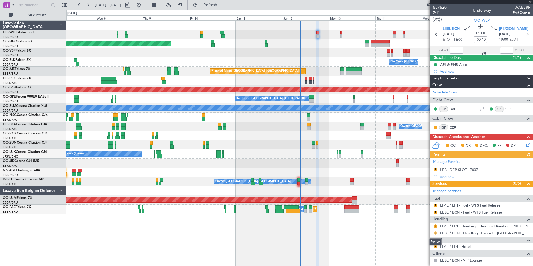
click at [436, 233] on button "R" at bounding box center [435, 232] width 3 height 3
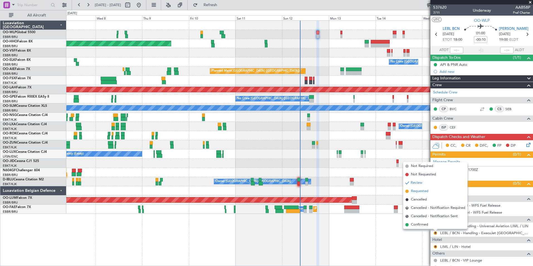
click at [421, 190] on span "Requested" at bounding box center [420, 191] width 18 height 6
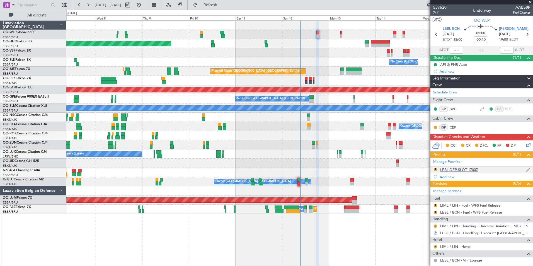
click at [453, 170] on div "LEBL DEP SLOT 1700Z" at bounding box center [459, 169] width 38 height 5
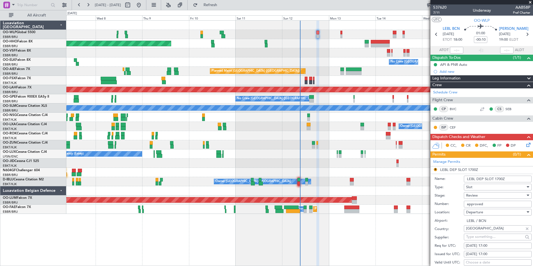
scroll to position [56, 0]
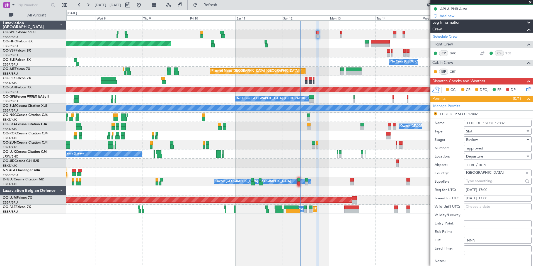
click at [492, 190] on div "12/10/2025 17:00" at bounding box center [498, 190] width 64 height 6
select select "10"
select select "2025"
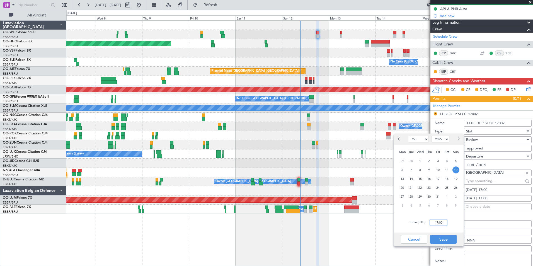
click at [442, 225] on input "17:00" at bounding box center [439, 222] width 18 height 7
type input "17:45"
click at [448, 238] on button "Save" at bounding box center [443, 239] width 26 height 9
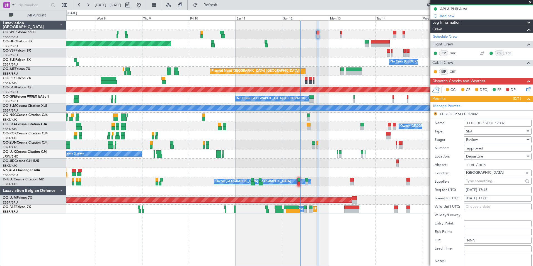
click at [490, 197] on div "12/10/2025 17:00" at bounding box center [498, 199] width 64 height 6
select select "10"
select select "2025"
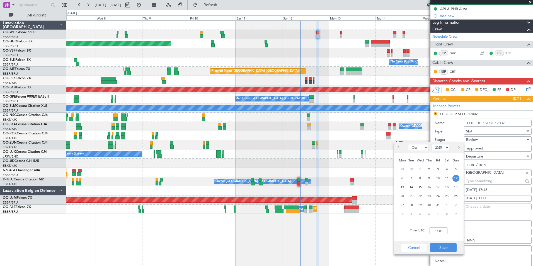
click at [438, 232] on input "17:00" at bounding box center [439, 230] width 18 height 7
type input "17:45"
click at [450, 248] on button "Save" at bounding box center [443, 247] width 26 height 9
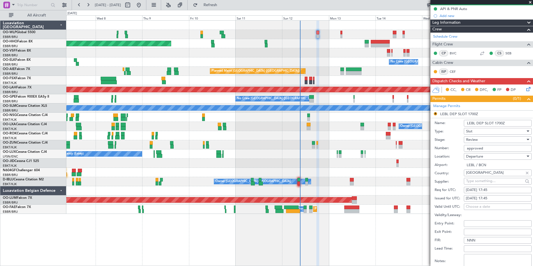
click at [482, 139] on div "Review" at bounding box center [495, 139] width 59 height 8
click at [481, 175] on span "Requested" at bounding box center [495, 176] width 59 height 8
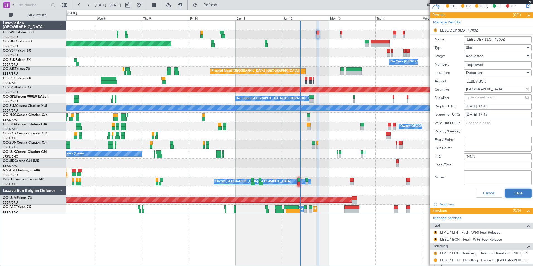
click at [514, 193] on button "Save" at bounding box center [518, 193] width 26 height 9
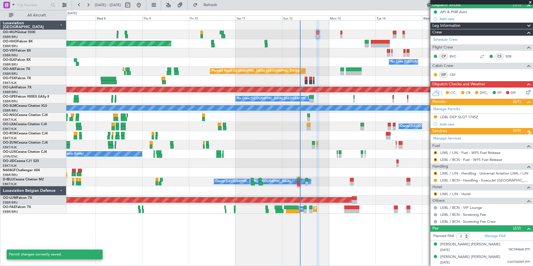
scroll to position [52, 0]
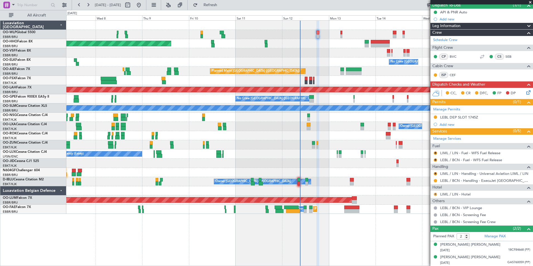
click at [435, 193] on button "R" at bounding box center [435, 194] width 3 height 3
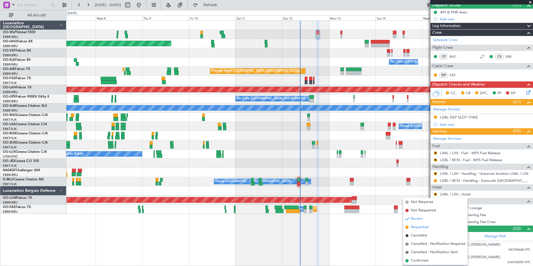
click at [421, 227] on span "Requested" at bounding box center [420, 227] width 18 height 6
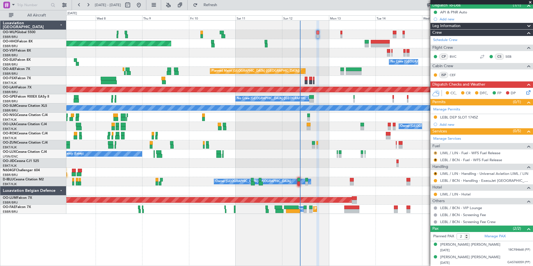
click at [435, 153] on button "R" at bounding box center [435, 152] width 3 height 3
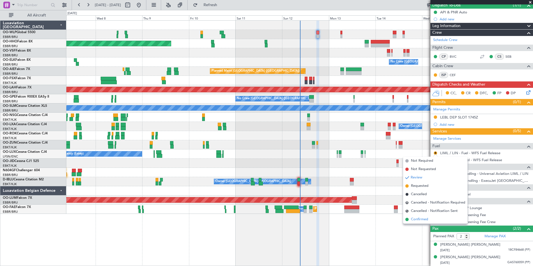
click at [423, 220] on span "Confirmed" at bounding box center [419, 220] width 17 height 6
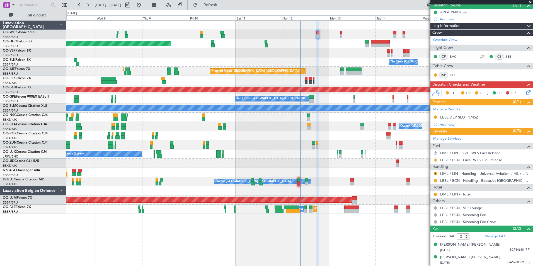
click at [436, 159] on button "R" at bounding box center [435, 159] width 3 height 3
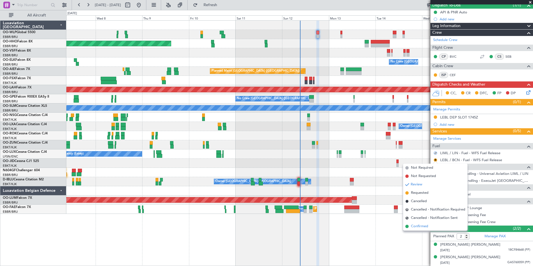
click at [423, 227] on span "Confirmed" at bounding box center [419, 227] width 17 height 6
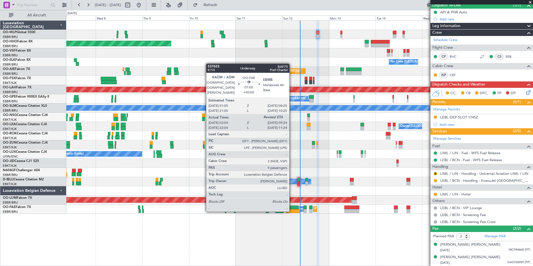
click at [291, 211] on div at bounding box center [293, 211] width 14 height 4
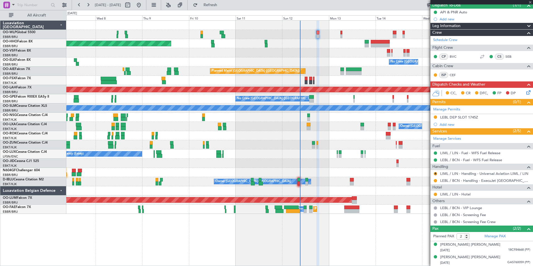
type input "02:14"
type input "9"
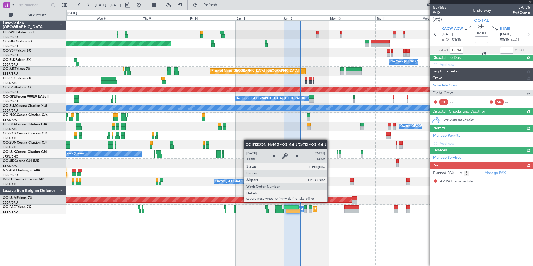
scroll to position [0, 0]
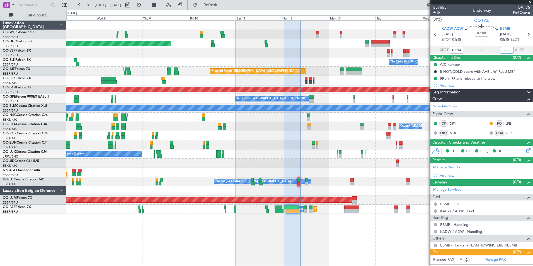
click at [503, 49] on input "text" at bounding box center [506, 50] width 13 height 7
click at [503, 50] on input "text" at bounding box center [506, 50] width 13 height 7
click at [392, 76] on div "Planned Maint Kortrijk-[GEOGRAPHIC_DATA]" at bounding box center [299, 80] width 466 height 9
type input "09:13"
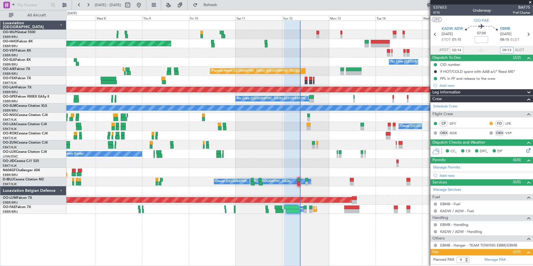
click at [234, 53] on div at bounding box center [299, 52] width 466 height 9
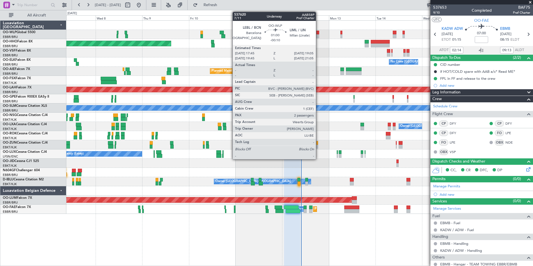
click at [318, 35] on div at bounding box center [317, 36] width 3 height 4
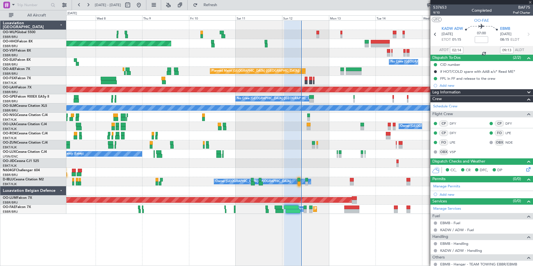
type input "-00:10"
type input "2"
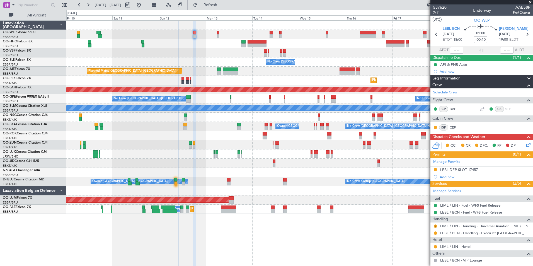
click at [183, 68] on div "Planned Maint Geneva (Cointrin) No Crew [GEOGRAPHIC_DATA] (Brussels National) P…" at bounding box center [299, 117] width 466 height 193
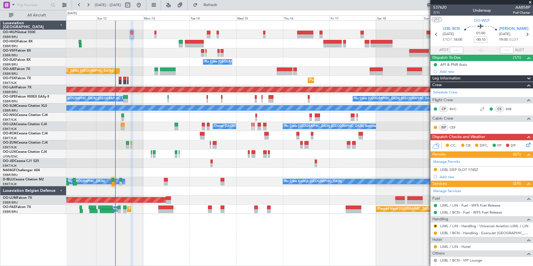
click at [281, 48] on div "Planned Maint Geneva (Cointrin)" at bounding box center [299, 43] width 466 height 9
click at [436, 225] on button "R" at bounding box center [435, 225] width 3 height 3
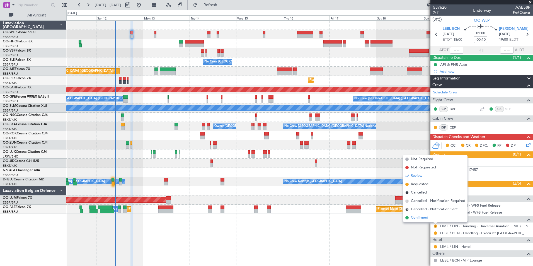
click at [412, 217] on span "Confirmed" at bounding box center [419, 218] width 17 height 6
